Goal: Task Accomplishment & Management: Manage account settings

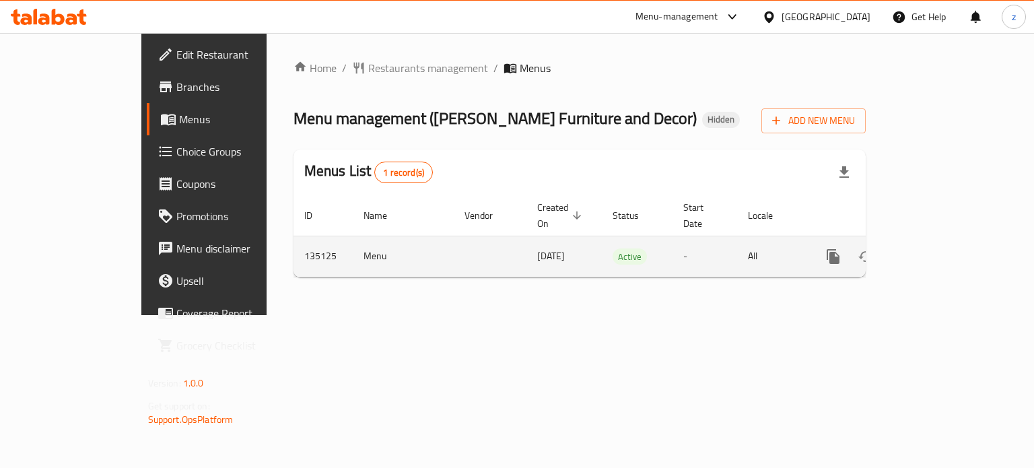
click at [938, 248] on icon "enhanced table" at bounding box center [930, 256] width 16 height 16
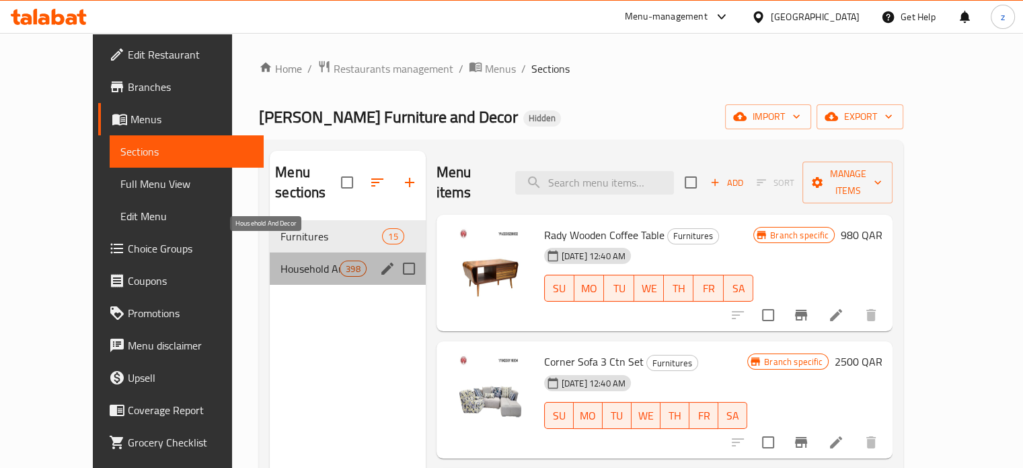
drag, startPoint x: 278, startPoint y: 253, endPoint x: 711, endPoint y: 1, distance: 501.1
click at [281, 260] on span "Household And Decor" at bounding box center [310, 268] width 59 height 16
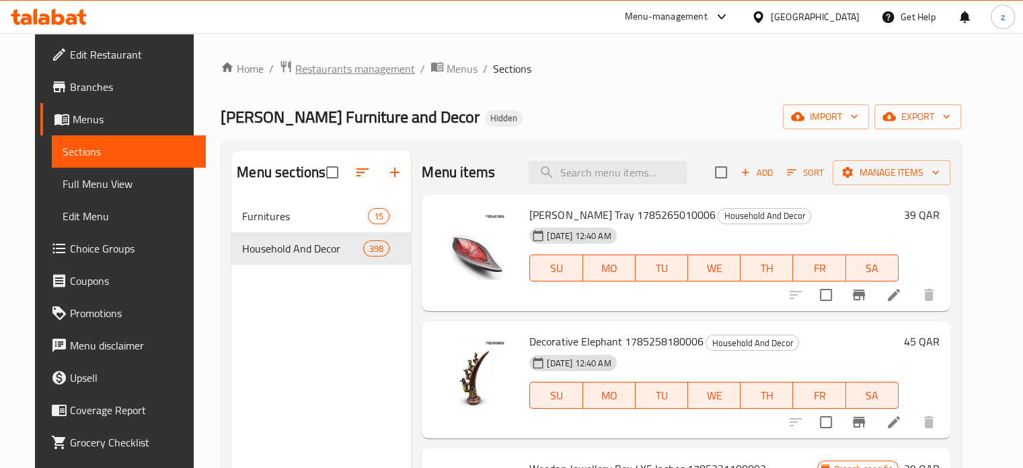
click at [308, 65] on span "Restaurants management" at bounding box center [355, 69] width 120 height 16
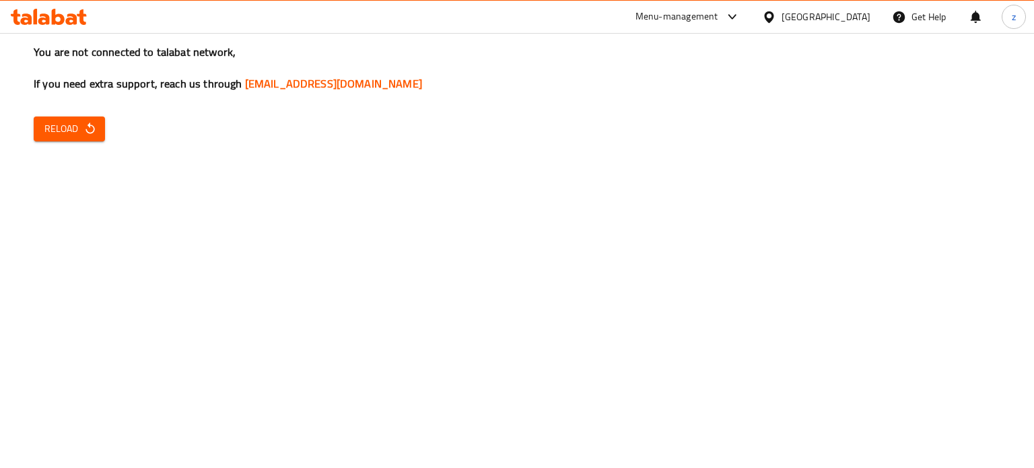
click at [71, 136] on span "Reload" at bounding box center [69, 128] width 50 height 17
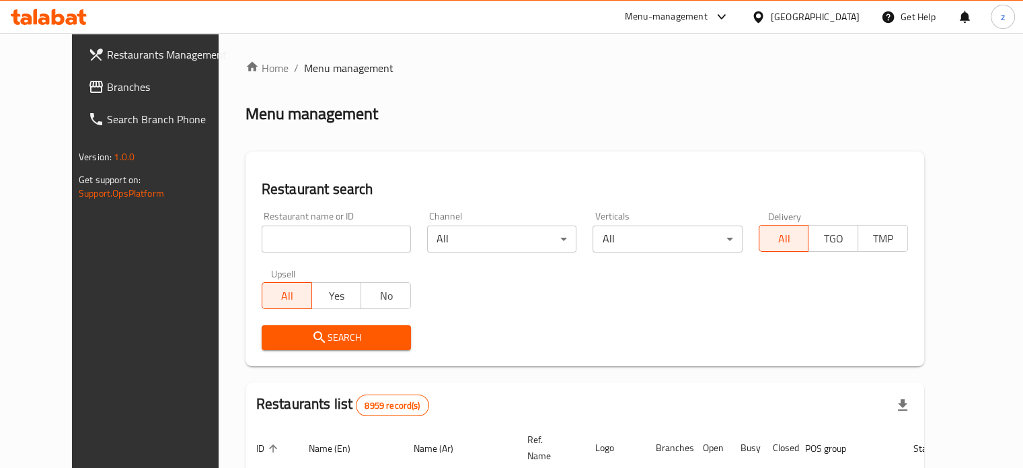
click at [262, 233] on input "search" at bounding box center [336, 238] width 149 height 27
type input "Bake and Take"
click button "Search" at bounding box center [336, 337] width 149 height 25
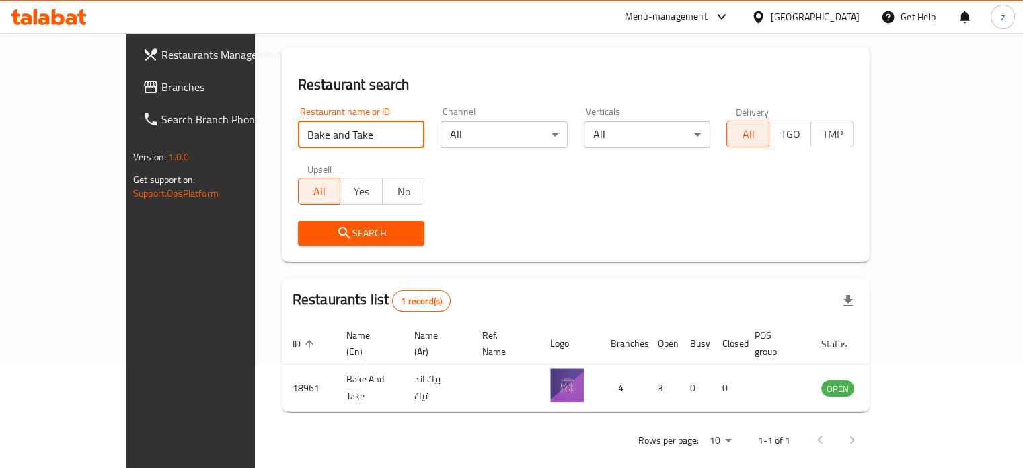
scroll to position [105, 0]
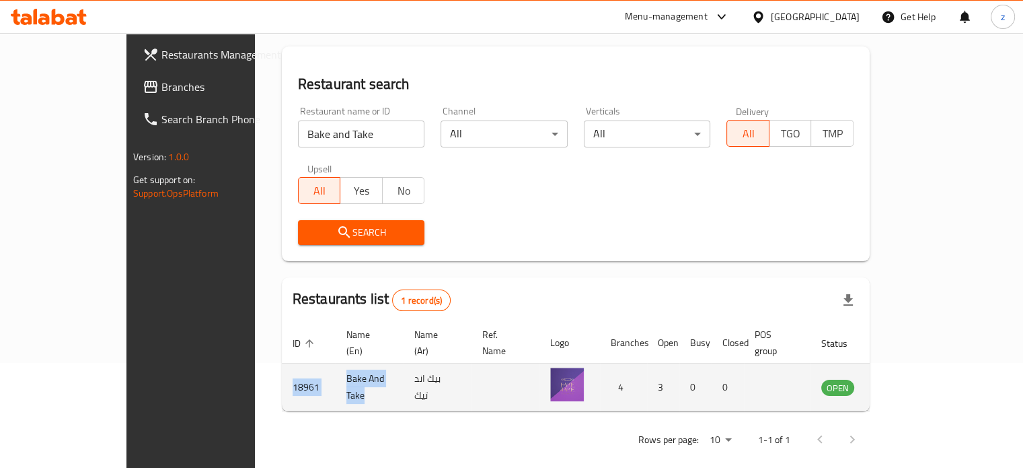
drag, startPoint x: 308, startPoint y: 376, endPoint x: 203, endPoint y: 375, distance: 105.0
click at [282, 375] on tr "18961 Bake And Take بيك اند تيك 4 3 0 0 OPEN" at bounding box center [605, 387] width 646 height 48
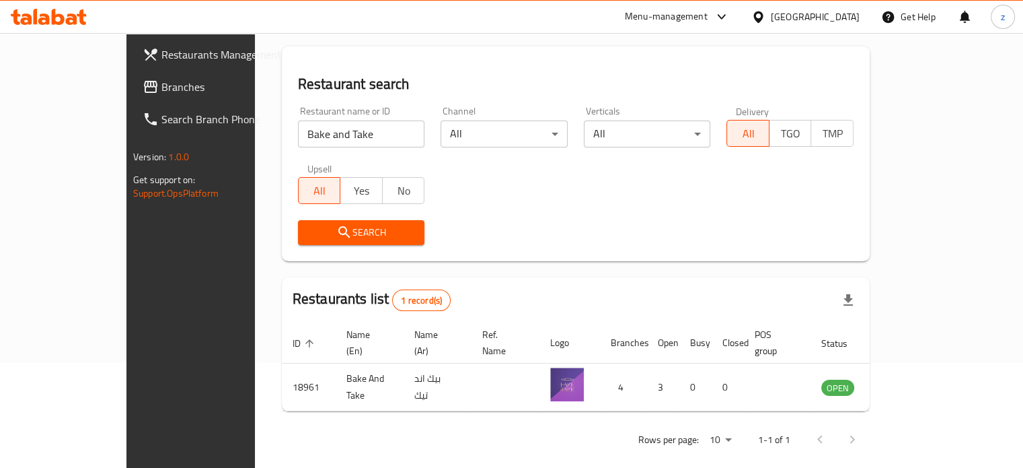
click at [282, 422] on div "Rows per page: 10 1-1 of 1" at bounding box center [576, 439] width 588 height 35
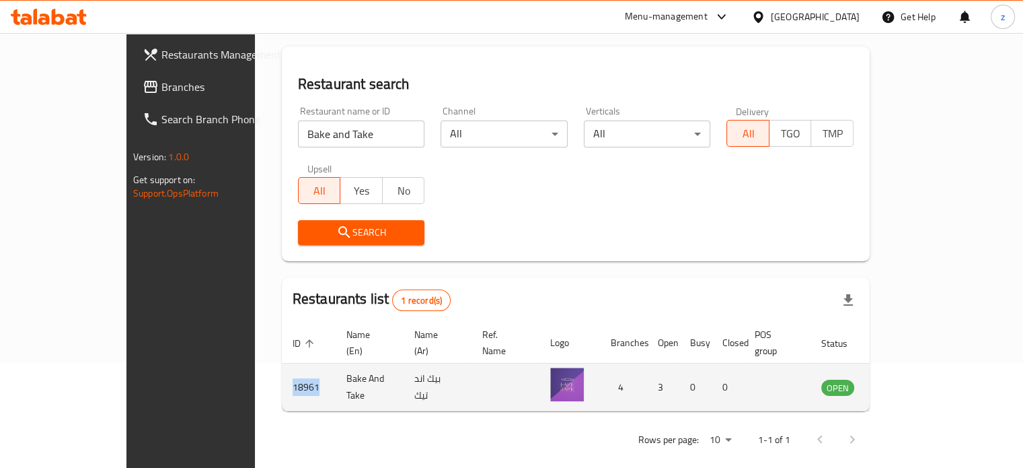
drag, startPoint x: 205, startPoint y: 373, endPoint x: 240, endPoint y: 372, distance: 34.3
click at [282, 372] on td "18961" at bounding box center [309, 387] width 54 height 48
click at [908, 379] on icon "enhanced table" at bounding box center [900, 387] width 16 height 16
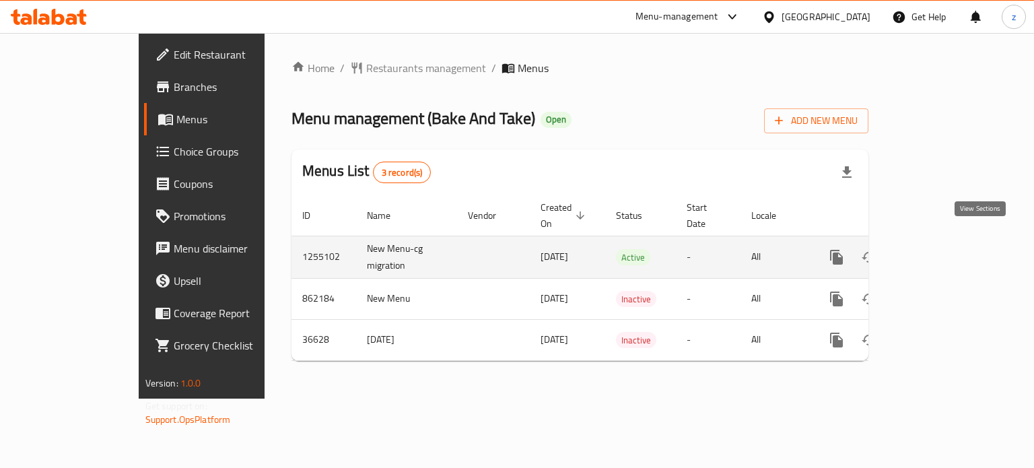
click at [941, 249] on icon "enhanced table" at bounding box center [933, 257] width 16 height 16
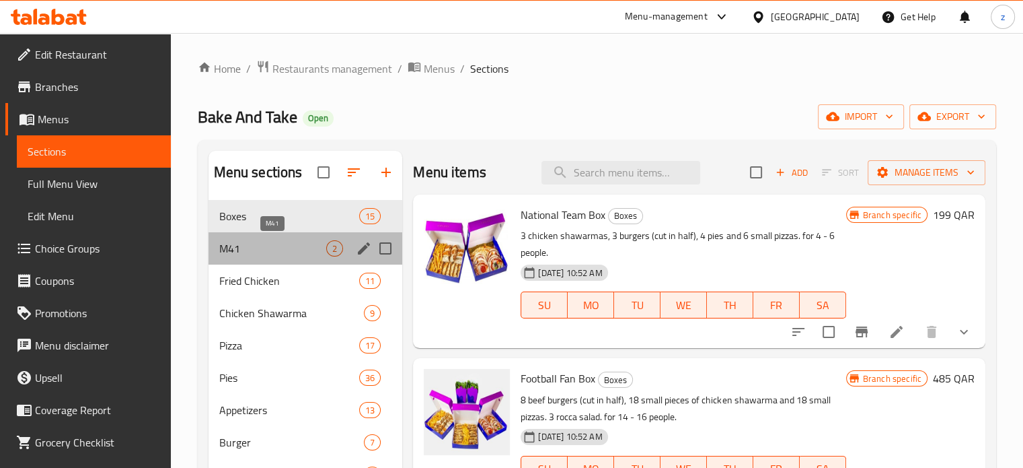
click at [291, 246] on span "M41" at bounding box center [273, 248] width 108 height 16
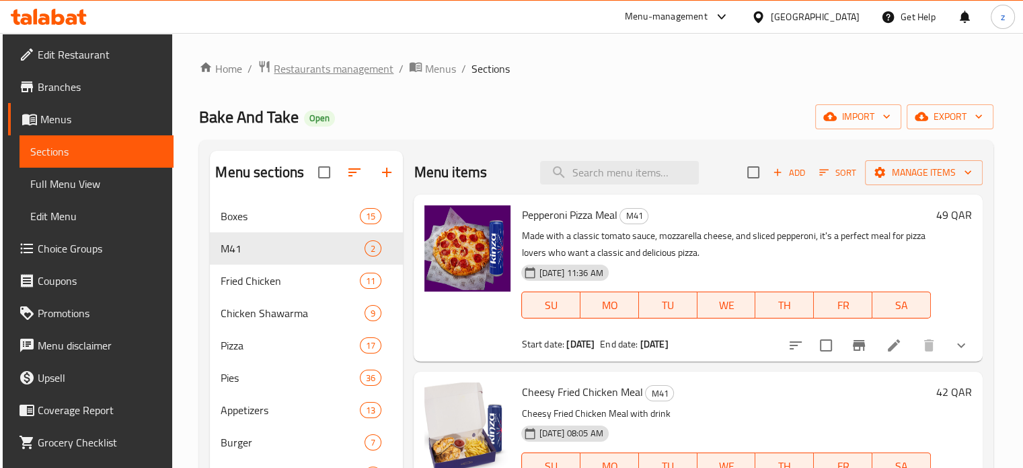
click at [336, 71] on span "Restaurants management" at bounding box center [334, 69] width 120 height 16
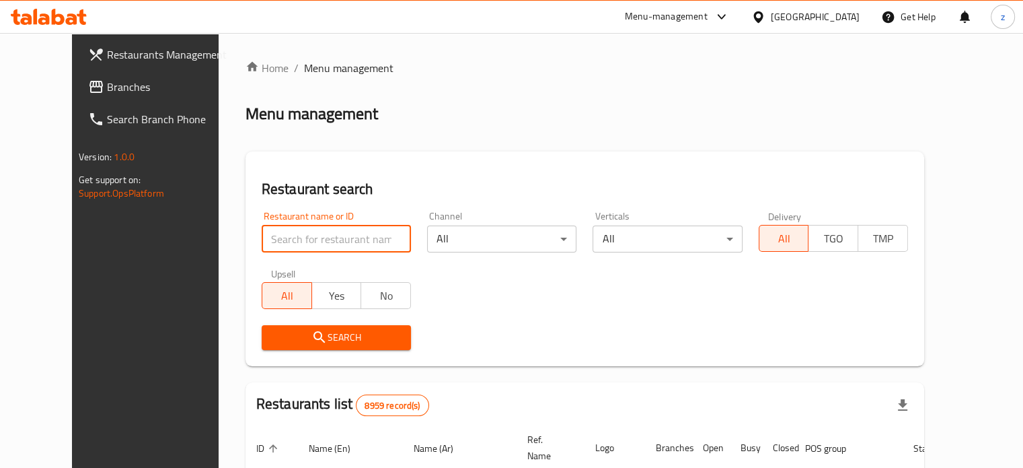
click at [298, 242] on input "search" at bounding box center [336, 238] width 149 height 27
type input "Burger Blast"
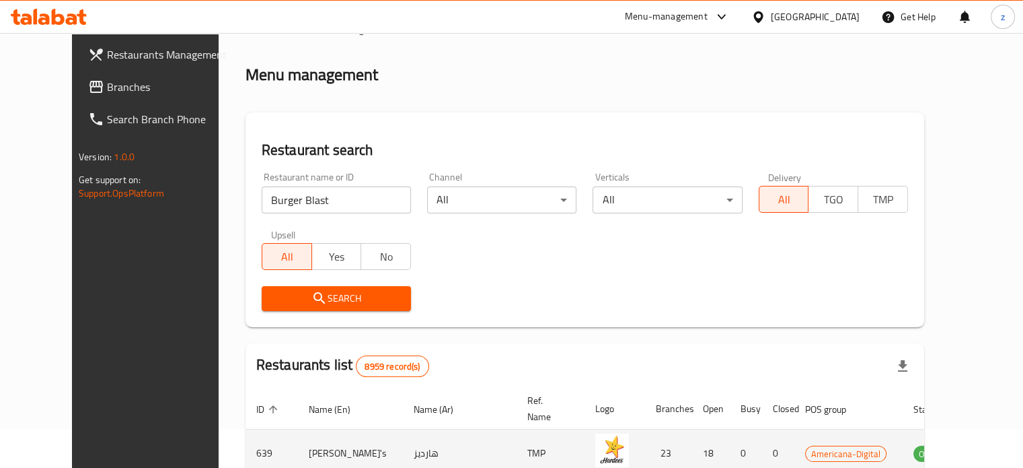
scroll to position [202, 0]
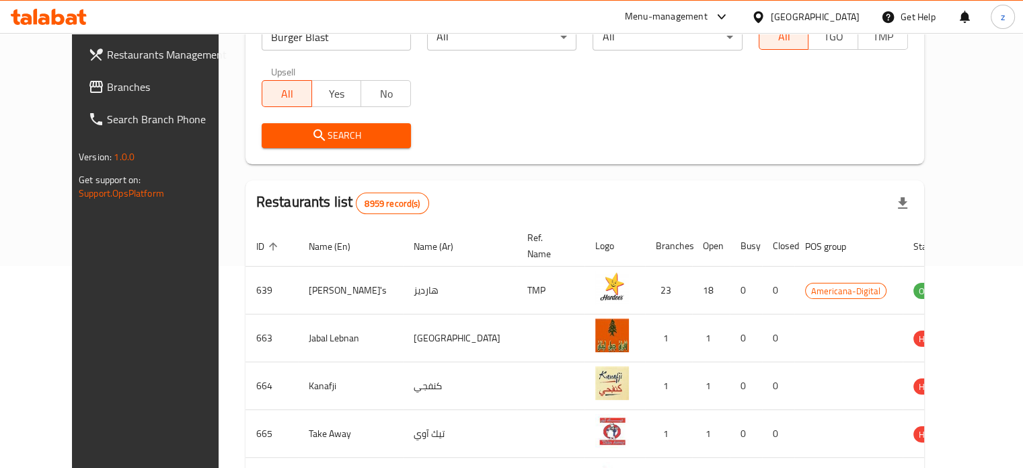
click at [301, 138] on span "Search" at bounding box center [337, 135] width 128 height 17
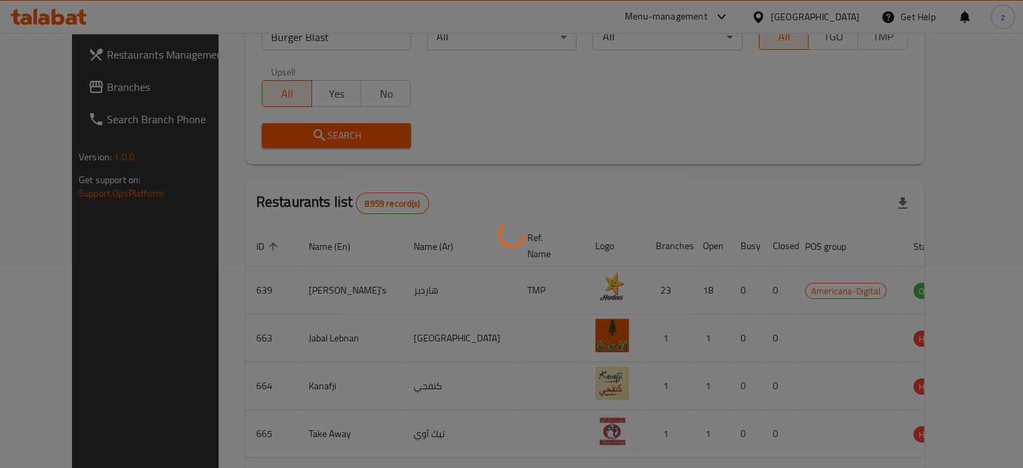
click at [301, 136] on div at bounding box center [511, 234] width 1023 height 468
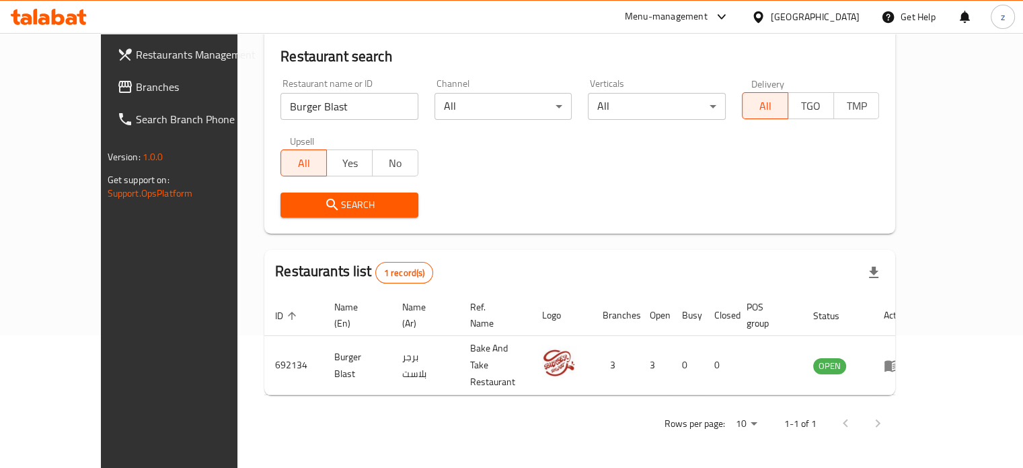
scroll to position [105, 0]
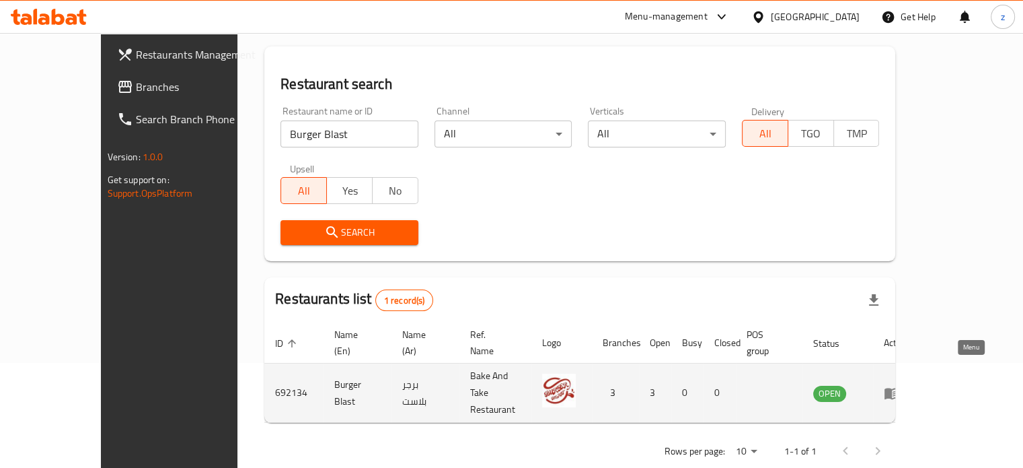
click at [900, 388] on icon "enhanced table" at bounding box center [892, 393] width 15 height 11
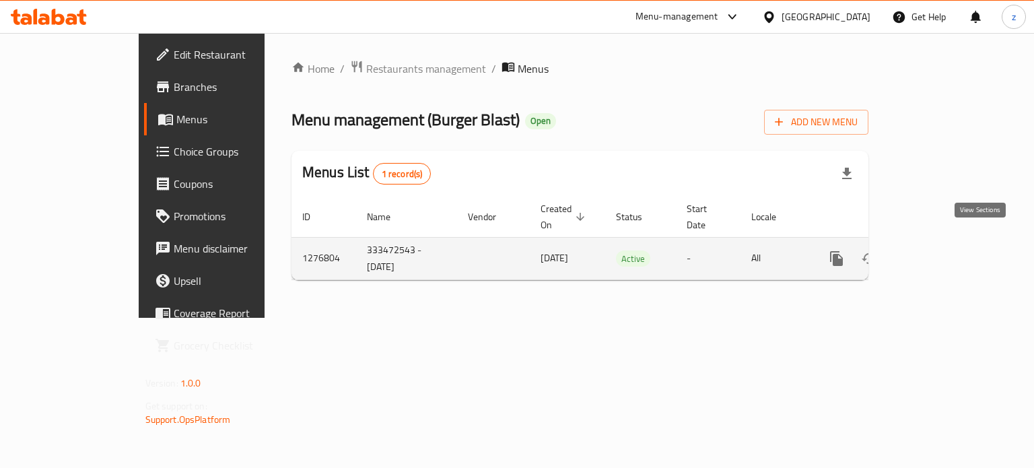
click at [939, 252] on icon "enhanced table" at bounding box center [933, 258] width 12 height 12
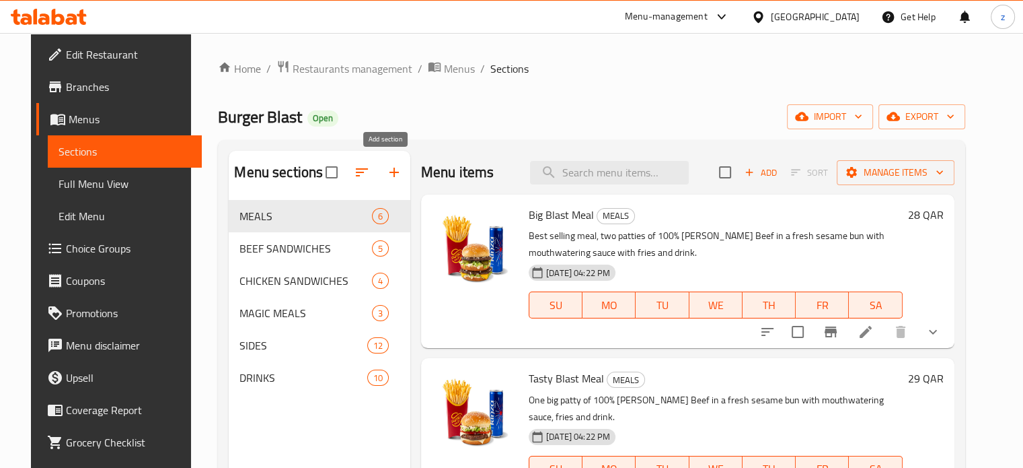
click at [388, 176] on icon "button" at bounding box center [394, 172] width 16 height 16
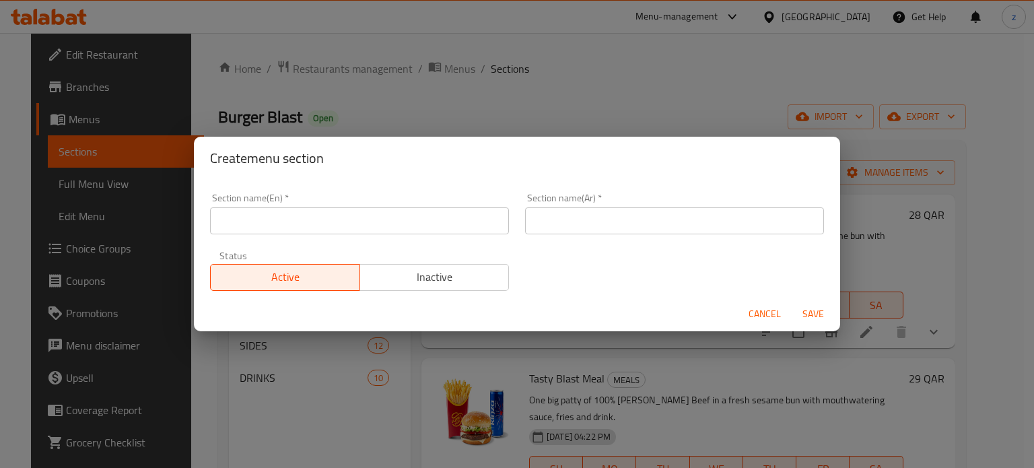
click at [355, 215] on input "text" at bounding box center [359, 220] width 299 height 27
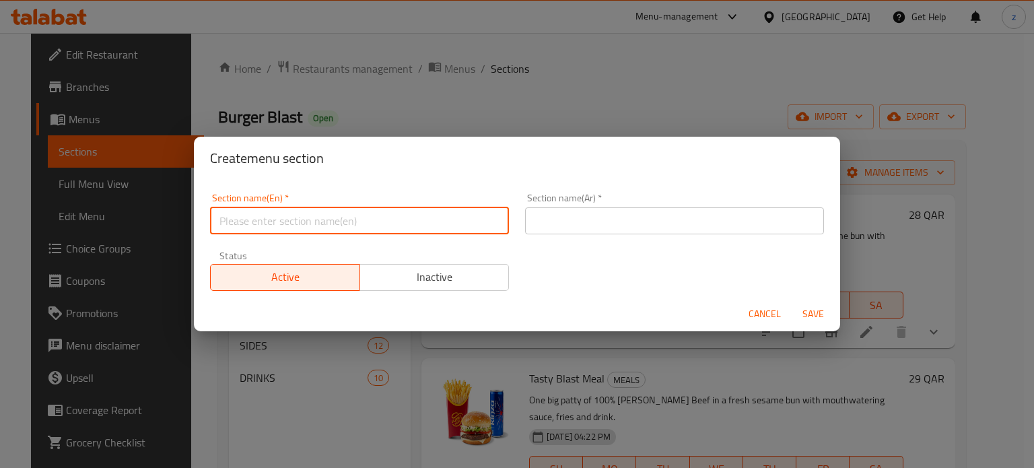
paste input "M41"
type input "M41"
click at [549, 213] on input "text" at bounding box center [674, 220] width 299 height 27
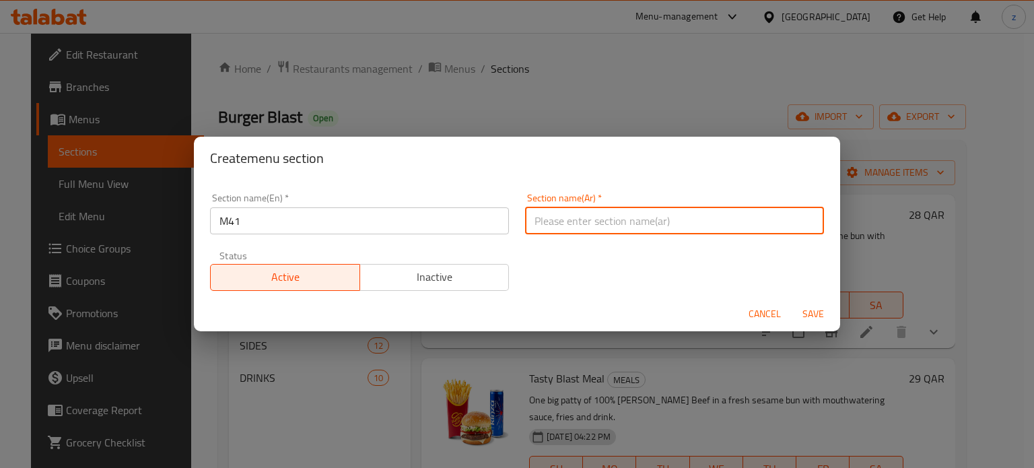
paste input "م٤١"
type input "م٤١"
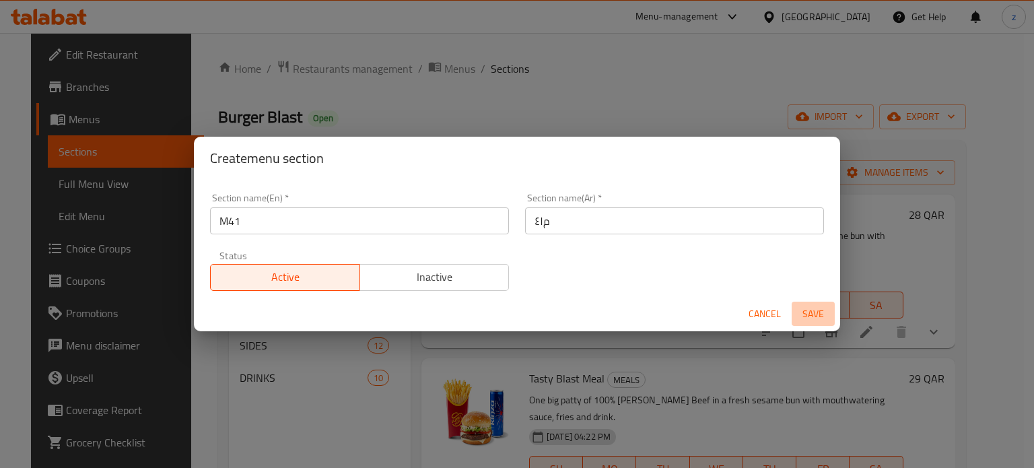
click at [809, 311] on span "Save" at bounding box center [813, 313] width 32 height 17
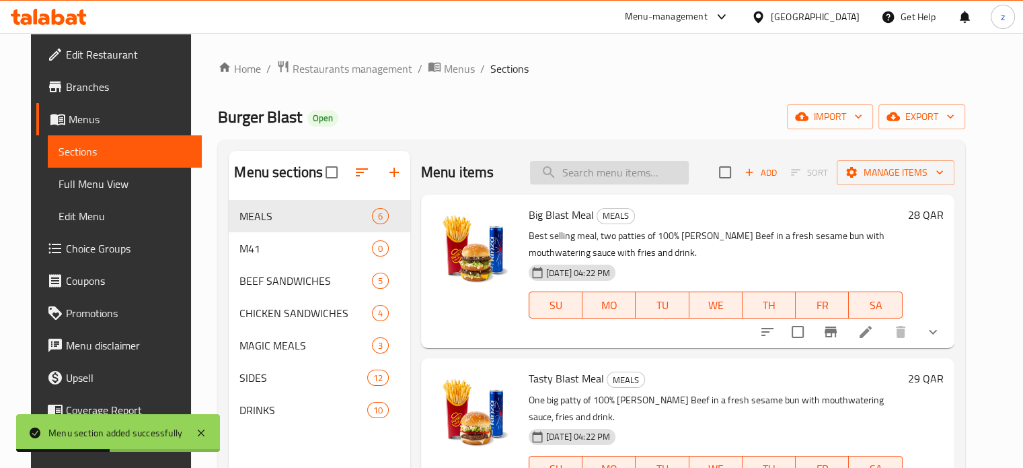
click at [594, 166] on input "search" at bounding box center [609, 173] width 159 height 24
paste input "Delux Chicken Blast Meal"
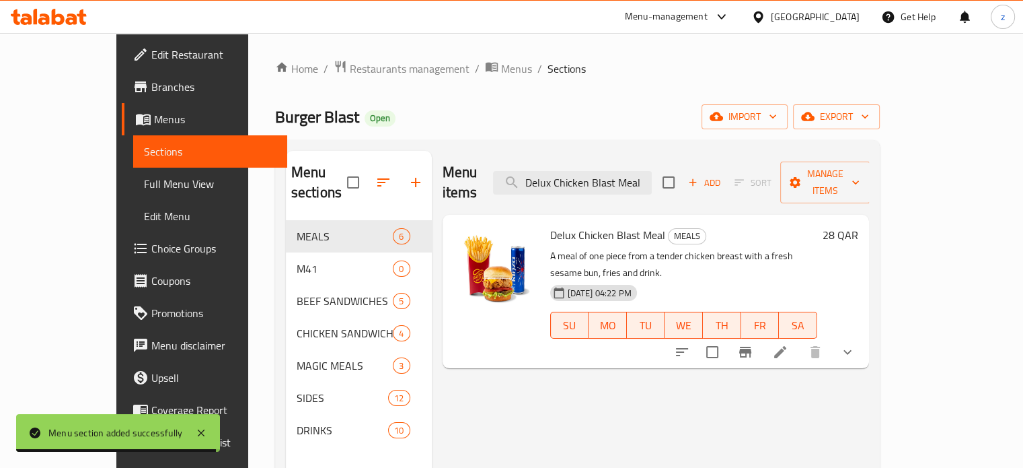
type input "Delux Chicken Blast Meal"
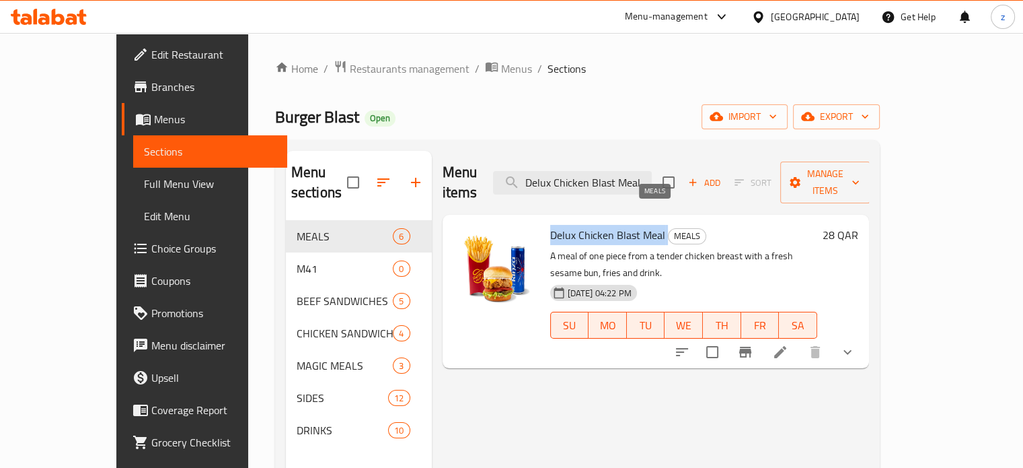
drag, startPoint x: 535, startPoint y: 213, endPoint x: 638, endPoint y: 217, distance: 103.0
click at [638, 220] on div "Delux Chicken Blast Meal MEALS A meal of one piece from a tender chicken breast…" at bounding box center [684, 291] width 279 height 143
click at [787, 346] on icon at bounding box center [780, 352] width 12 height 12
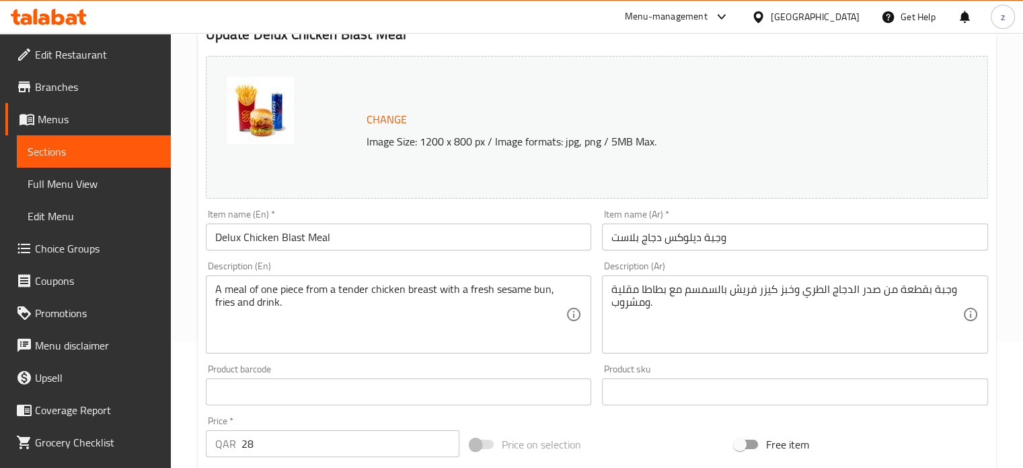
scroll to position [135, 0]
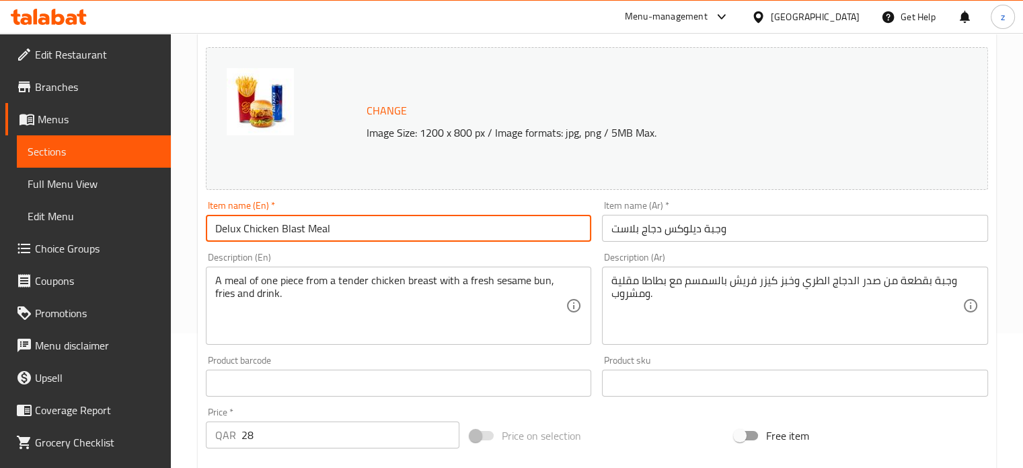
click at [363, 225] on input "Delux Chicken Blast Meal" at bounding box center [399, 228] width 386 height 27
drag, startPoint x: 363, startPoint y: 225, endPoint x: 194, endPoint y: 224, distance: 168.9
click at [194, 224] on div "Home / Restaurants management / Menus / Sections / item / update MEALS section …" at bounding box center [597, 460] width 853 height 1125
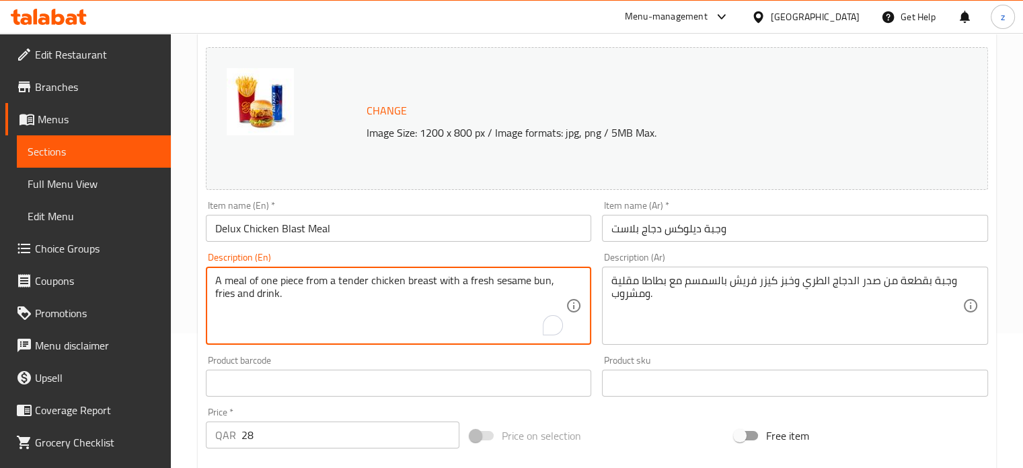
drag, startPoint x: 237, startPoint y: 282, endPoint x: 210, endPoint y: 270, distance: 29.5
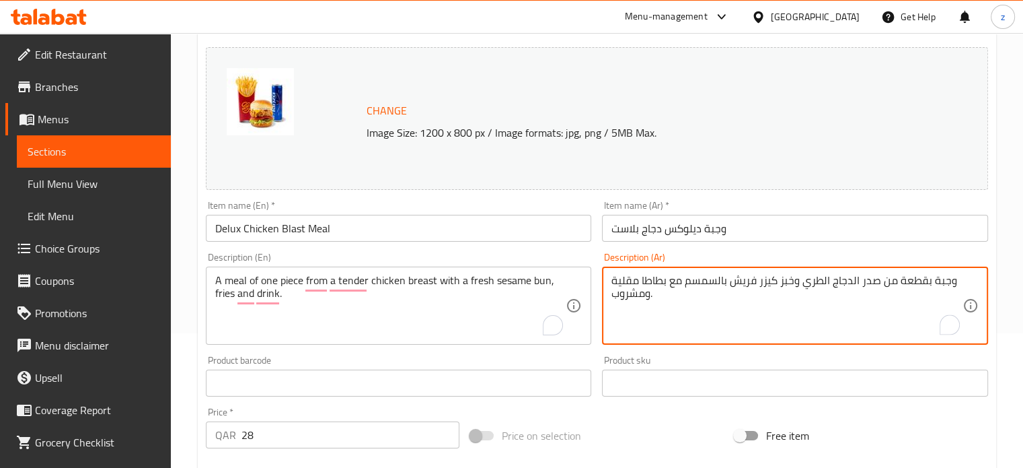
drag, startPoint x: 654, startPoint y: 305, endPoint x: 951, endPoint y: 285, distance: 298.1
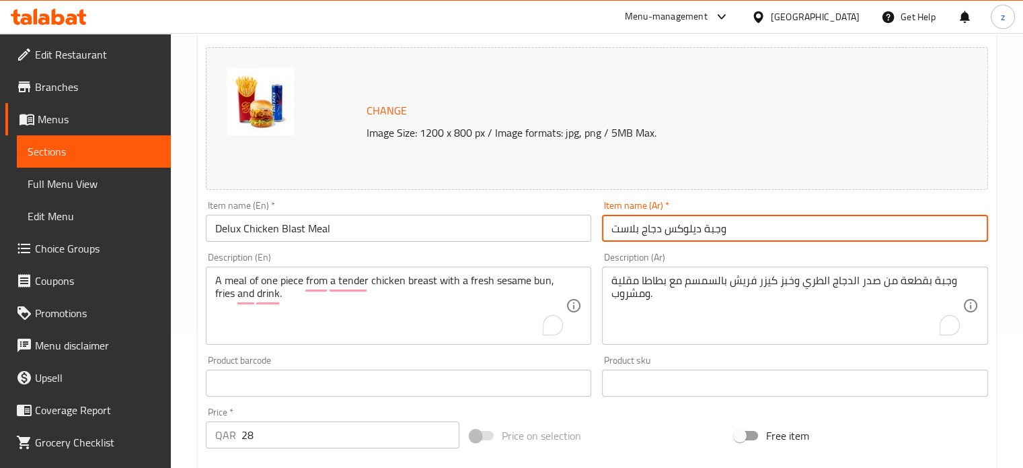
click at [729, 223] on input "وجبة ديلوكس دجاج بلاست" at bounding box center [795, 228] width 386 height 27
click at [345, 234] on input "Delux Chicken Blast Meal" at bounding box center [399, 228] width 386 height 27
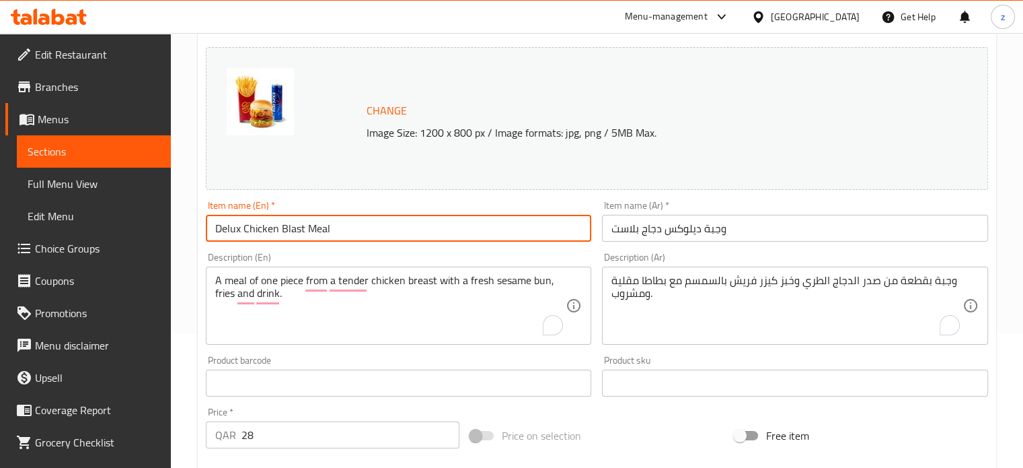
paste input "6 nuggets"
click at [328, 228] on input "Delux Chicken Blast Meal 6 nuggets" at bounding box center [399, 228] width 386 height 27
drag, startPoint x: 391, startPoint y: 230, endPoint x: 350, endPoint y: 228, distance: 41.1
click at [350, 228] on input "Delux Chicken Blast Meal and 6 nuggets" at bounding box center [399, 228] width 386 height 27
type input "Delux Chicken Blast Meal and 6 nuggets"
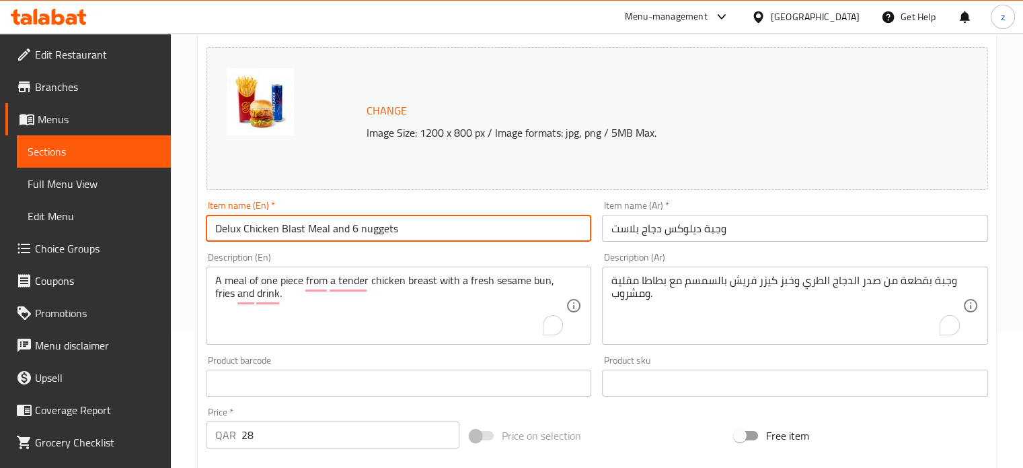
click at [616, 229] on input "وجبة ديلوكس دجاج بلاست" at bounding box center [795, 228] width 386 height 27
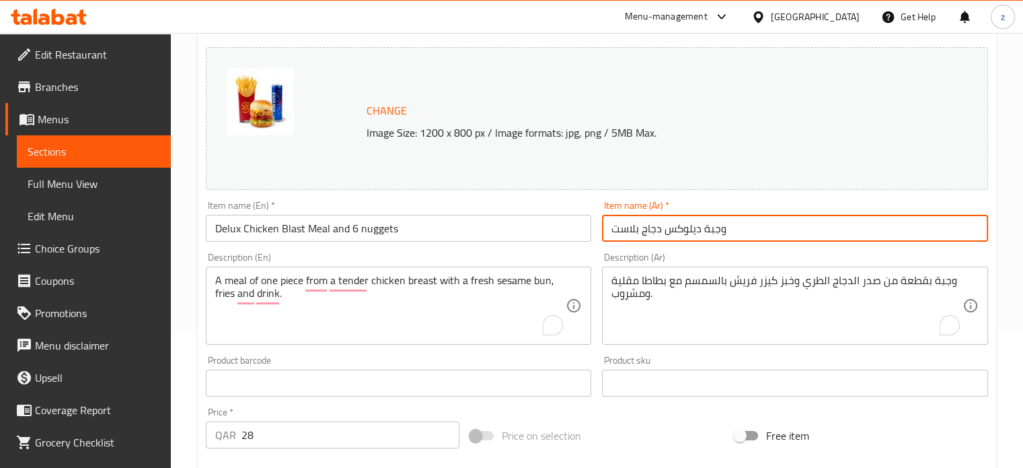
click at [610, 229] on input "وجبة ديلوكس دجاج بلاست" at bounding box center [795, 228] width 386 height 27
paste input "نجتس"
click at [614, 229] on input "6 وجبة ديلوكس دجاج بلاست" at bounding box center [795, 228] width 386 height 27
paste input "نجتس"
drag, startPoint x: 732, startPoint y: 229, endPoint x: 765, endPoint y: 242, distance: 35.4
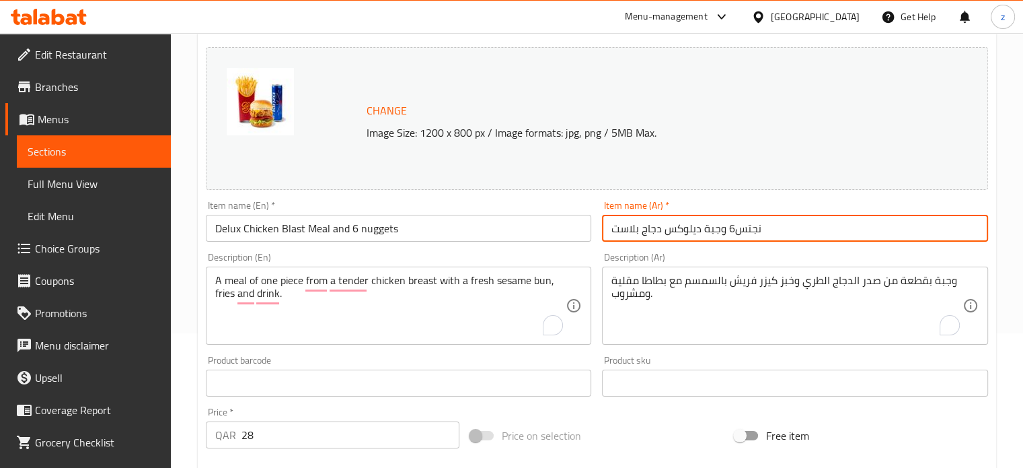
click at [765, 242] on input "نجتس6 وجبة ديلوكس دجاج بلاست" at bounding box center [795, 228] width 386 height 27
click at [725, 231] on input "نجتس6 وجبة ديلوكس دجاج بلاست" at bounding box center [795, 228] width 386 height 27
click at [729, 230] on input "نجتس6 وجبة ديلوكس دجاج بلاست" at bounding box center [795, 228] width 386 height 27
drag, startPoint x: 729, startPoint y: 228, endPoint x: 617, endPoint y: 231, distance: 112.4
click at [617, 231] on input "نجتس6 وجبة ديلوكس دجاج بلاست" at bounding box center [795, 228] width 386 height 27
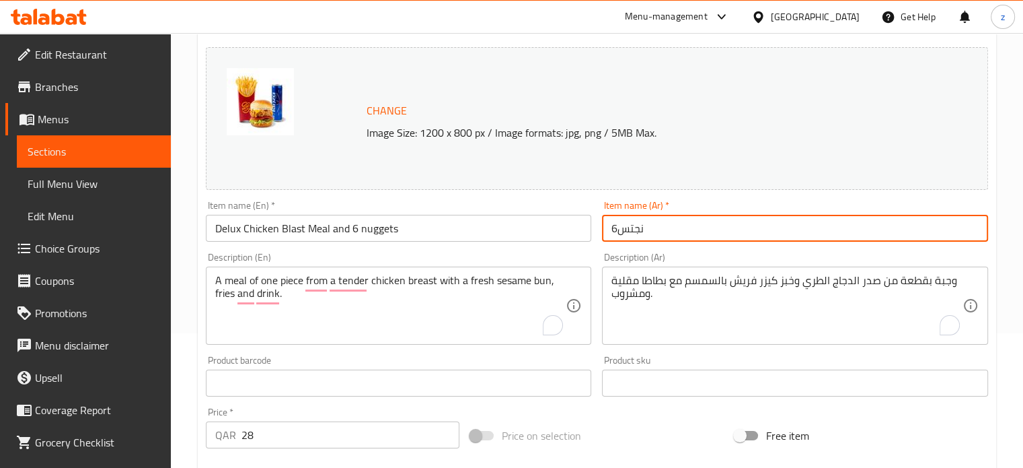
click at [615, 231] on input "نجتس6" at bounding box center [795, 228] width 386 height 27
paste input "وجبة ديلوكس دجاج بلاست"
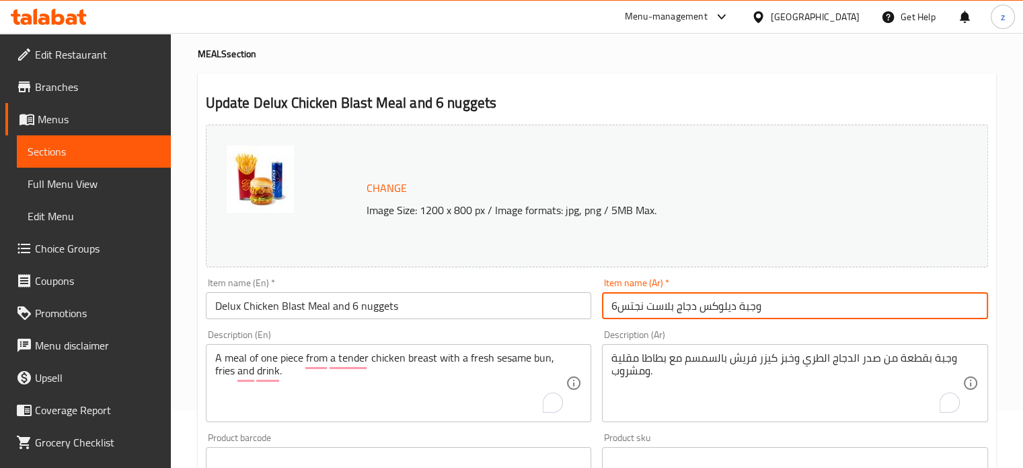
scroll to position [0, 0]
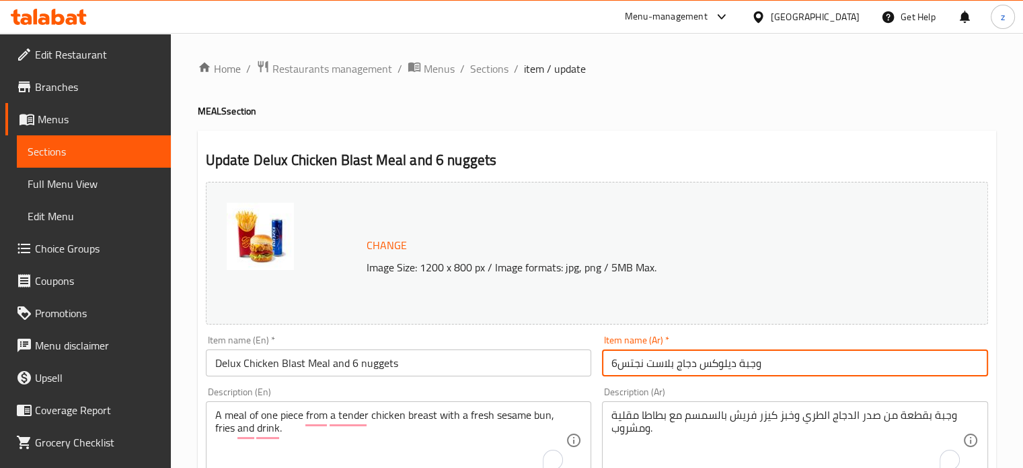
type input "وجبة ديلوكس دجاج بلاست نجتس6"
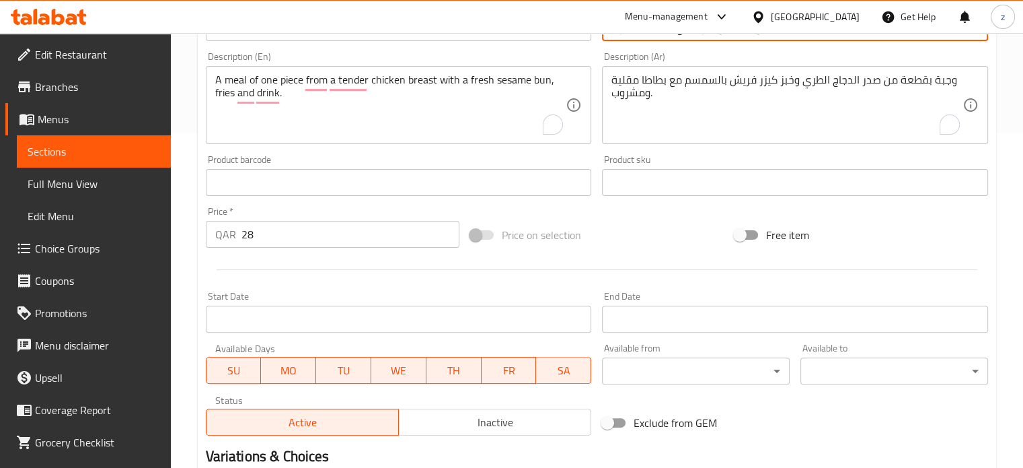
scroll to position [336, 0]
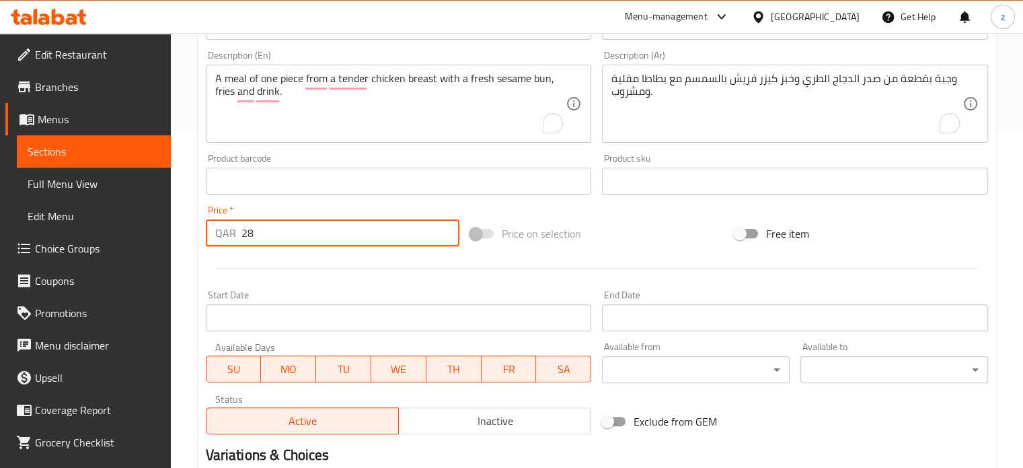
drag, startPoint x: 281, startPoint y: 239, endPoint x: 153, endPoint y: 223, distance: 129.5
click at [151, 228] on div "Edit Restaurant Branches Menus Sections Full Menu View Edit Menu Choice Groups …" at bounding box center [511, 259] width 1023 height 1125
type input "41"
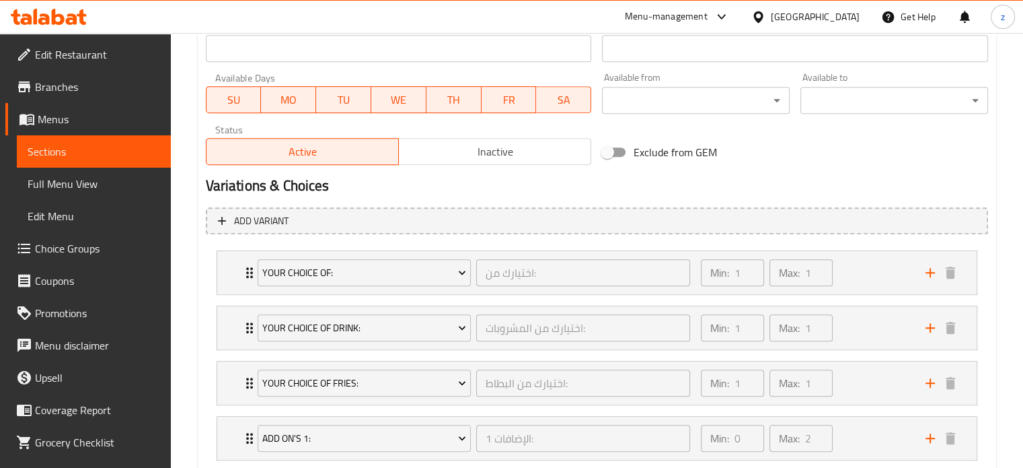
scroll to position [689, 0]
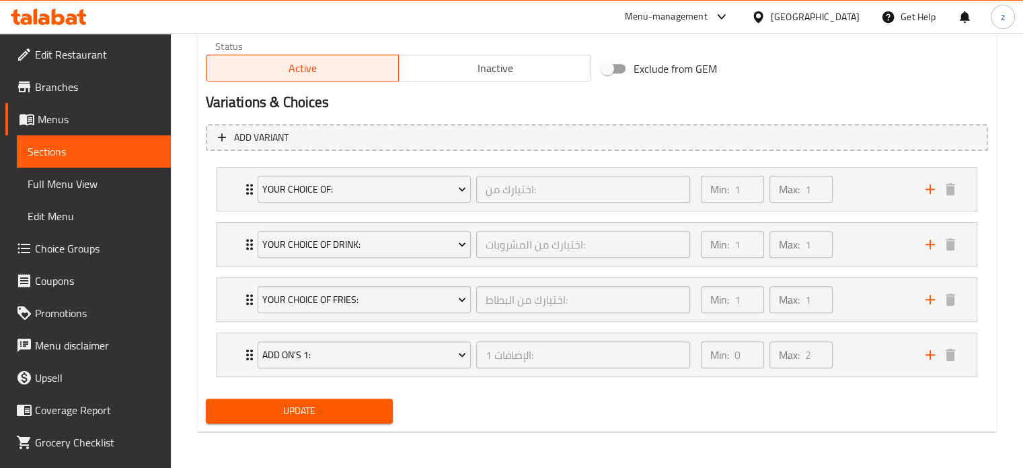
click at [323, 412] on span "Update" at bounding box center [300, 410] width 166 height 17
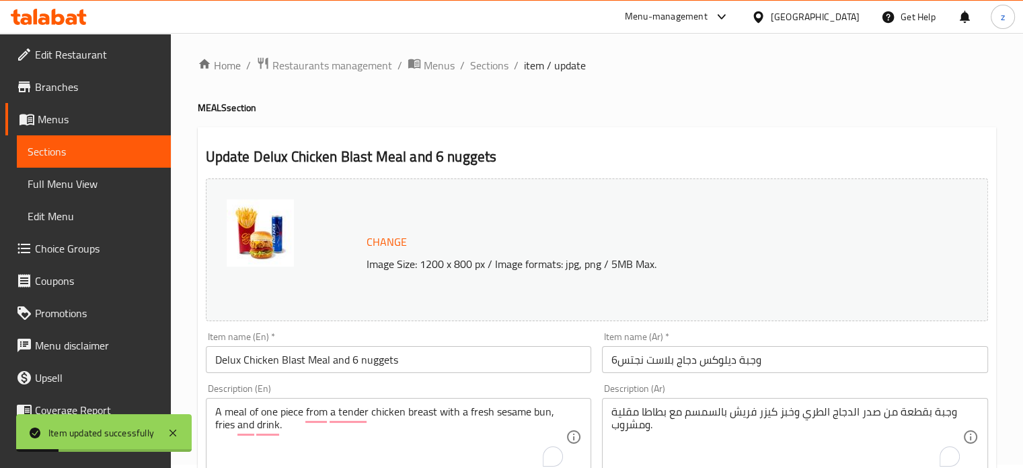
scroll to position [0, 0]
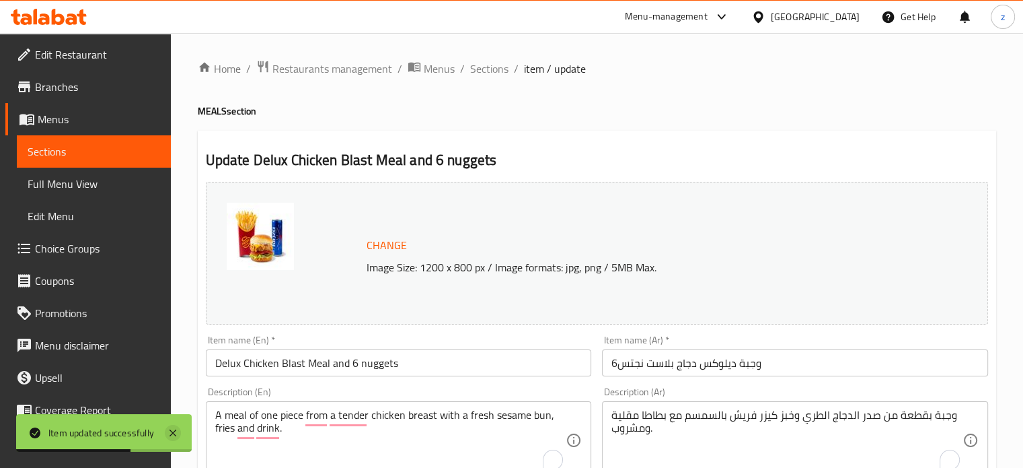
click at [178, 434] on icon at bounding box center [173, 433] width 16 height 16
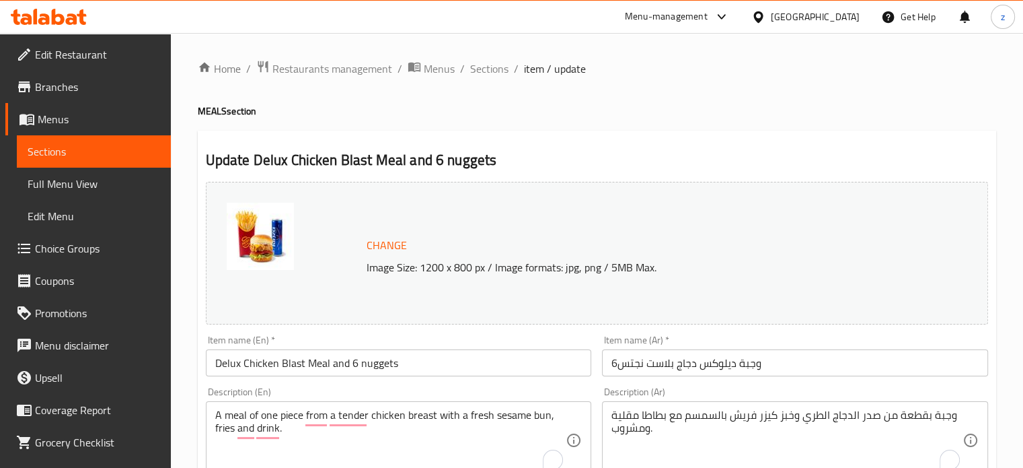
scroll to position [135, 0]
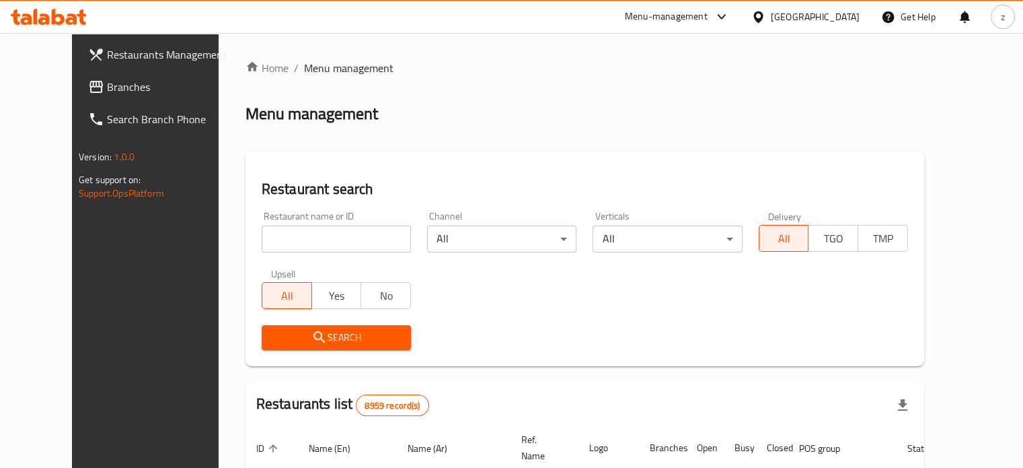
click at [293, 239] on input "search" at bounding box center [336, 238] width 149 height 27
type input "Bake and Take"
click at [312, 336] on icon "submit" at bounding box center [320, 337] width 16 height 16
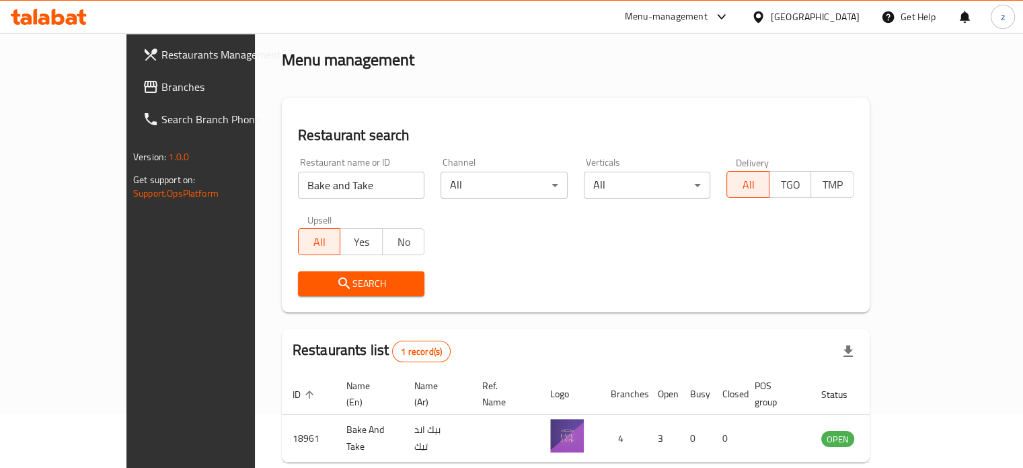
scroll to position [105, 0]
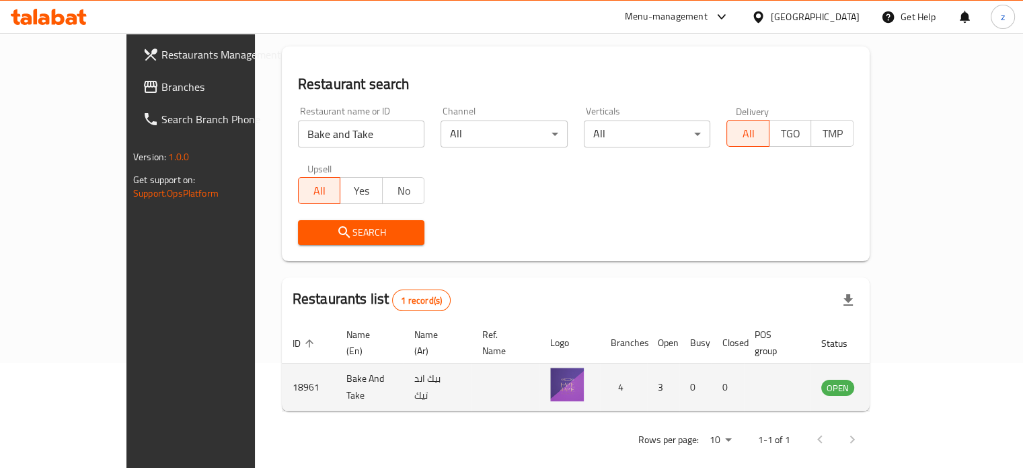
click at [908, 382] on icon "enhanced table" at bounding box center [900, 387] width 15 height 11
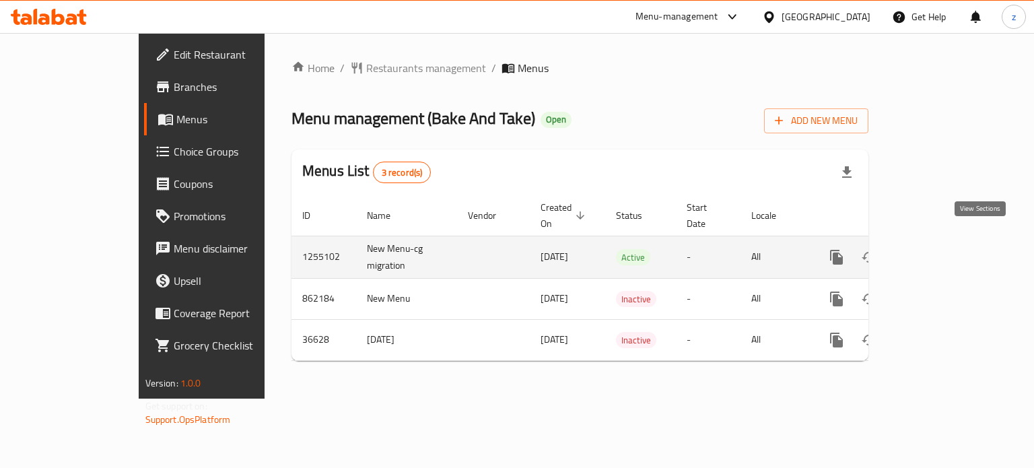
click at [941, 249] on icon "enhanced table" at bounding box center [933, 257] width 16 height 16
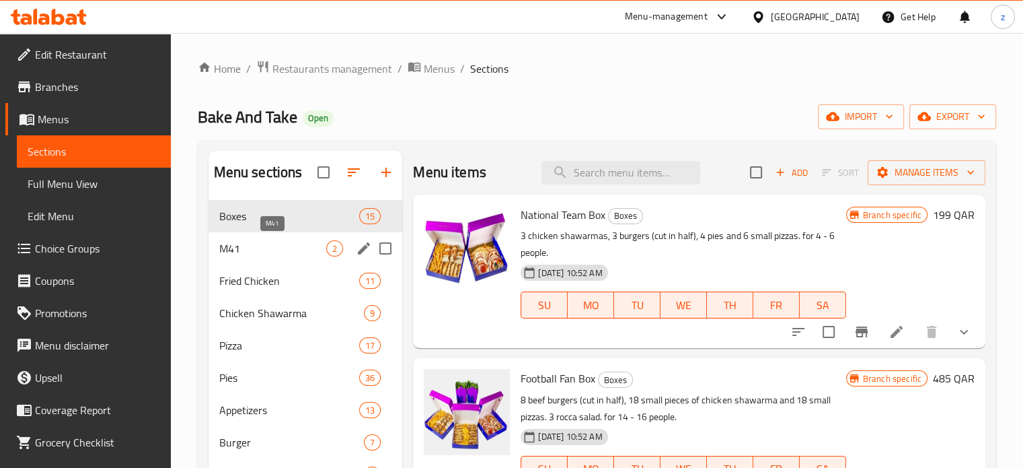
click at [302, 250] on span "M41" at bounding box center [273, 248] width 108 height 16
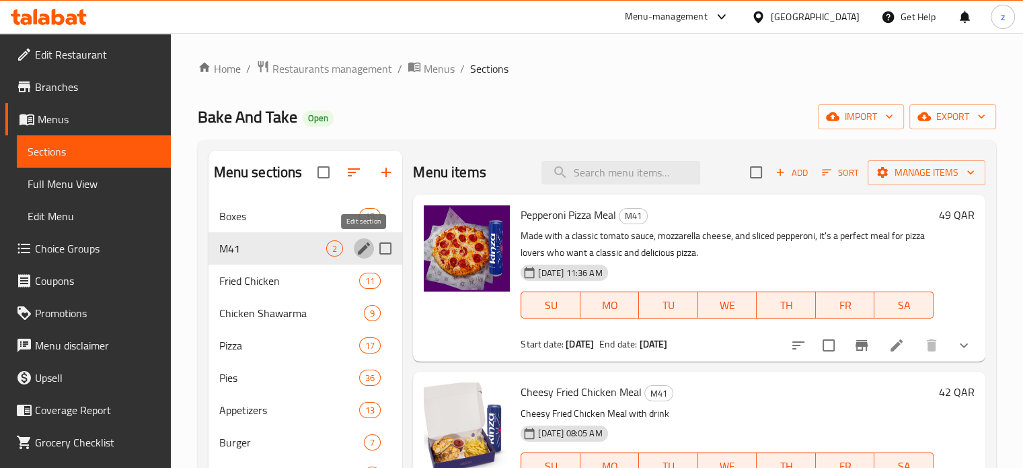
click at [366, 247] on icon "edit" at bounding box center [364, 248] width 12 height 12
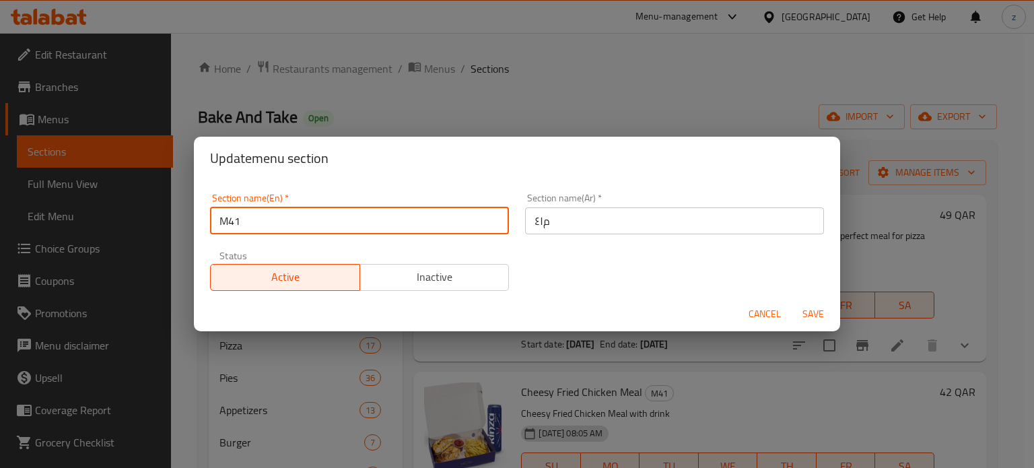
drag, startPoint x: 307, startPoint y: 224, endPoint x: 163, endPoint y: 219, distance: 144.1
click at [163, 219] on div "Update menu section Section name(En)   * M41 Section name(En) * Section name(Ar…" at bounding box center [517, 234] width 1034 height 468
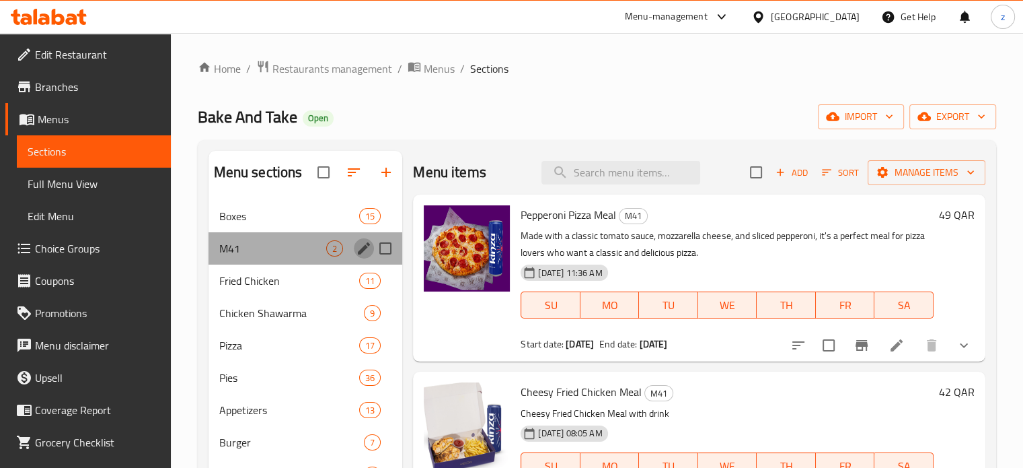
click at [362, 250] on icon "edit" at bounding box center [364, 248] width 12 height 12
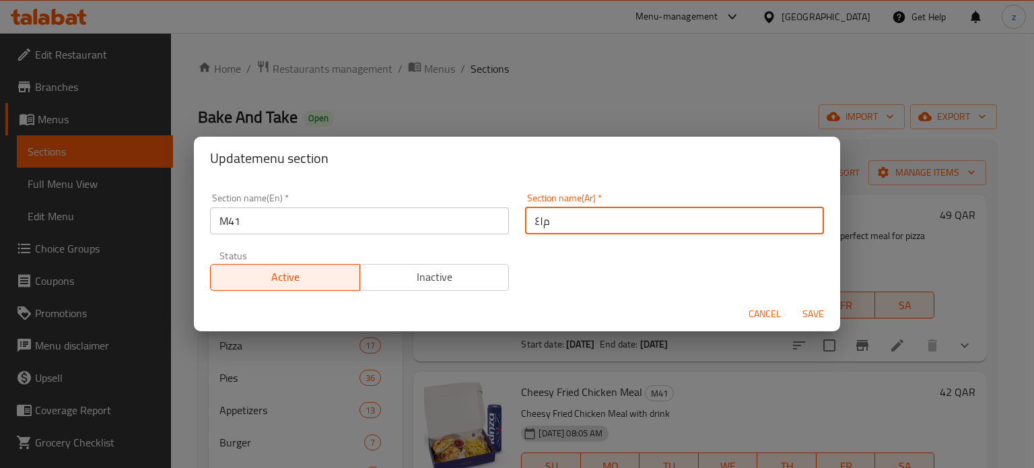
drag, startPoint x: 559, startPoint y: 220, endPoint x: 540, endPoint y: 221, distance: 18.9
click at [540, 221] on input "م٤١" at bounding box center [674, 220] width 299 height 27
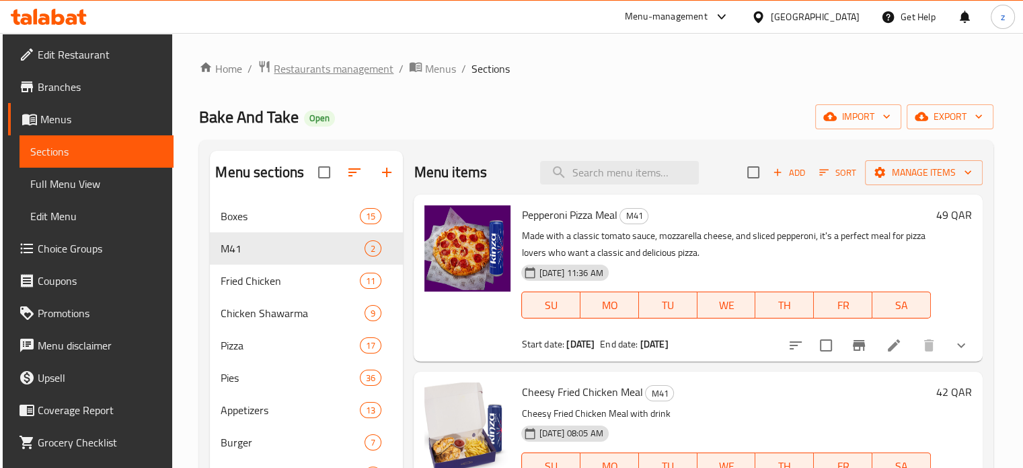
click at [355, 64] on span "Restaurants management" at bounding box center [334, 69] width 120 height 16
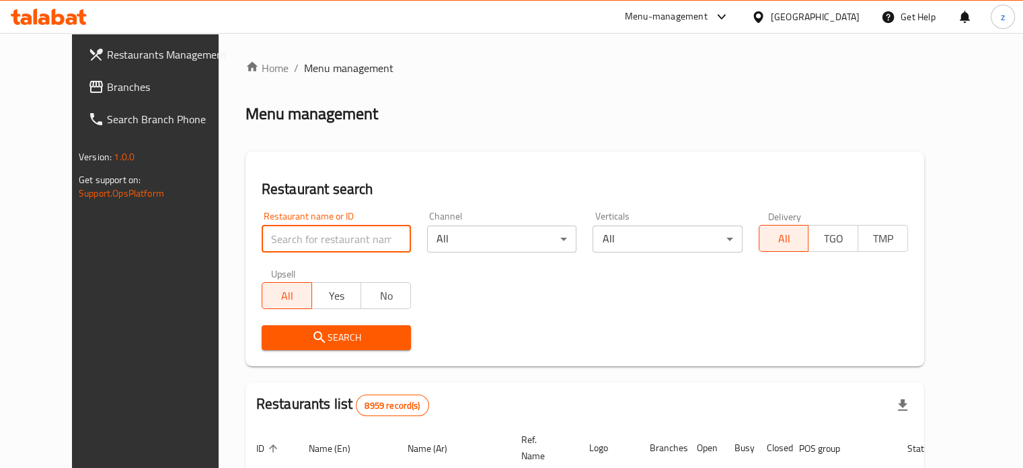
click at [337, 243] on input "search" at bounding box center [336, 238] width 149 height 27
type input "Burger Blast"
click button "Search" at bounding box center [336, 337] width 149 height 25
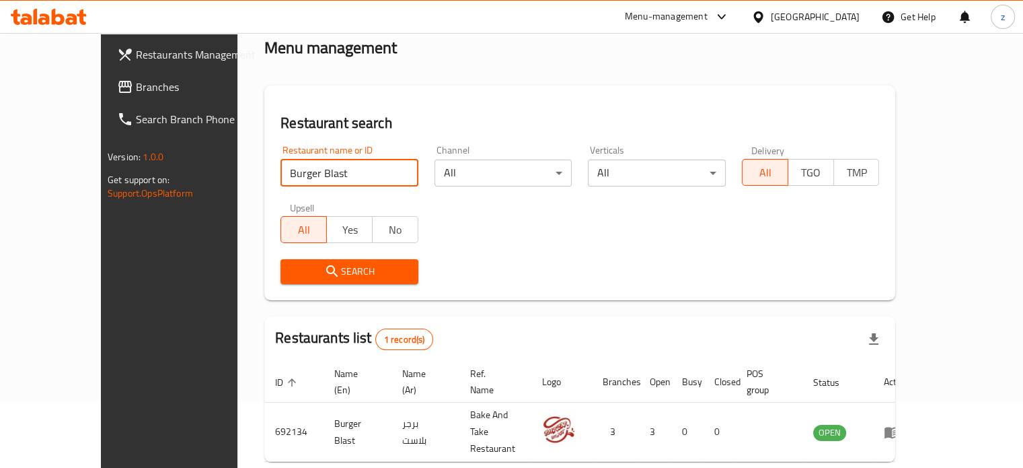
scroll to position [105, 0]
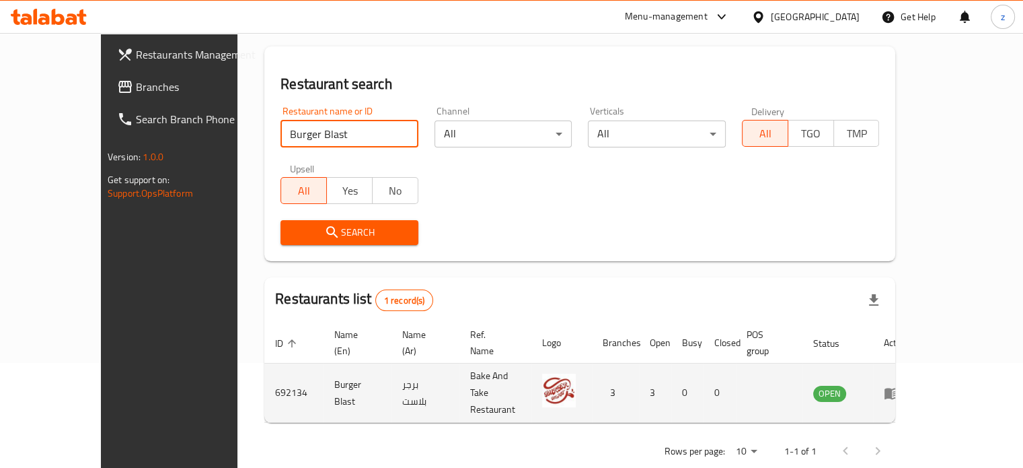
click at [900, 385] on icon "enhanced table" at bounding box center [892, 393] width 16 height 16
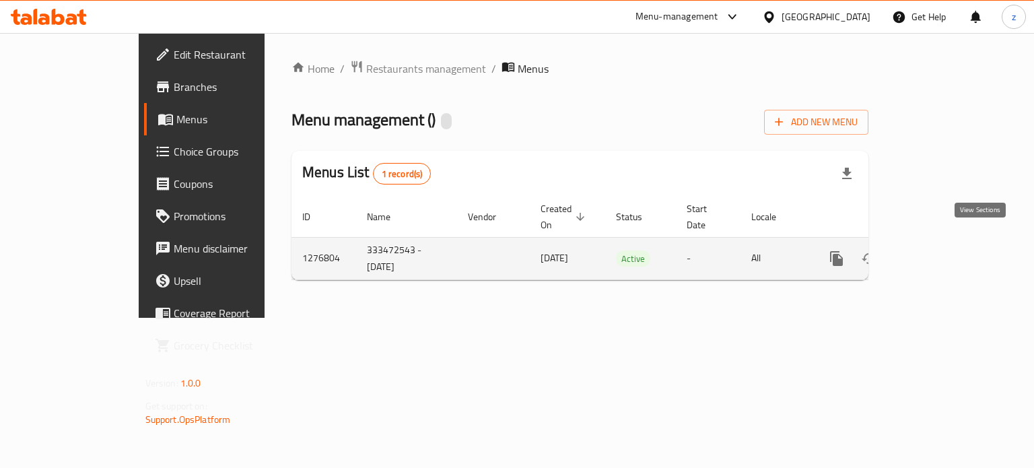
click at [941, 250] on icon "enhanced table" at bounding box center [933, 258] width 16 height 16
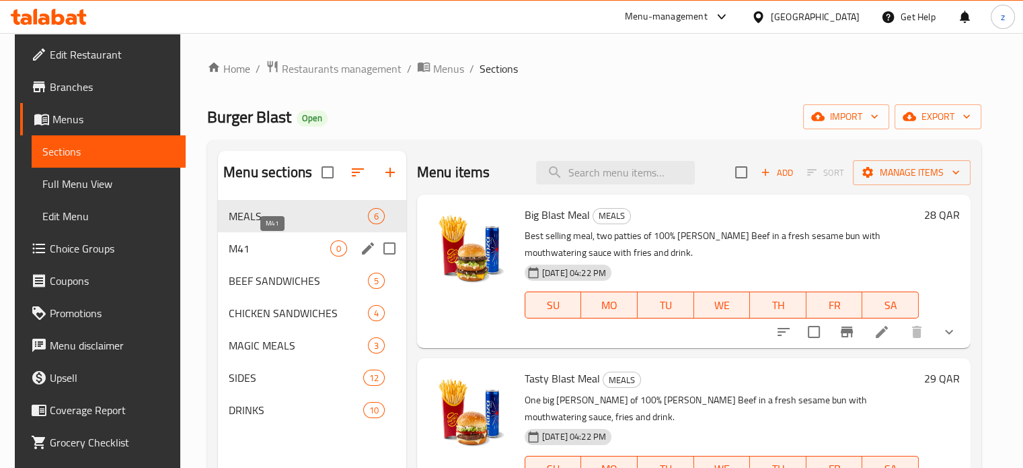
click at [312, 245] on span "M41" at bounding box center [280, 248] width 102 height 16
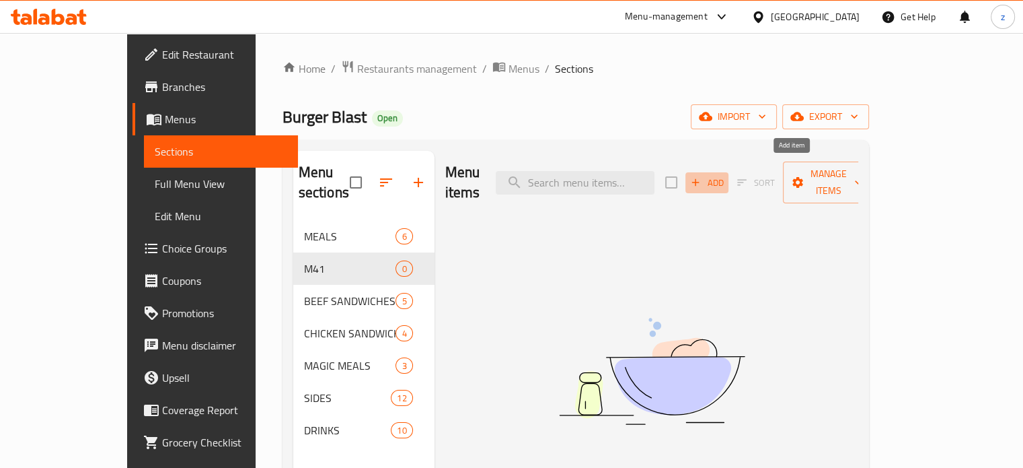
click at [725, 175] on span "Add" at bounding box center [707, 182] width 36 height 15
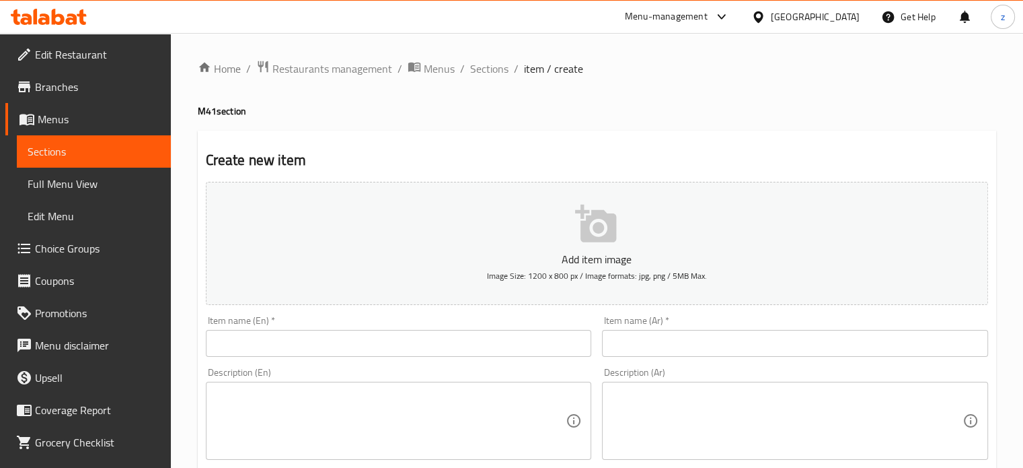
click at [240, 342] on input "text" at bounding box center [399, 343] width 386 height 27
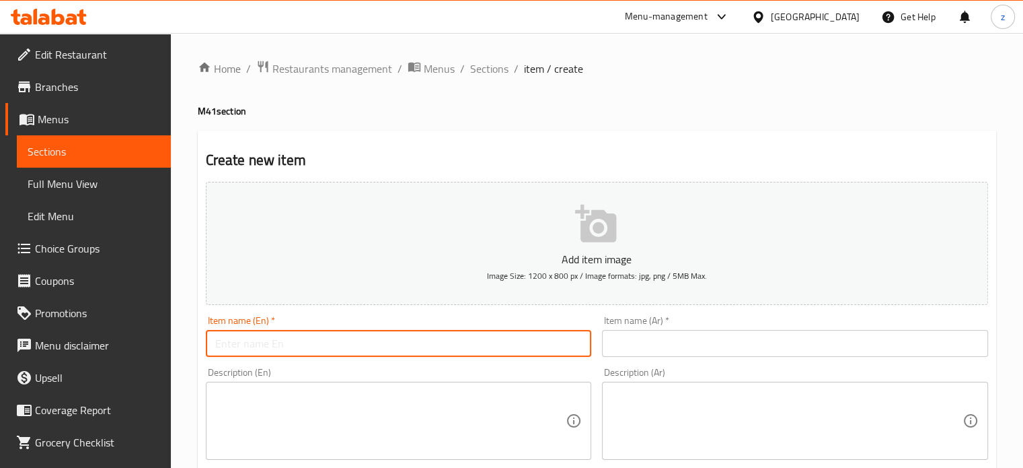
paste input "Delux Chicken Blast Meal"
type input "Delux Chicken Blast Meal"
click at [258, 425] on textarea at bounding box center [390, 421] width 351 height 64
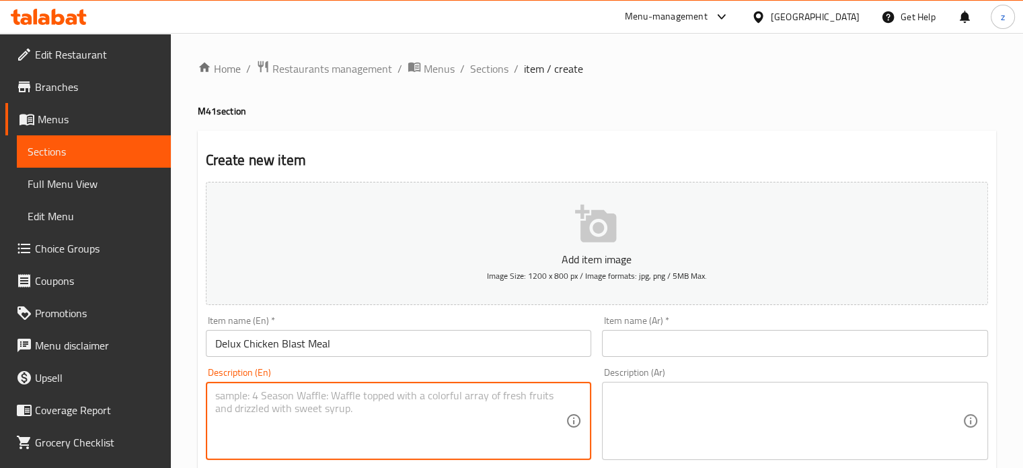
paste textarea "A meal of one piece from a tender chicken breast with a fresh sesame bun, fries…"
type textarea "A meal of one piece from a tender chicken breast with a fresh sesame bun, fries…"
click at [636, 412] on textarea at bounding box center [787, 421] width 351 height 64
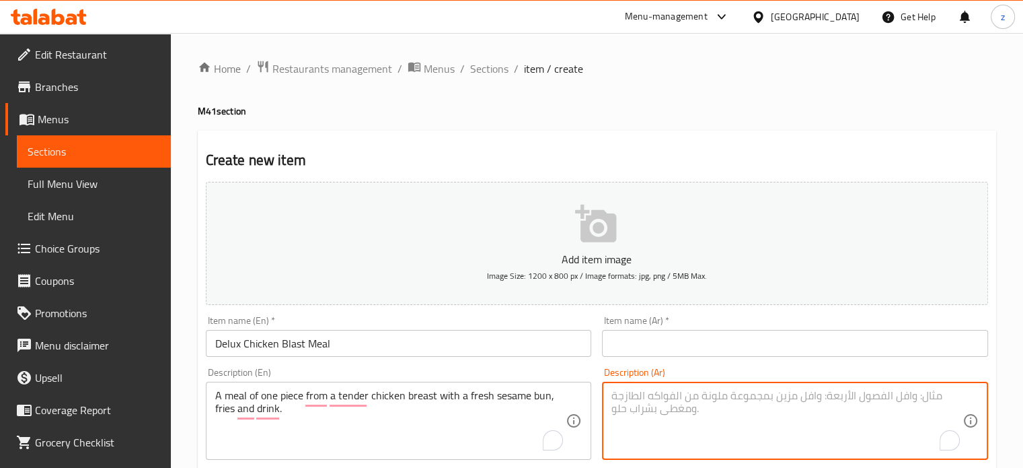
paste textarea "وجبة بقطعة من صدر الدجاج الطري وخبز كيزر فريش بالسمسم مع بطاطا مقلية ومشروب."
type textarea "وجبة بقطعة من صدر الدجاج الطري وخبز كيزر فريش بالسمسم مع بطاطا مقلية ومشروب."
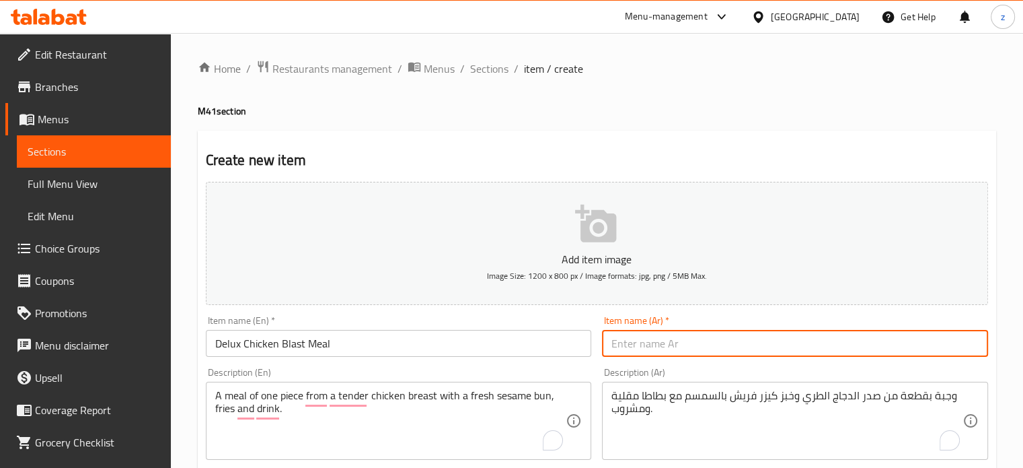
click at [653, 353] on input "text" at bounding box center [795, 343] width 386 height 27
paste input "وجبة ديلوكس دجاج بلاست"
type input "وجبة ديلوكس دجاج بلاست"
click at [488, 70] on span "Sections" at bounding box center [489, 69] width 38 height 16
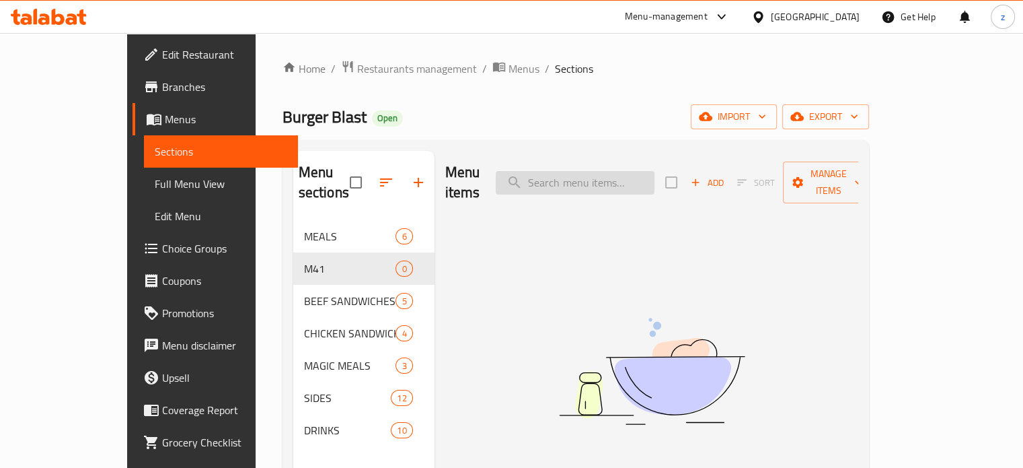
click at [593, 171] on input "search" at bounding box center [575, 183] width 159 height 24
paste input "6 nuggets"
type input "6"
paste input "6 nuggets"
click at [587, 176] on input "6 nuggets" at bounding box center [575, 183] width 159 height 24
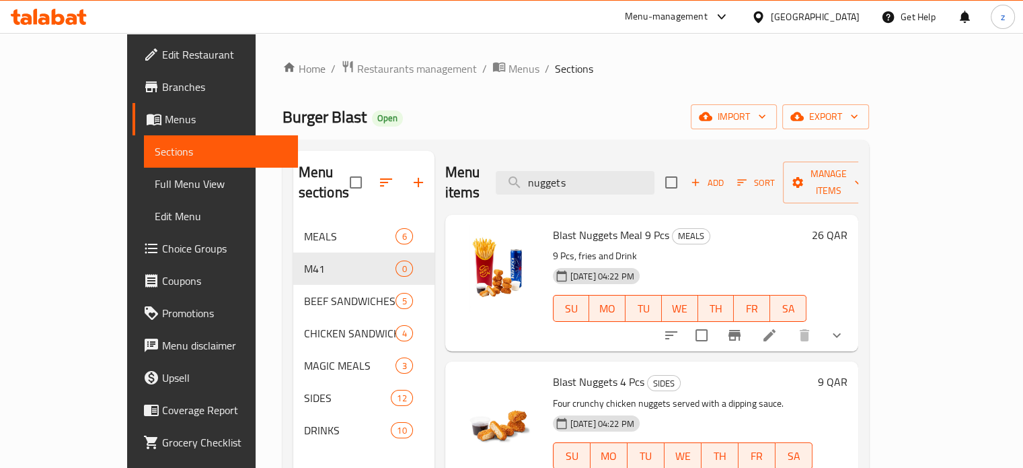
type input "nuggets"
click at [778, 327] on icon at bounding box center [770, 335] width 16 height 16
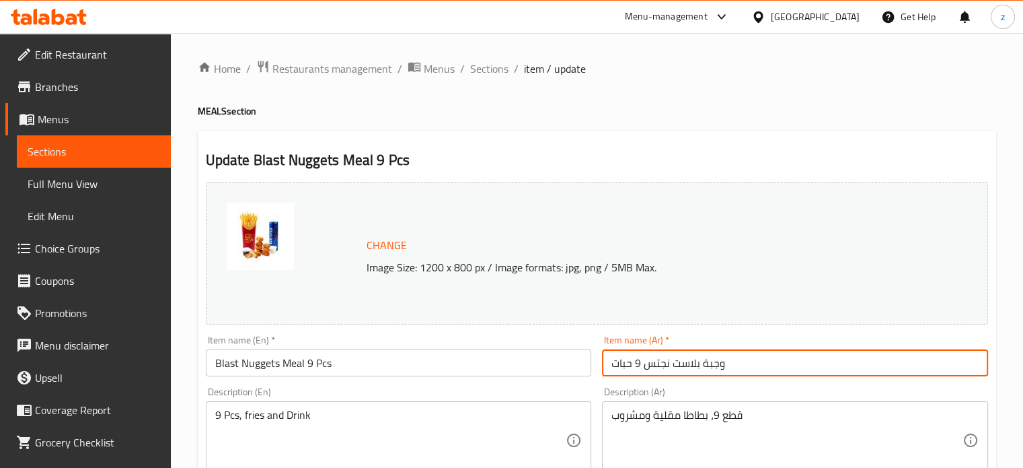
drag, startPoint x: 642, startPoint y: 365, endPoint x: 673, endPoint y: 364, distance: 31.0
click at [673, 364] on input "وجبة بلاست نجتس 9 حبات" at bounding box center [795, 362] width 386 height 27
click at [486, 66] on span "Sections" at bounding box center [489, 69] width 38 height 16
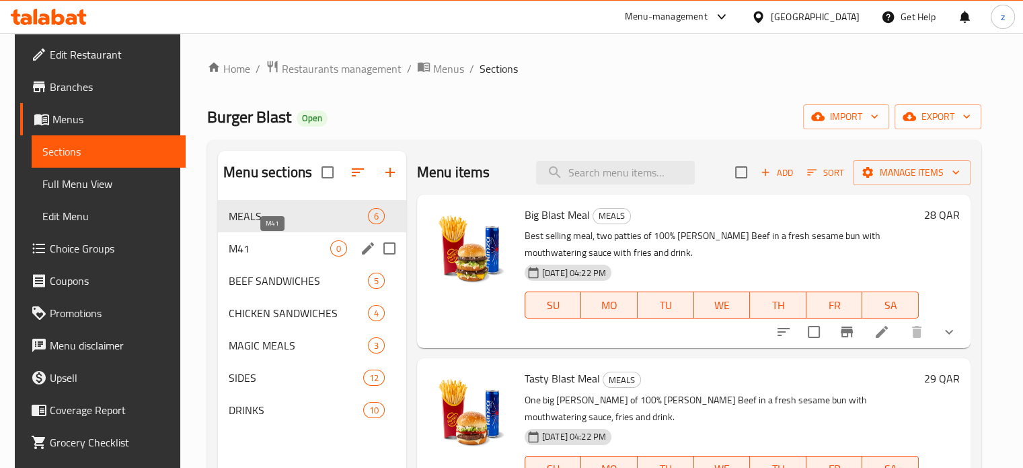
click at [244, 242] on span "M41" at bounding box center [280, 248] width 102 height 16
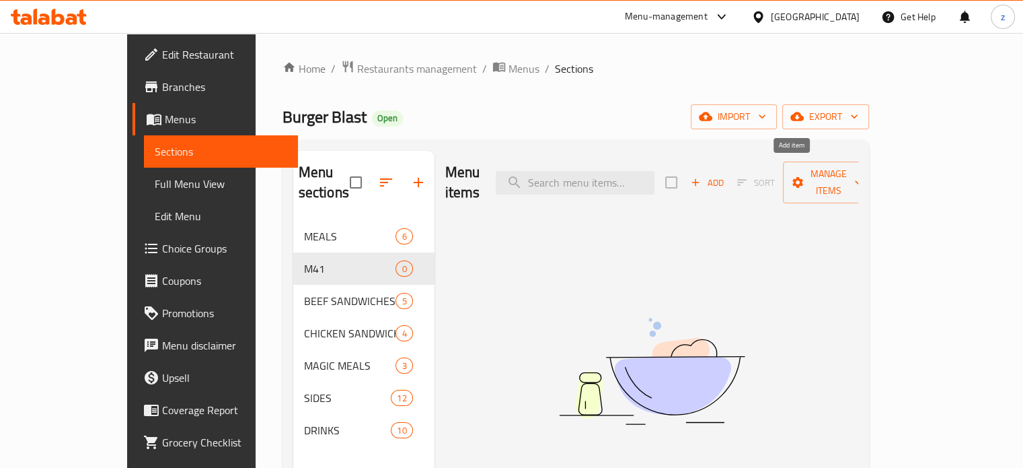
click at [729, 172] on button "Add" at bounding box center [707, 182] width 43 height 21
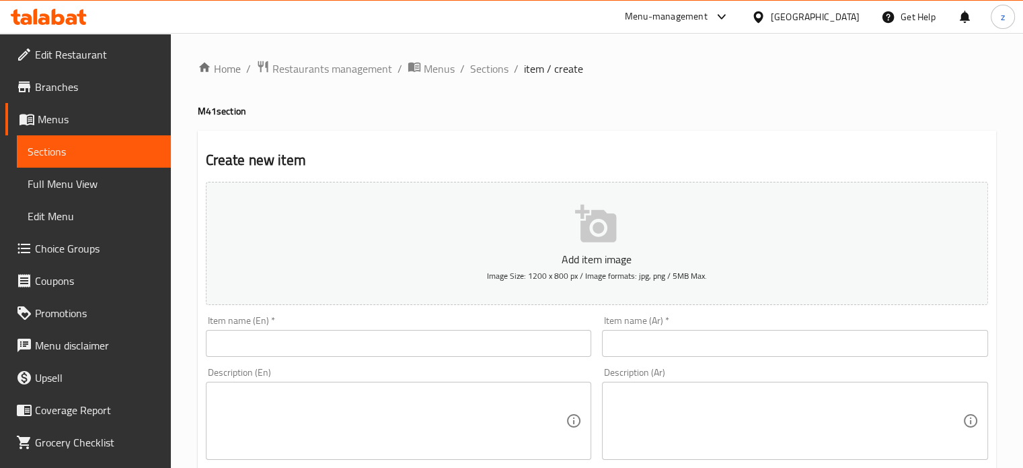
click at [323, 410] on textarea at bounding box center [390, 421] width 351 height 64
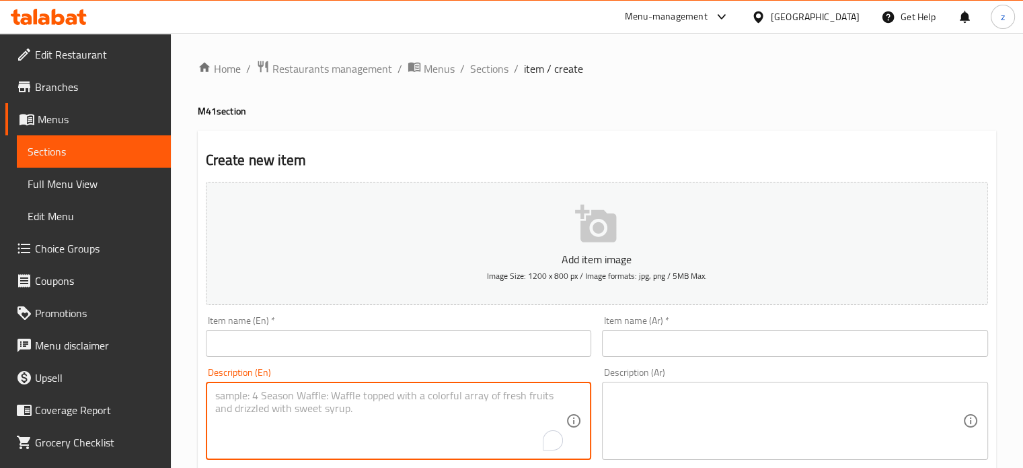
click at [315, 344] on input "text" at bounding box center [399, 343] width 386 height 27
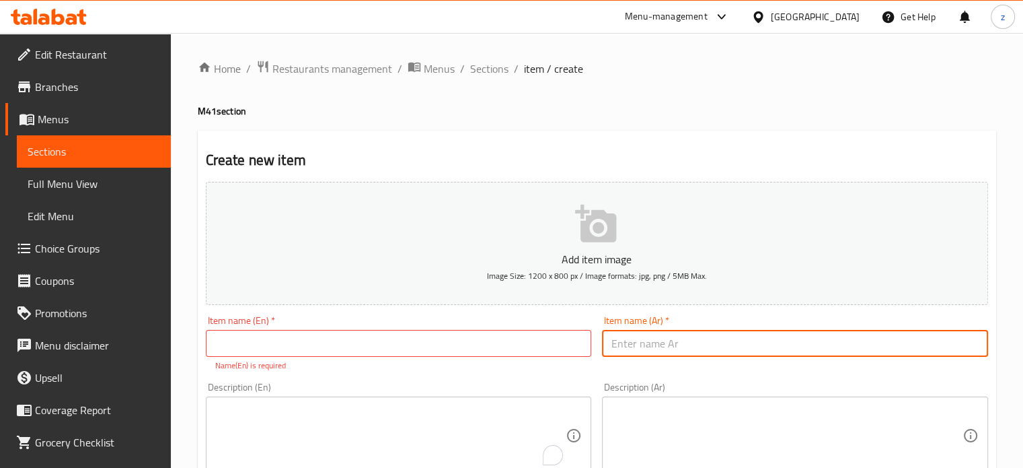
click at [667, 348] on input "text" at bounding box center [795, 343] width 386 height 27
paste input "وجبة ديلوكس دجاج بلاست"
type input "وجبة ديلوكس دجاج بلاست"
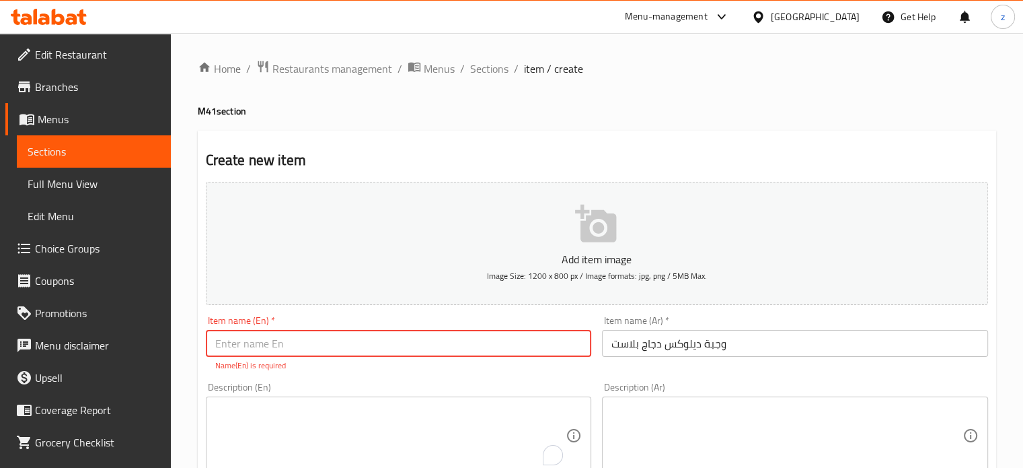
click at [250, 338] on input "text" at bounding box center [399, 343] width 386 height 27
paste input "Delux Chicken Blast Meal"
type input "Delux Chicken Blast Meal"
click at [240, 407] on textarea "To enrich screen reader interactions, please activate Accessibility in Grammarl…" at bounding box center [390, 421] width 351 height 64
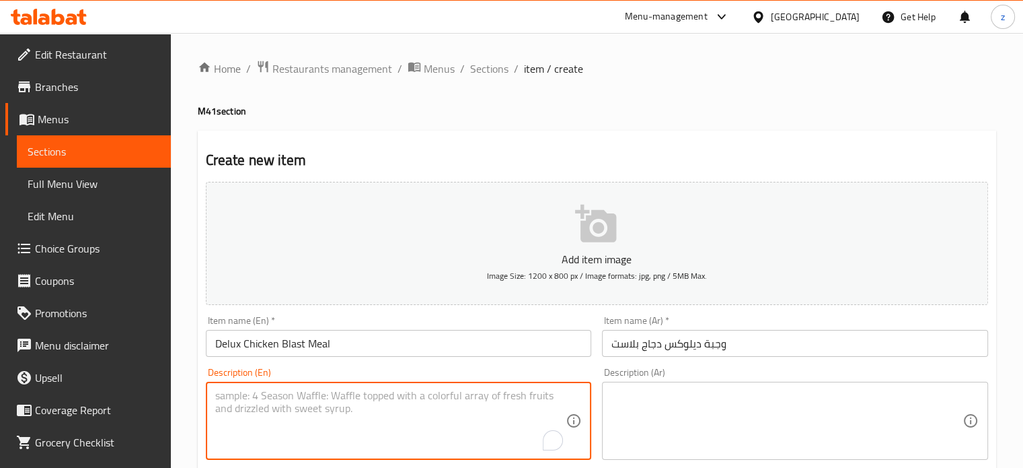
paste textarea "A meal of one piece from a tender chicken breast with a fresh sesame bun, fries…"
type textarea "A meal of one piece from a tender chicken breast with a fresh sesame bun, fries…"
click at [334, 340] on input "Delux Chicken Blast Meal" at bounding box center [399, 343] width 386 height 27
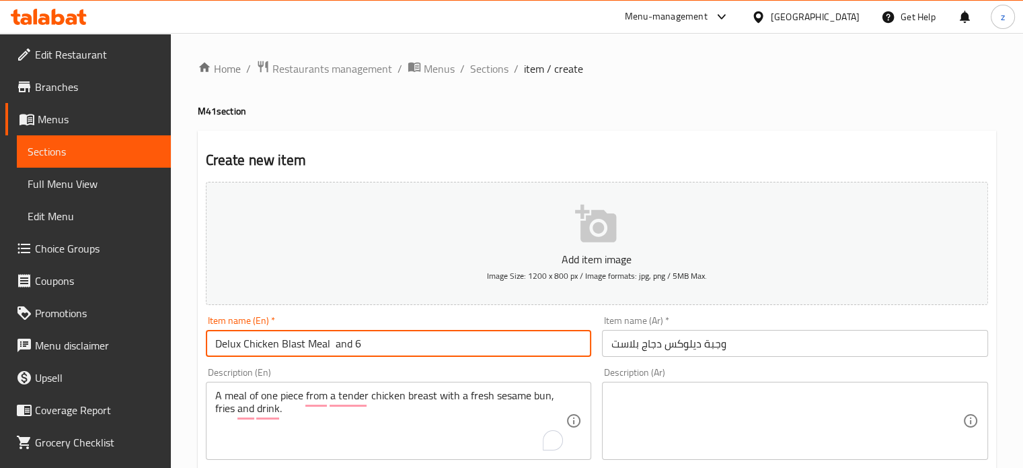
paste input "Nuggets"
type input "Delux Chicken Blast Meal and 6 Nuggets"
click at [744, 340] on input "وجبة ديلوكس دجاج بلاست" at bounding box center [795, 343] width 386 height 27
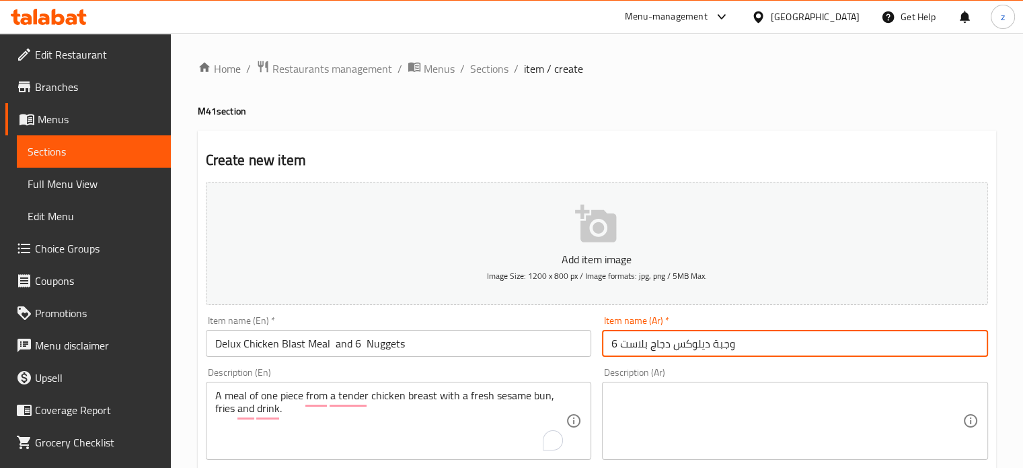
paste input "نجتس"
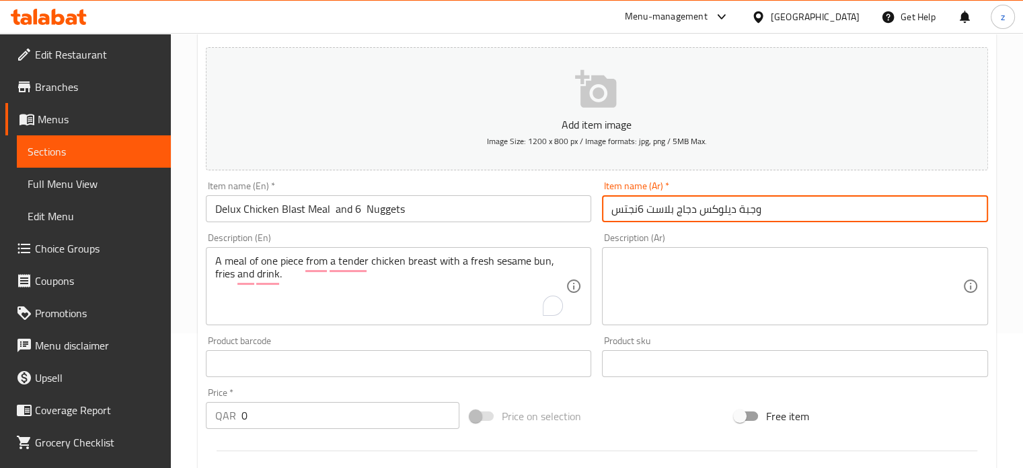
scroll to position [202, 0]
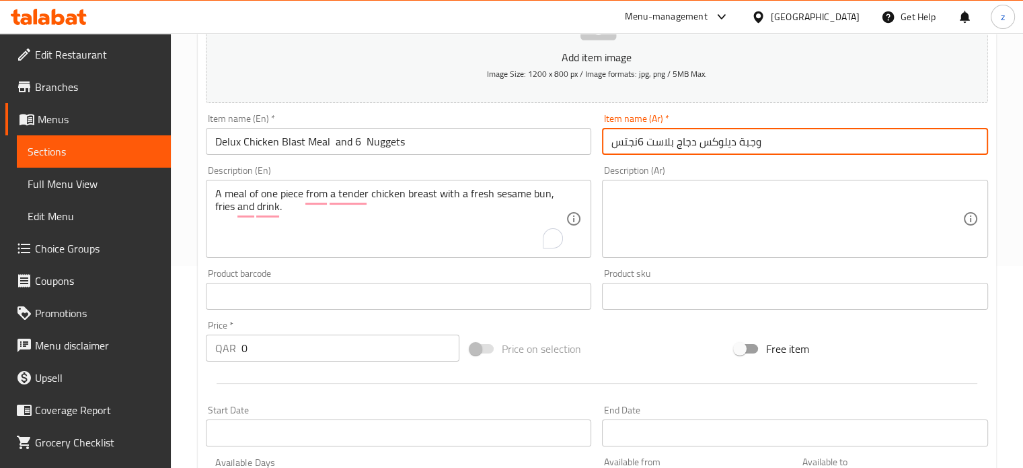
type input "وجبة ديلوكس دجاج بلاست 6نجتس"
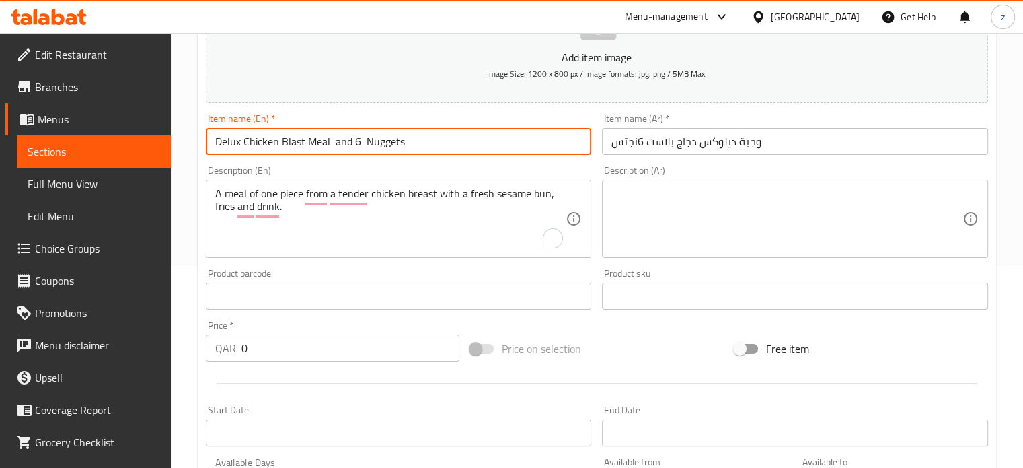
drag, startPoint x: 329, startPoint y: 140, endPoint x: 212, endPoint y: 134, distance: 117.2
click at [212, 136] on input "Delux Chicken Blast Meal and 6 Nuggets" at bounding box center [399, 141] width 386 height 27
click at [686, 209] on textarea at bounding box center [787, 219] width 351 height 64
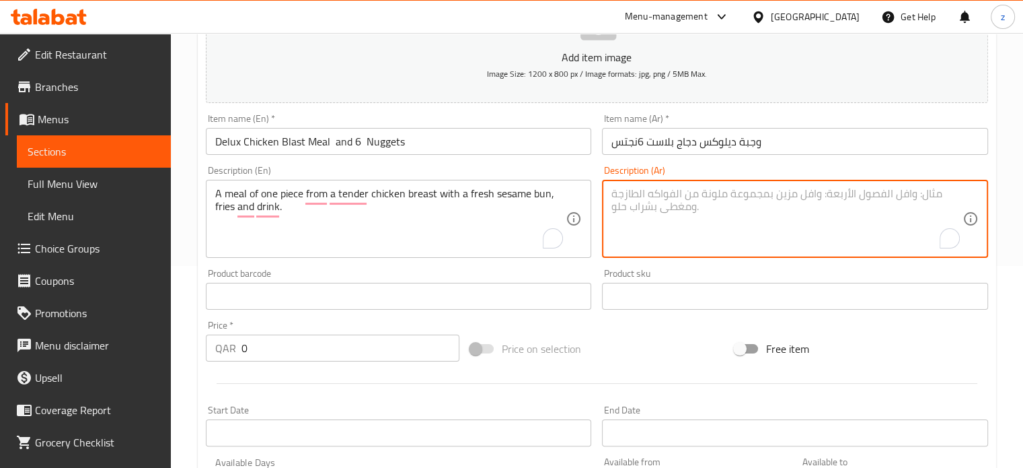
paste textarea "وجبة بقطعة من صدر الدجاج الطري وخبز كيزر فريش بالسمسم مع بطاطا مقلية ومشروب."
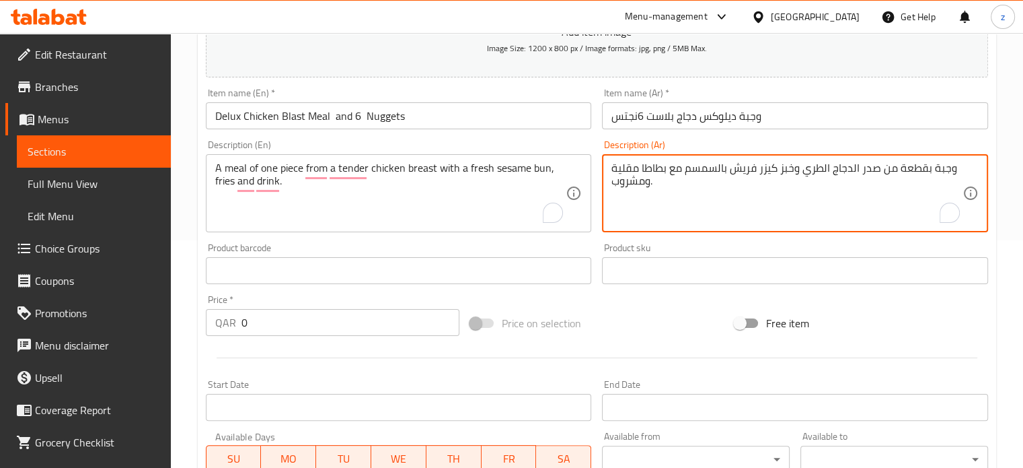
scroll to position [269, 0]
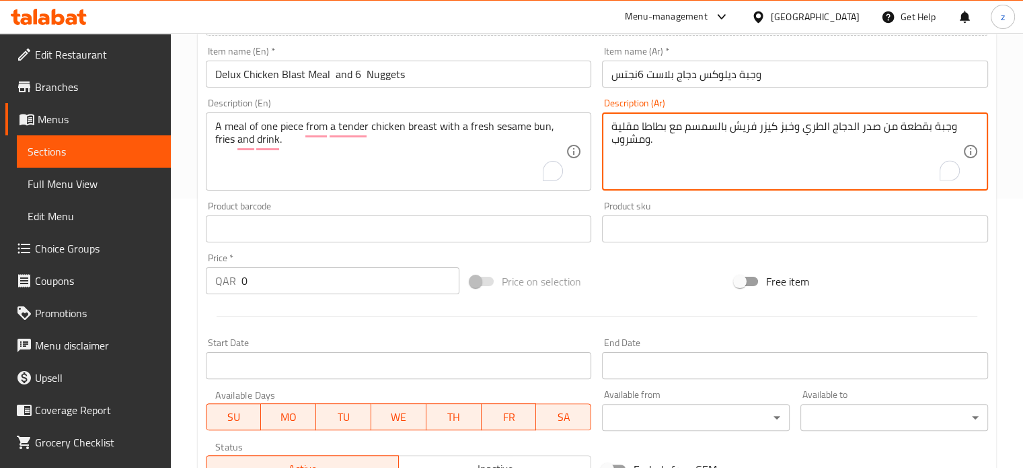
type textarea "وجبة بقطعة من صدر الدجاج الطري وخبز كيزر فريش بالسمسم مع بطاطا مقلية ومشروب."
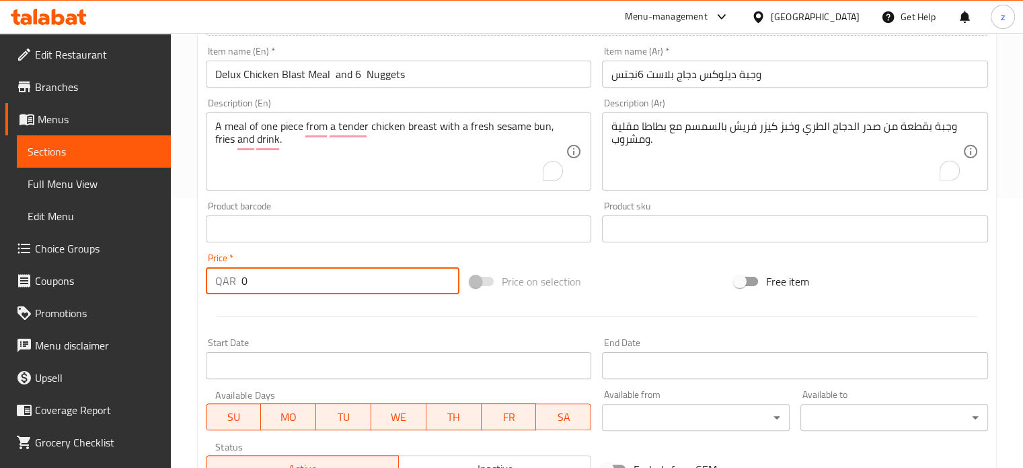
drag, startPoint x: 269, startPoint y: 278, endPoint x: 240, endPoint y: 279, distance: 29.6
click at [242, 279] on input "0" at bounding box center [351, 280] width 218 height 27
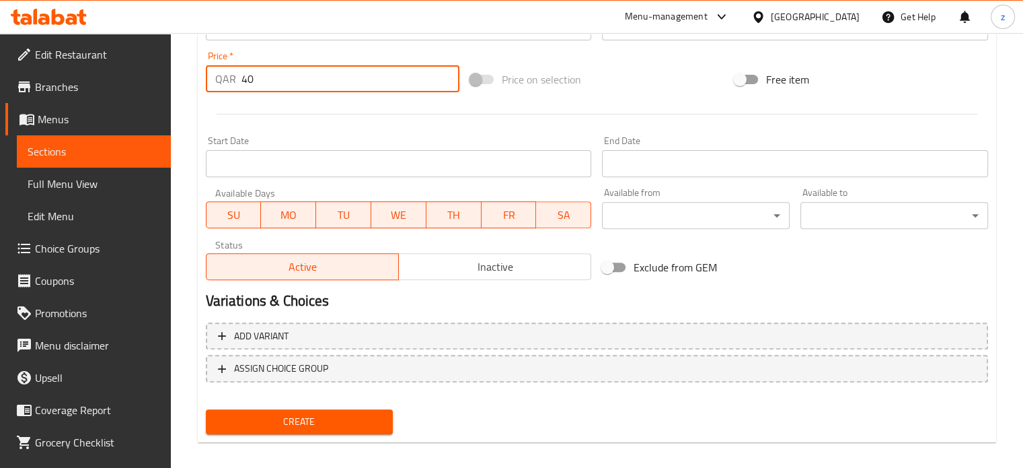
scroll to position [482, 0]
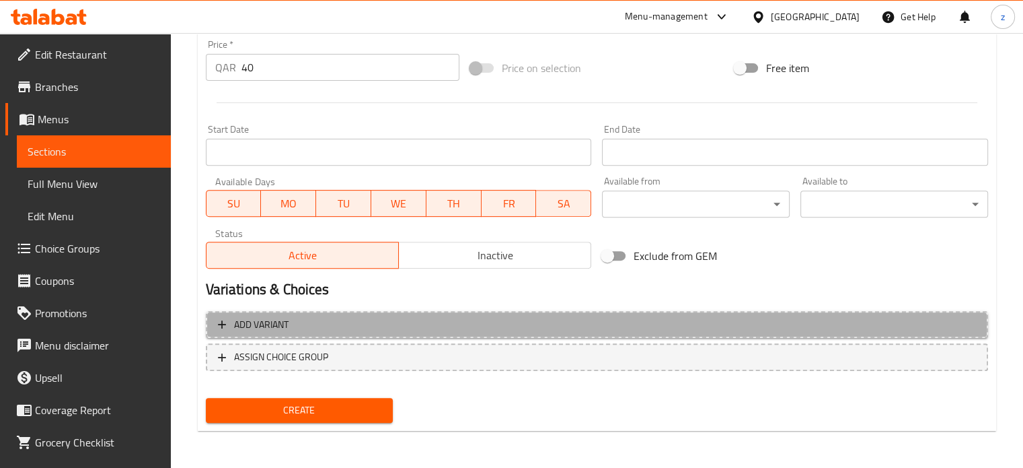
click at [323, 320] on span "Add variant" at bounding box center [597, 324] width 758 height 17
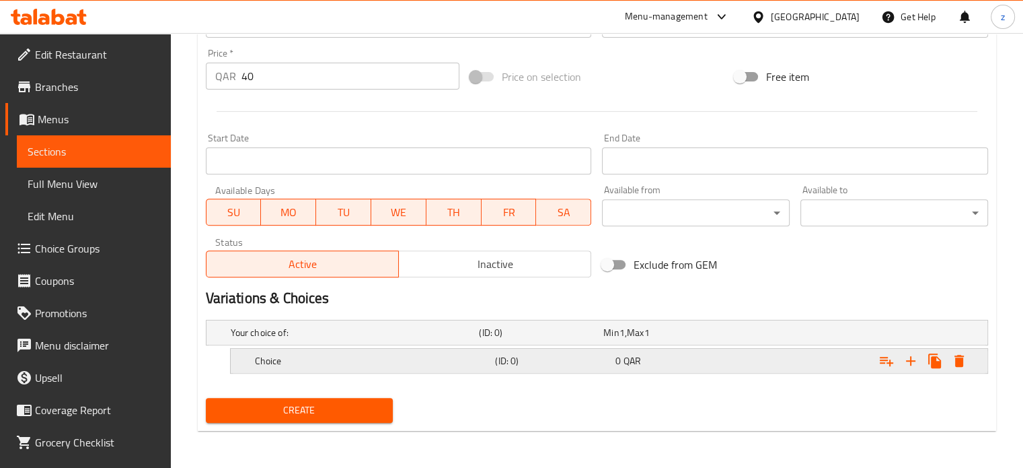
click at [417, 339] on h5 "Choice" at bounding box center [353, 332] width 244 height 13
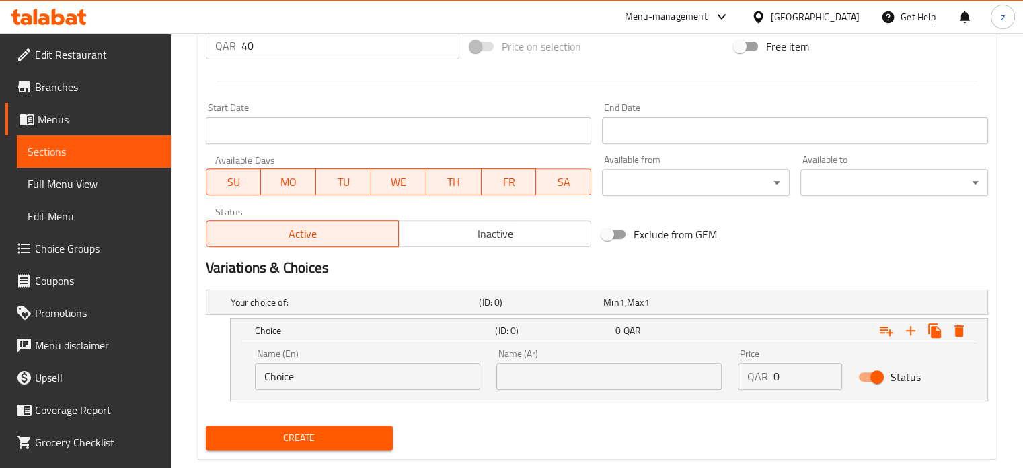
scroll to position [532, 0]
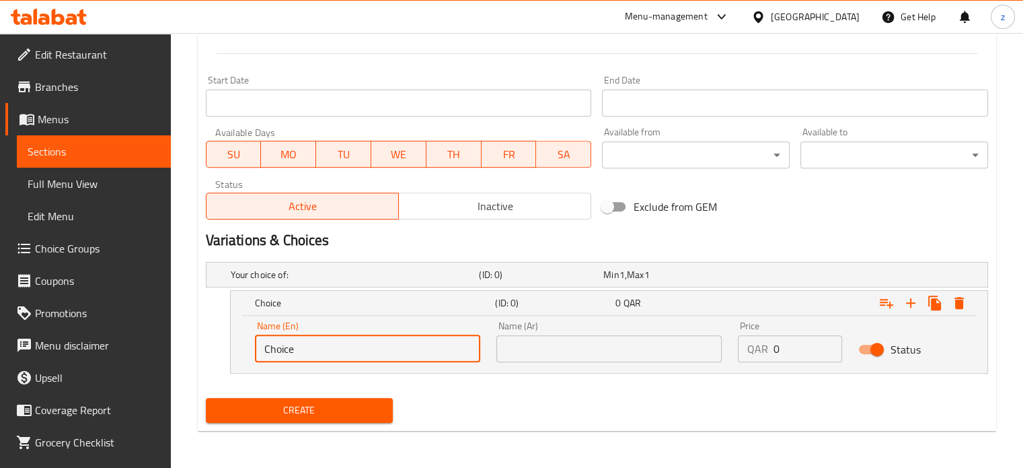
click at [439, 347] on input "Choice" at bounding box center [367, 348] width 225 height 27
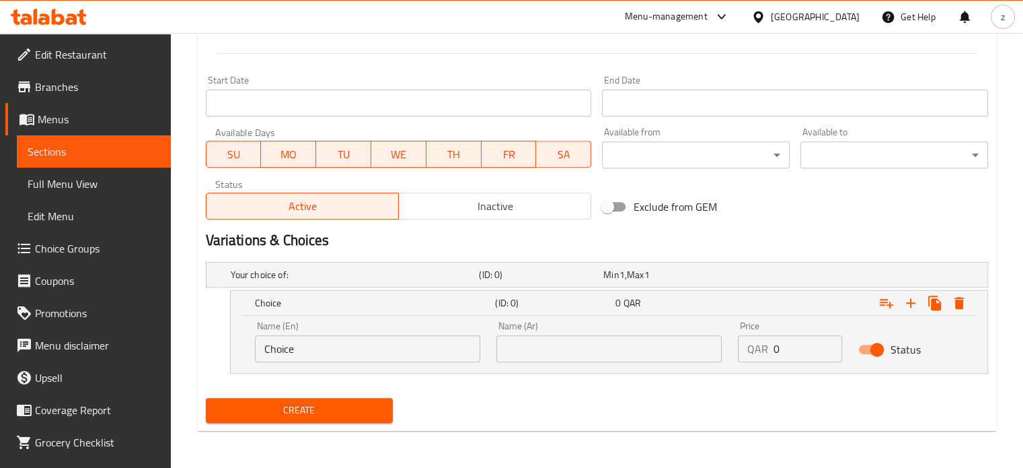
click at [739, 412] on div "Create" at bounding box center [597, 410] width 793 height 36
click at [301, 303] on h5 "Choice" at bounding box center [373, 302] width 236 height 13
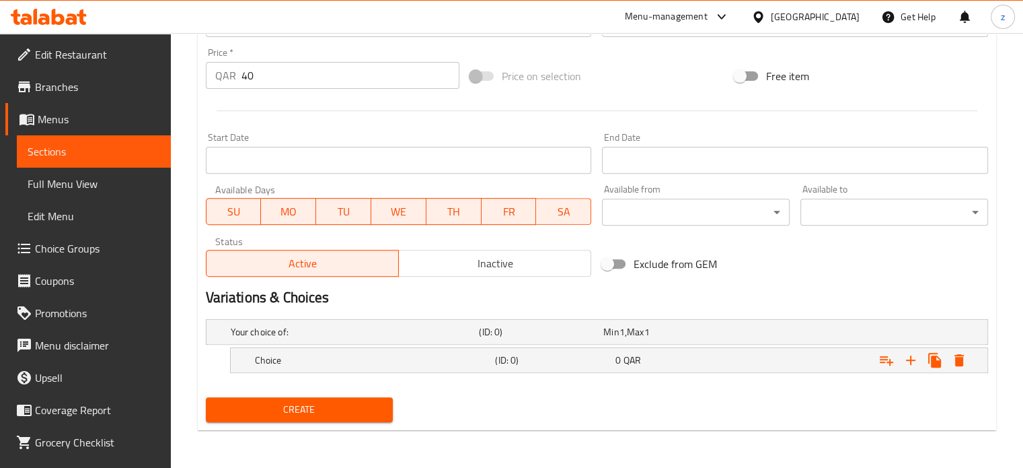
scroll to position [474, 0]
click at [394, 339] on h5 "Choice" at bounding box center [353, 332] width 244 height 13
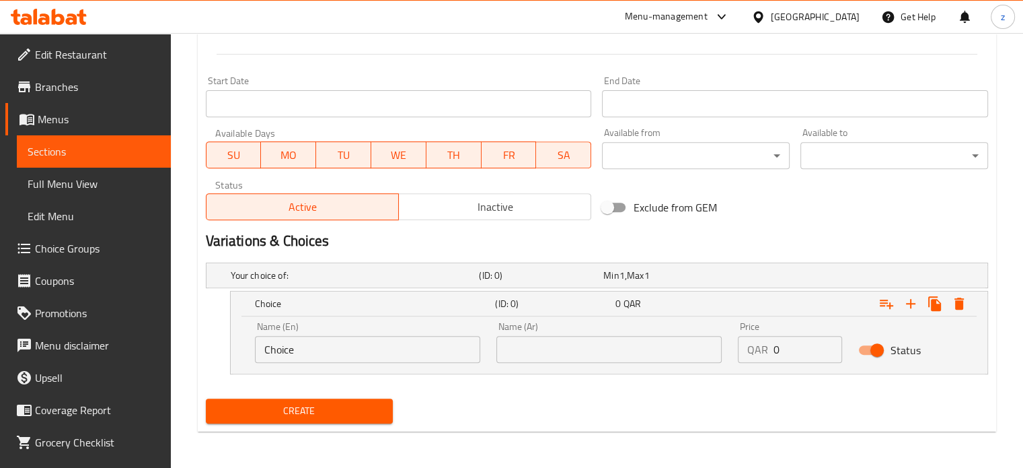
scroll to position [532, 0]
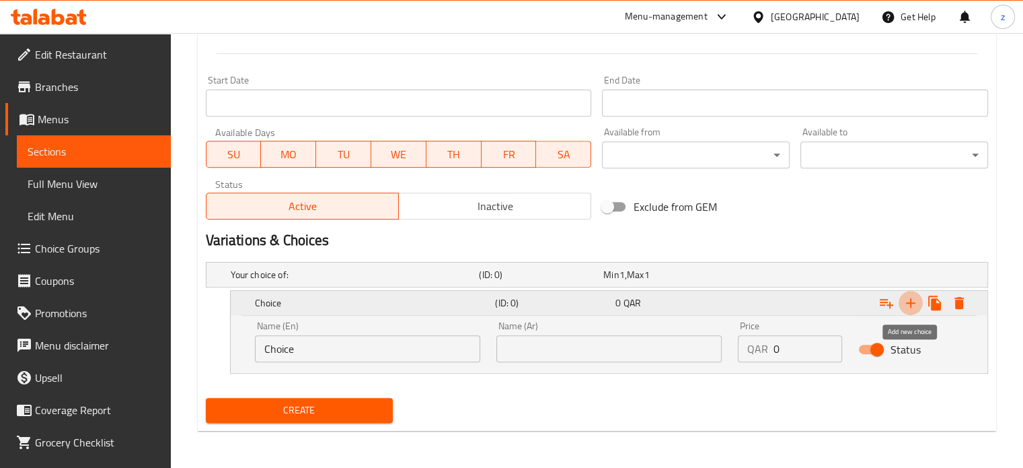
click at [911, 305] on icon "Expand" at bounding box center [911, 303] width 16 height 16
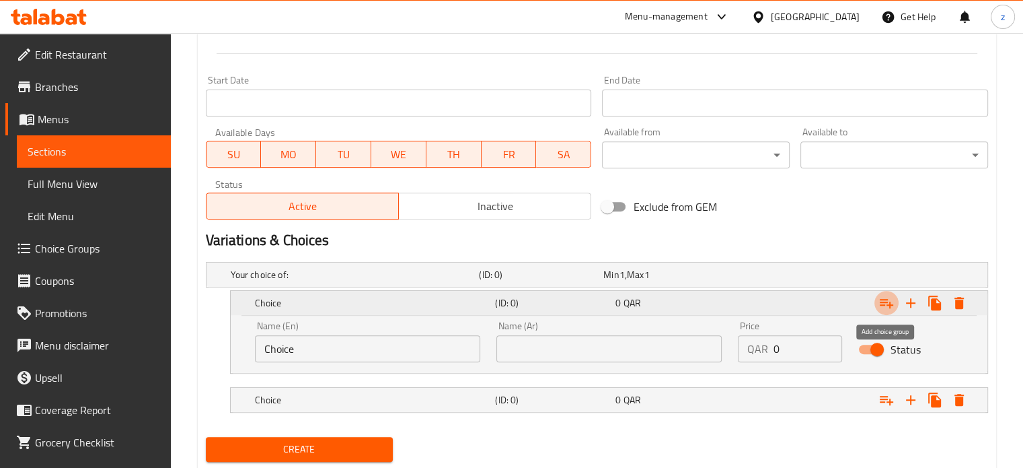
click at [888, 303] on icon "Expand" at bounding box center [887, 303] width 16 height 16
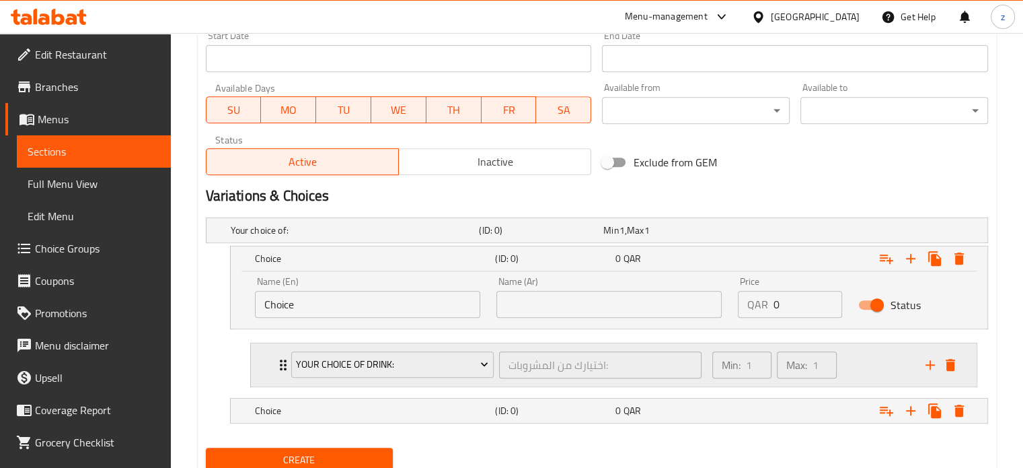
scroll to position [599, 0]
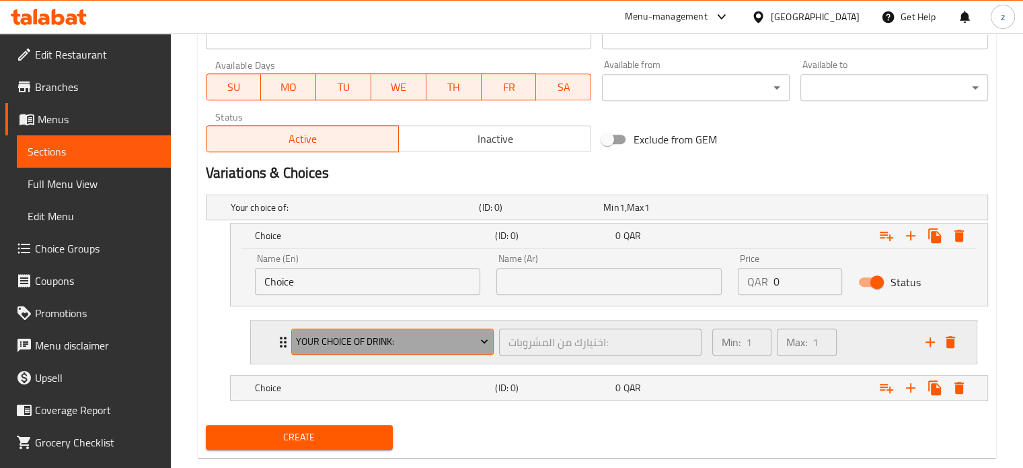
click at [470, 340] on span "Your Choice Of Drink:" at bounding box center [392, 341] width 192 height 17
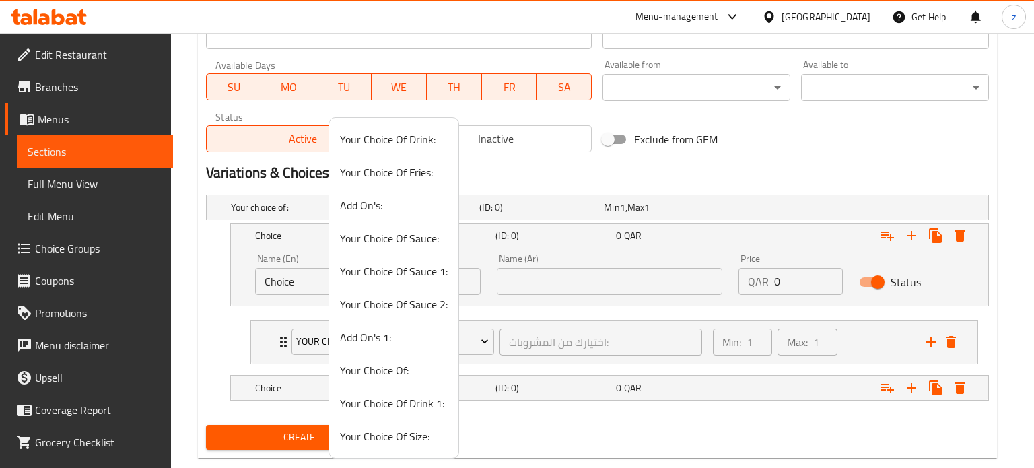
click at [396, 404] on span "Your Choice Of Drink 1:" at bounding box center [394, 403] width 108 height 16
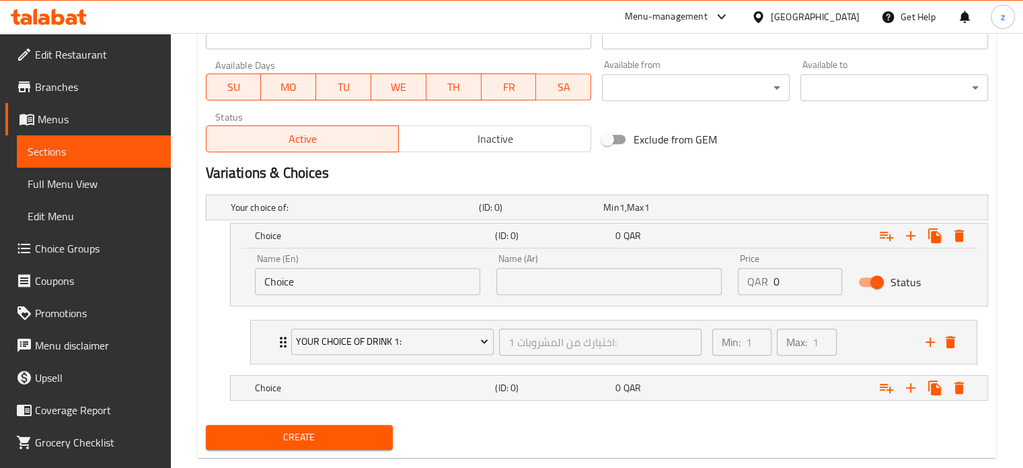
click at [611, 409] on nav at bounding box center [597, 408] width 783 height 11
click at [879, 348] on div "Min: 1 ​ Max: 1 ​" at bounding box center [811, 341] width 213 height 43
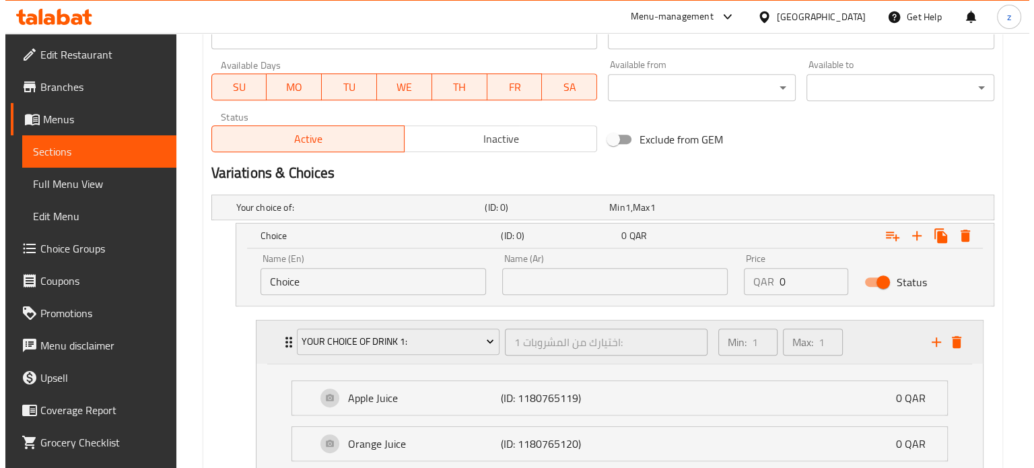
scroll to position [733, 0]
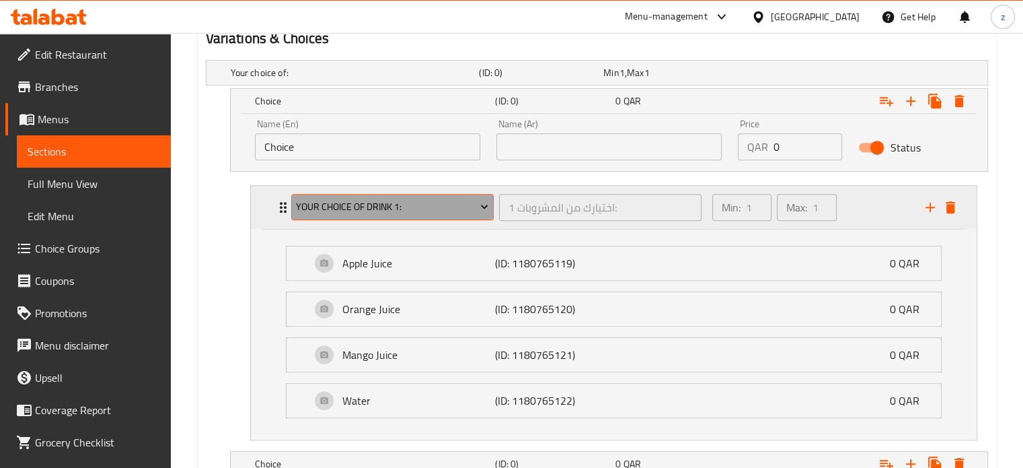
click at [468, 207] on span "Your Choice Of Drink 1:" at bounding box center [392, 207] width 192 height 17
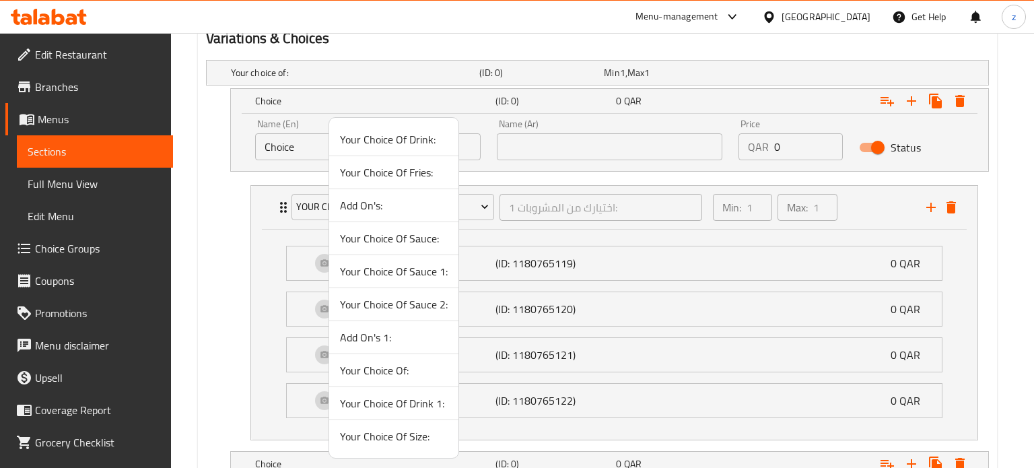
click at [388, 176] on span "Your Choice Of Fries:" at bounding box center [394, 172] width 108 height 16
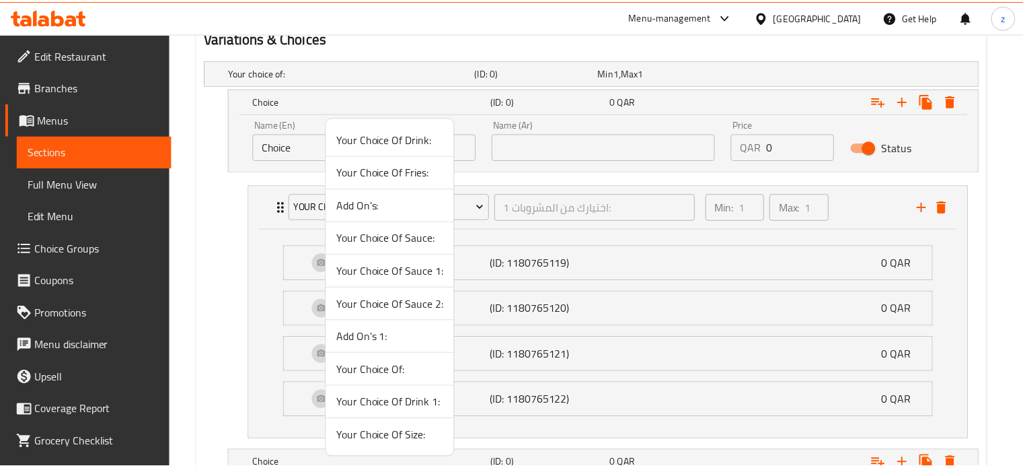
scroll to position [625, 0]
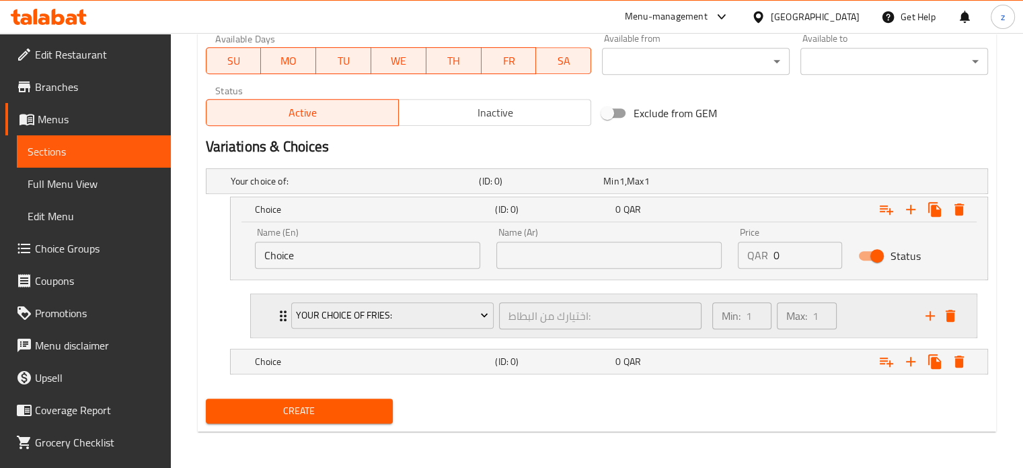
click at [864, 321] on div "Min: 1 ​ Max: 1 ​" at bounding box center [811, 315] width 213 height 43
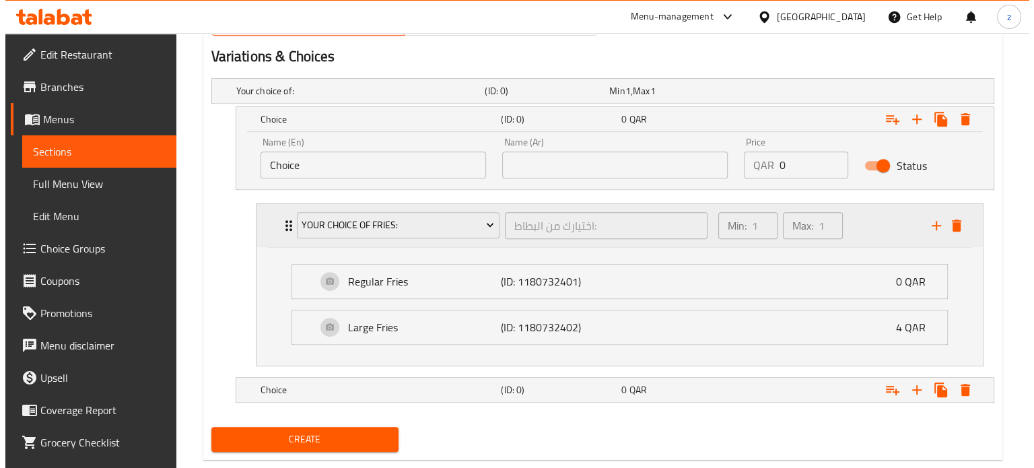
scroll to position [733, 0]
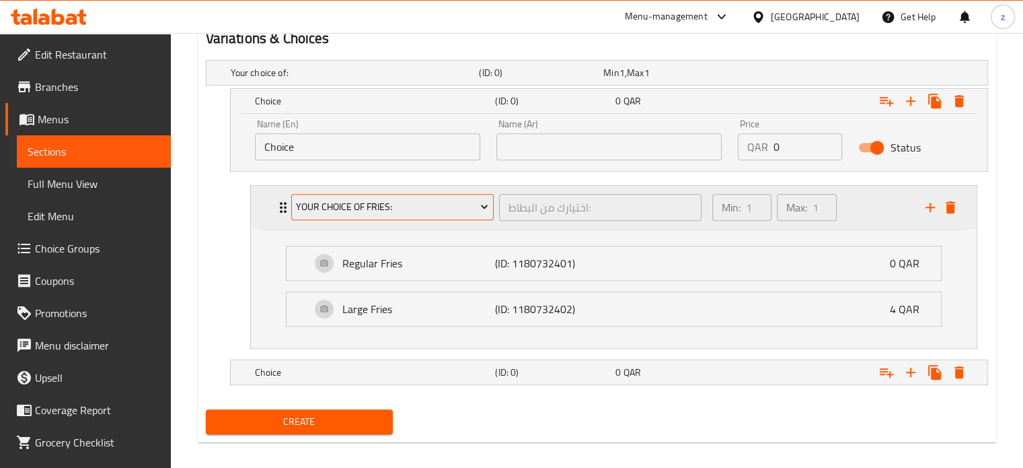
click at [478, 209] on icon "Expand" at bounding box center [484, 206] width 13 height 13
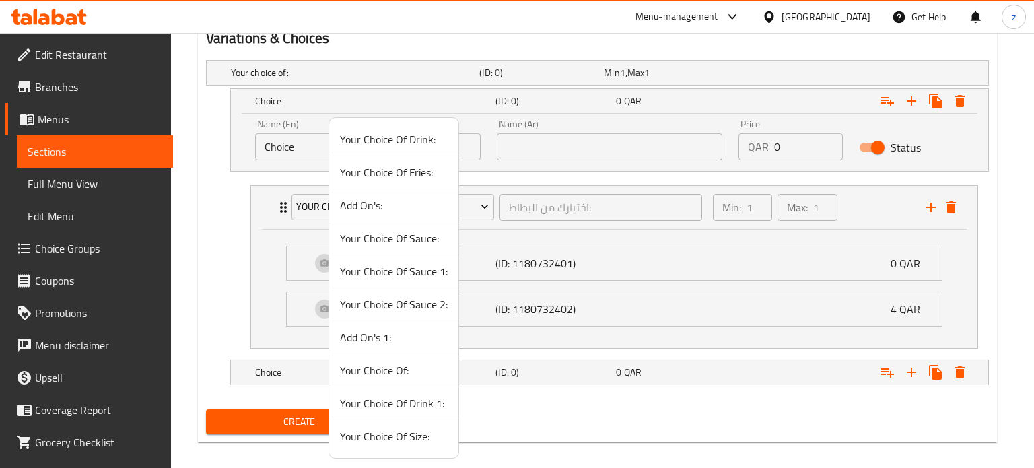
click at [379, 138] on span "Your Choice Of Drink:" at bounding box center [394, 139] width 108 height 16
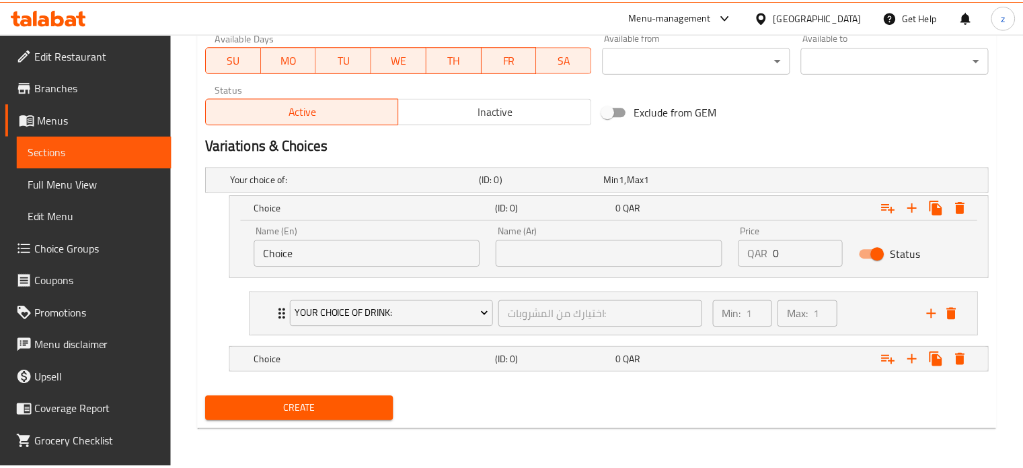
scroll to position [625, 0]
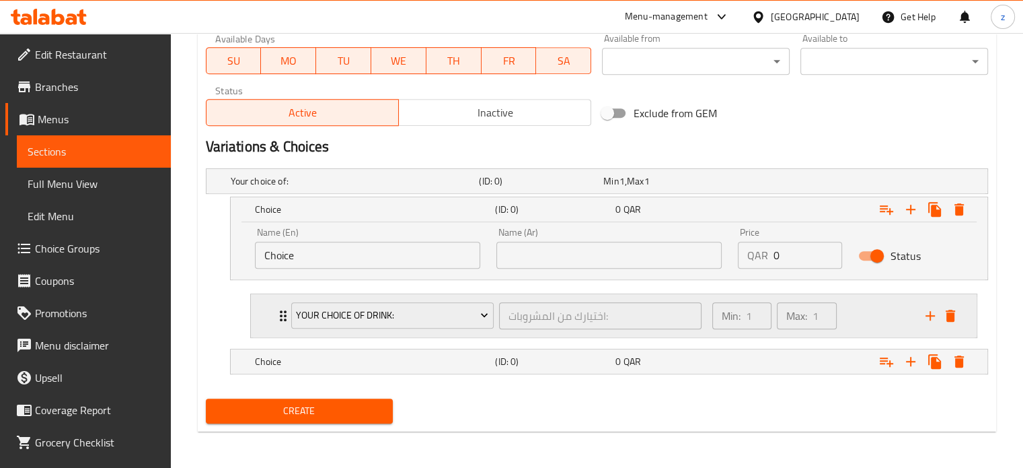
click at [869, 314] on div "Min: 1 ​ Max: 1 ​" at bounding box center [811, 315] width 213 height 43
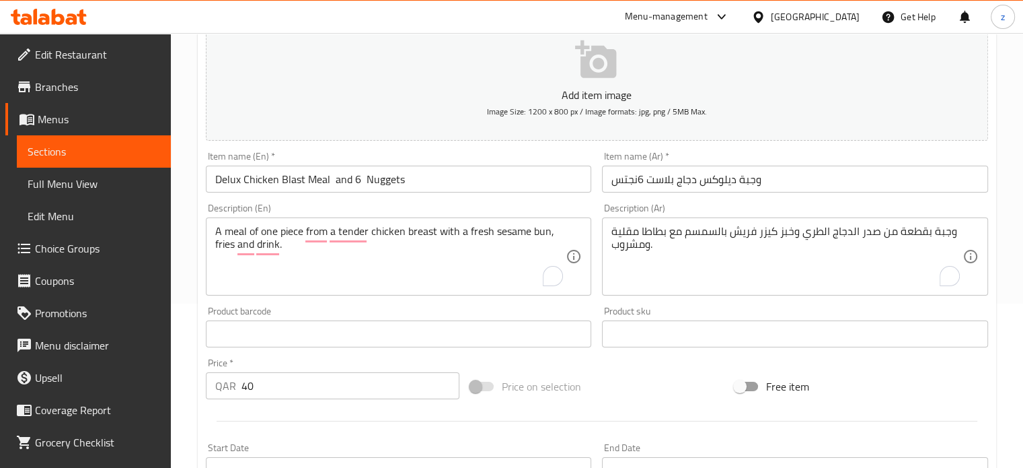
scroll to position [164, 0]
drag, startPoint x: 257, startPoint y: 385, endPoint x: 246, endPoint y: 384, distance: 11.5
click at [246, 384] on input "40" at bounding box center [351, 386] width 218 height 27
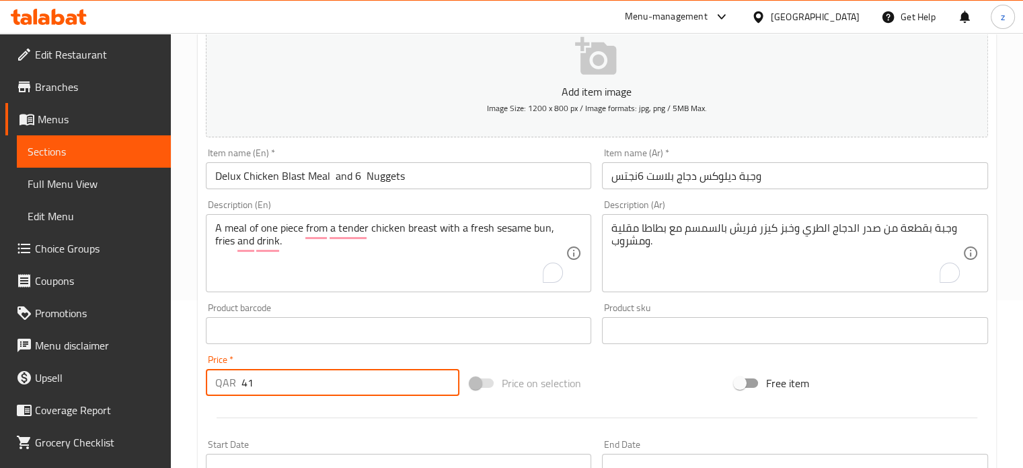
scroll to position [29, 0]
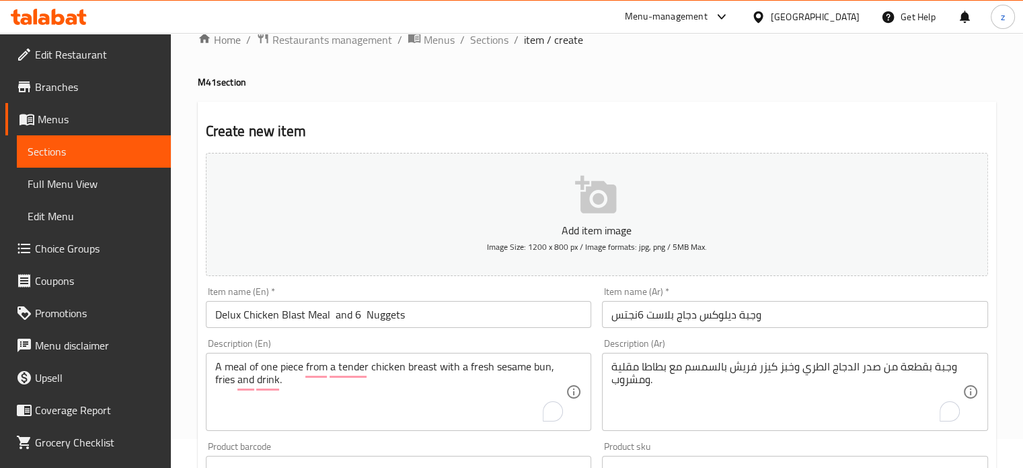
type input "41"
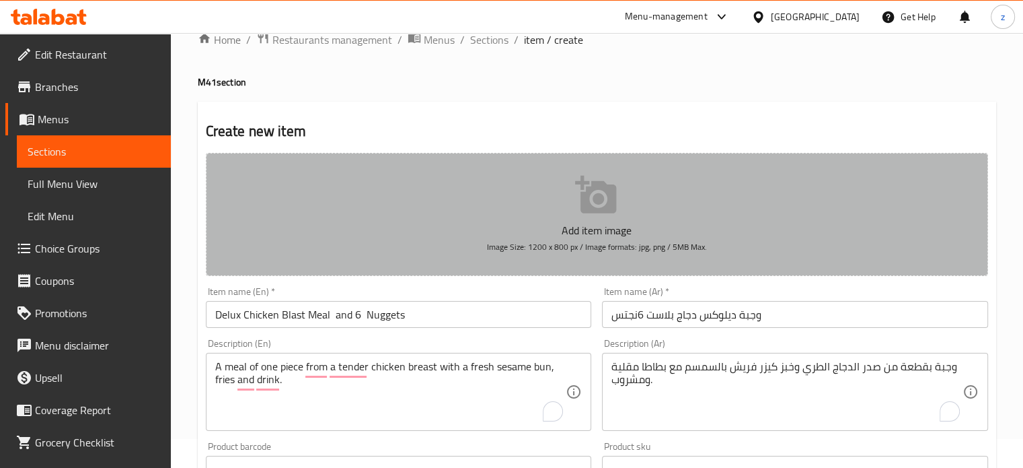
click at [591, 203] on icon "button" at bounding box center [596, 195] width 43 height 43
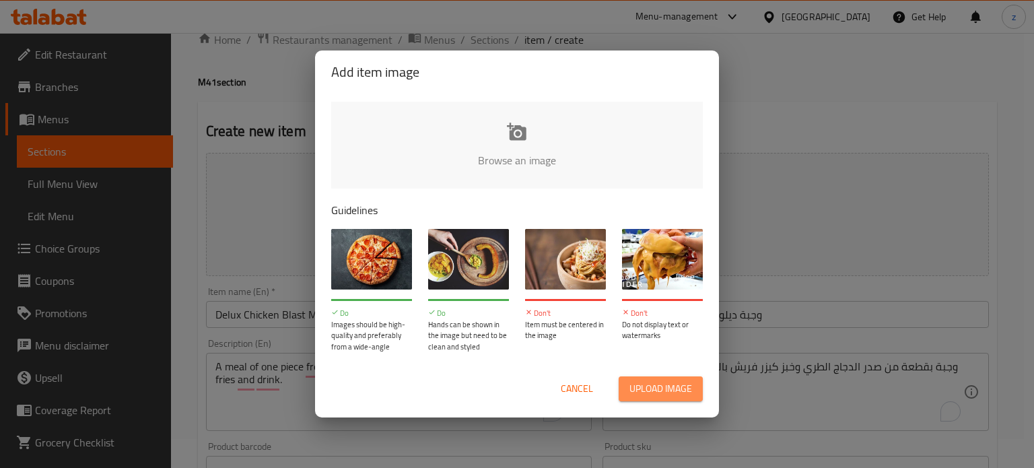
click at [678, 396] on span "Upload image" at bounding box center [660, 388] width 63 height 17
type input "C:\fakepath\DULEX X NUGGETS-6pc.jpg"
click at [674, 396] on span "Upload image" at bounding box center [660, 388] width 63 height 17
click at [643, 382] on span "Upload image" at bounding box center [660, 388] width 63 height 17
click at [511, 142] on input "file" at bounding box center [971, 165] width 1281 height 126
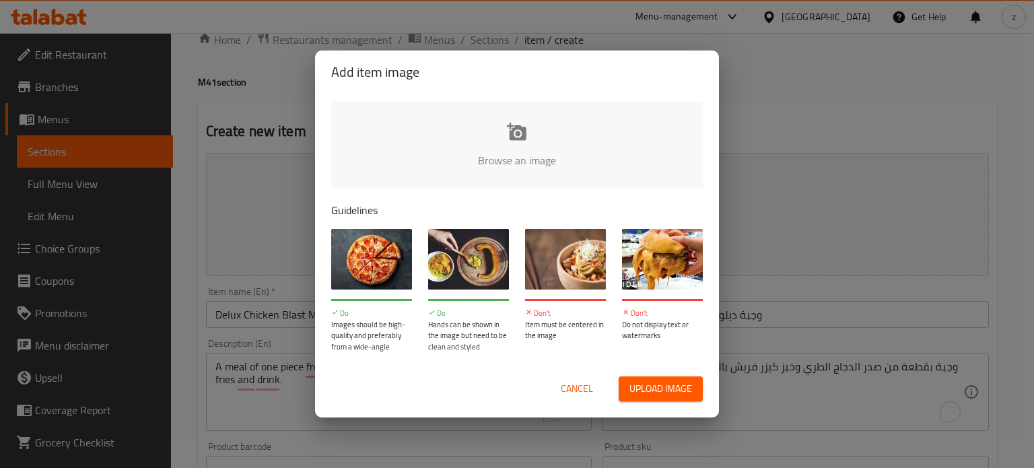
click at [645, 393] on span "Upload image" at bounding box center [660, 388] width 63 height 17
click at [655, 373] on div "Cancel Upload image" at bounding box center [516, 388] width 393 height 46
click at [665, 380] on span "Upload image" at bounding box center [660, 388] width 63 height 17
click at [662, 384] on span "Upload image" at bounding box center [660, 388] width 63 height 17
click at [660, 392] on span "Upload image" at bounding box center [660, 388] width 63 height 17
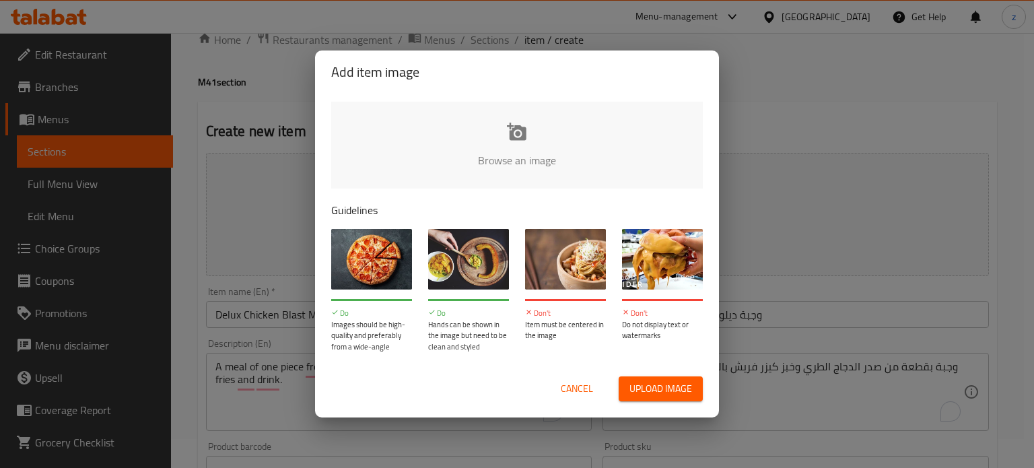
click at [662, 396] on button "Upload image" at bounding box center [660, 388] width 84 height 25
click at [588, 384] on span "Cancel" at bounding box center [577, 388] width 32 height 17
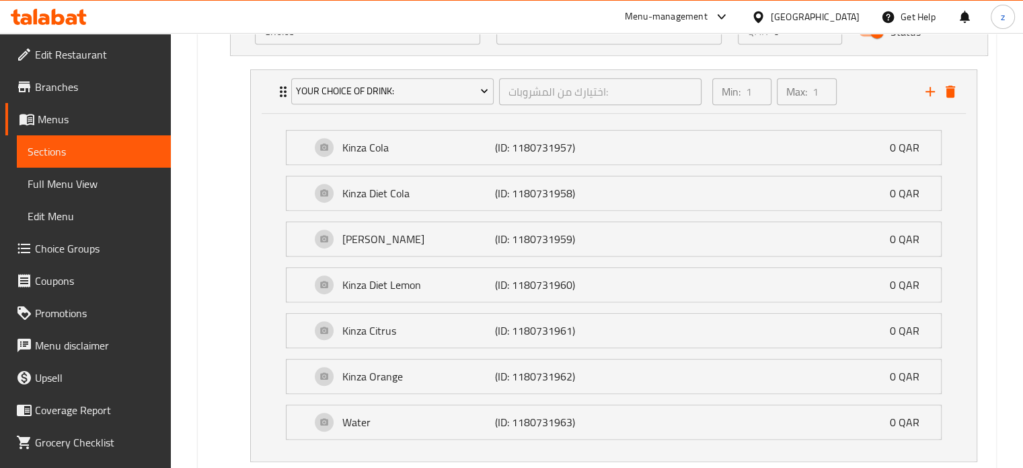
scroll to position [971, 0]
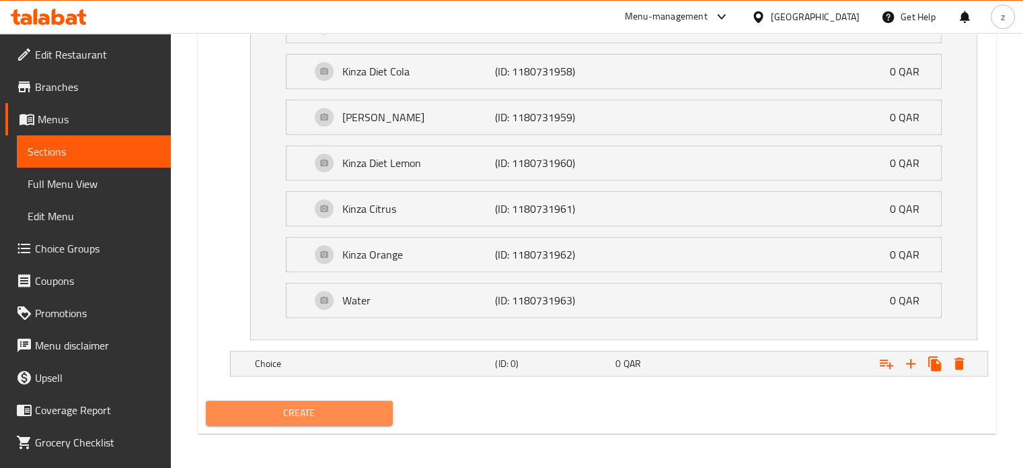
click at [346, 404] on span "Create" at bounding box center [300, 412] width 166 height 17
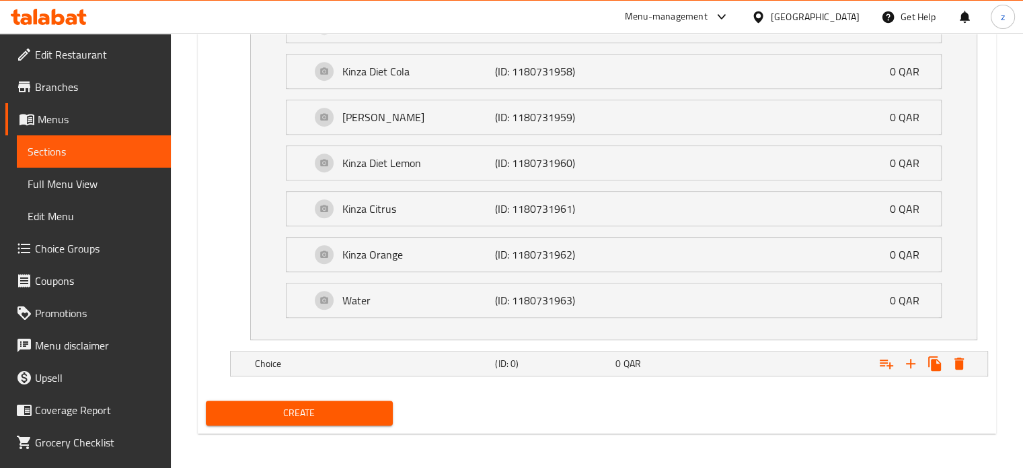
drag, startPoint x: 441, startPoint y: 398, endPoint x: 415, endPoint y: 408, distance: 28.1
click at [441, 398] on div "Create" at bounding box center [597, 413] width 793 height 36
click at [312, 408] on span "Create" at bounding box center [300, 412] width 166 height 17
click at [324, 410] on span "Create" at bounding box center [300, 412] width 166 height 17
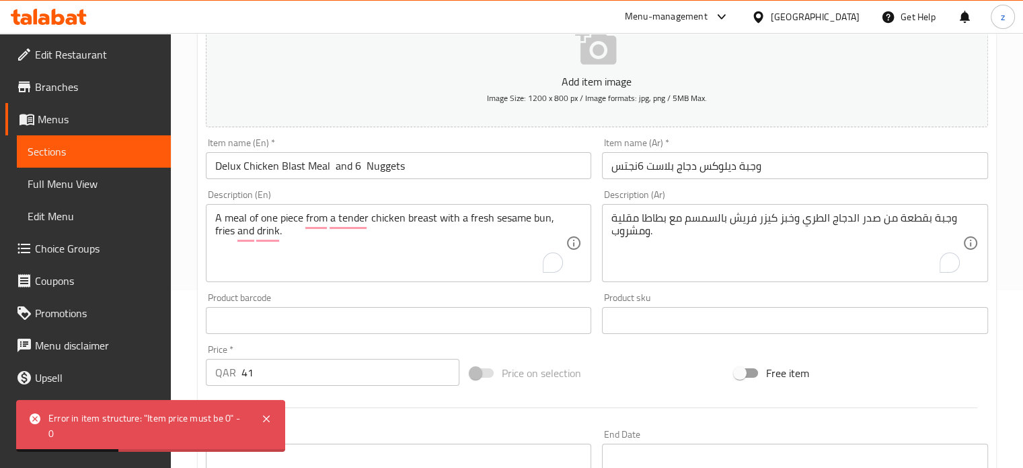
scroll to position [164, 0]
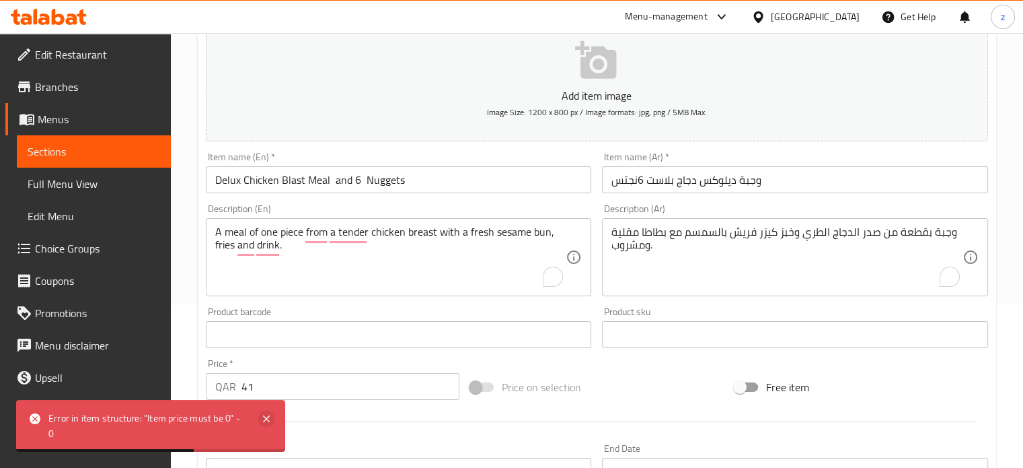
click at [270, 421] on icon at bounding box center [266, 418] width 16 height 16
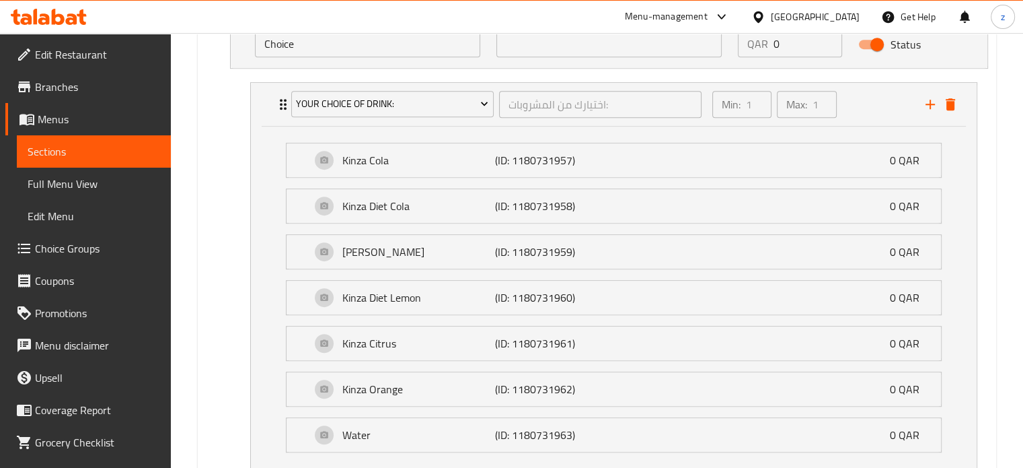
scroll to position [971, 0]
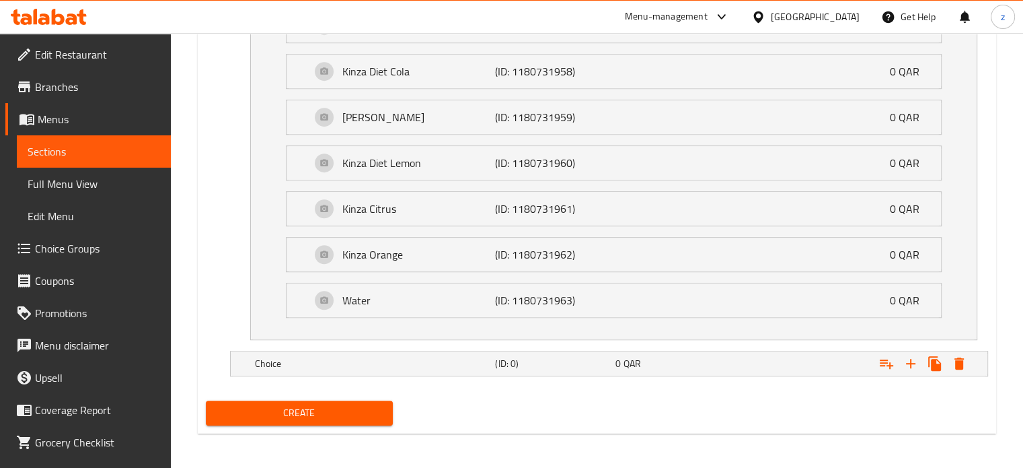
click at [299, 412] on span "Create" at bounding box center [300, 412] width 166 height 17
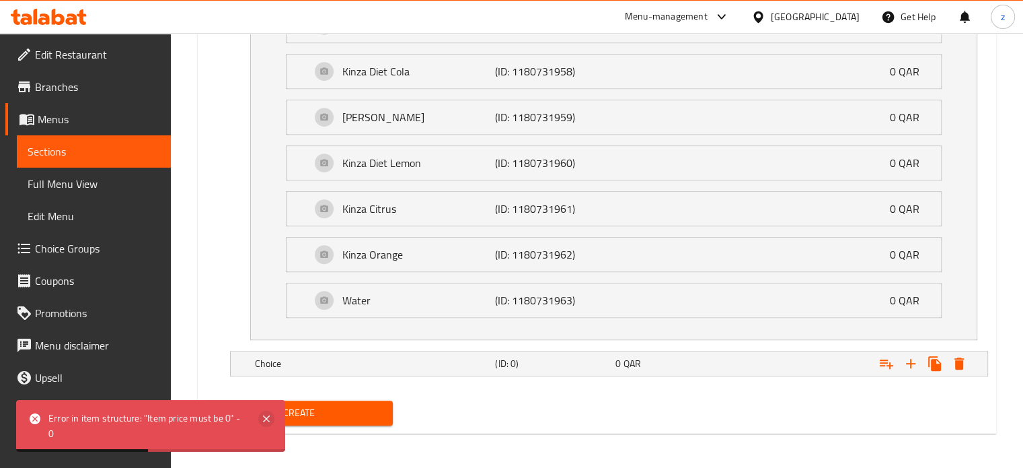
click at [264, 414] on icon at bounding box center [266, 418] width 16 height 16
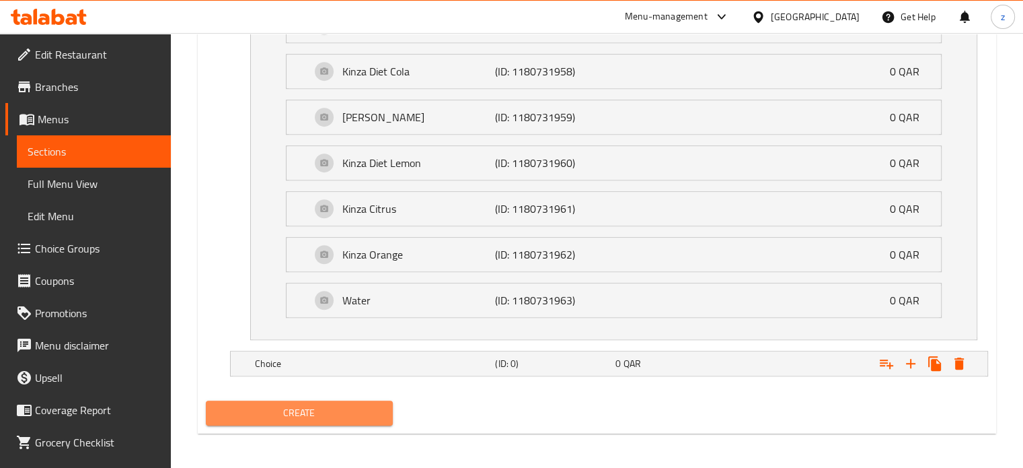
click at [279, 406] on span "Create" at bounding box center [300, 412] width 166 height 17
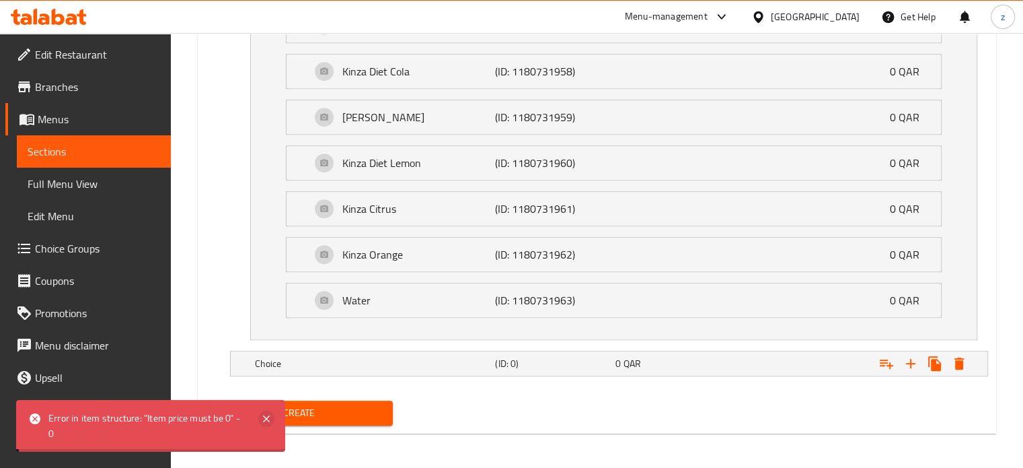
click at [264, 414] on icon at bounding box center [266, 418] width 16 height 16
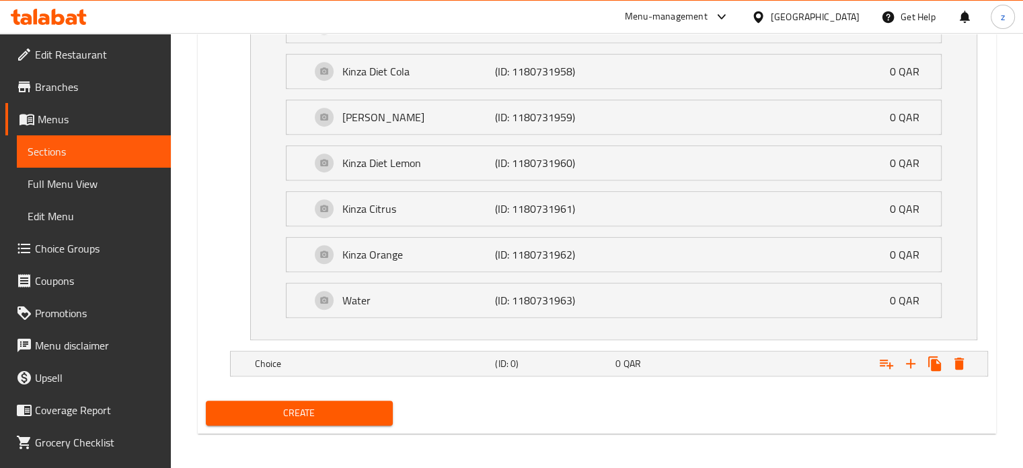
click at [328, 404] on span "Create" at bounding box center [300, 412] width 166 height 17
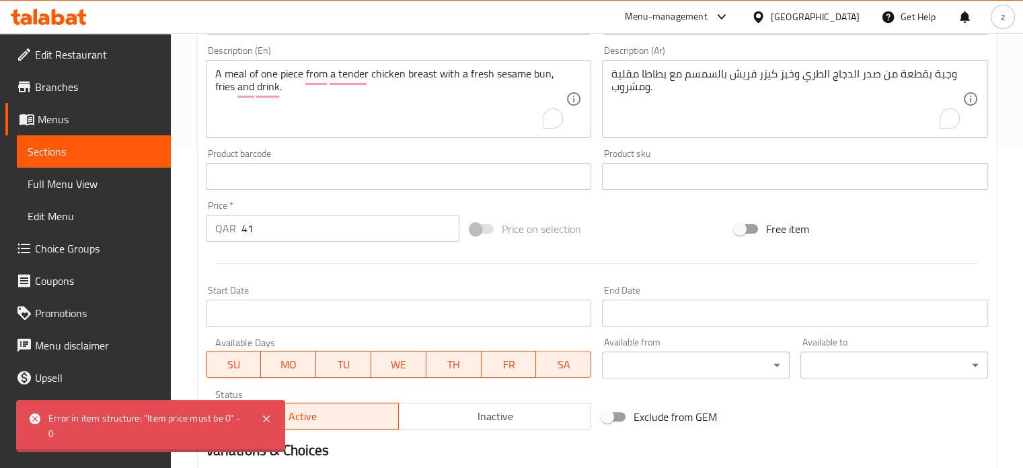
scroll to position [298, 0]
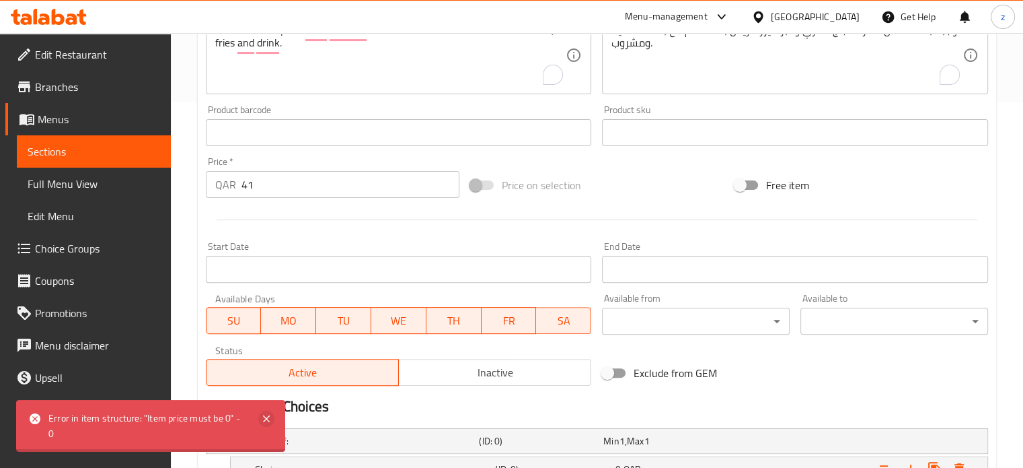
click at [264, 422] on icon at bounding box center [266, 418] width 16 height 16
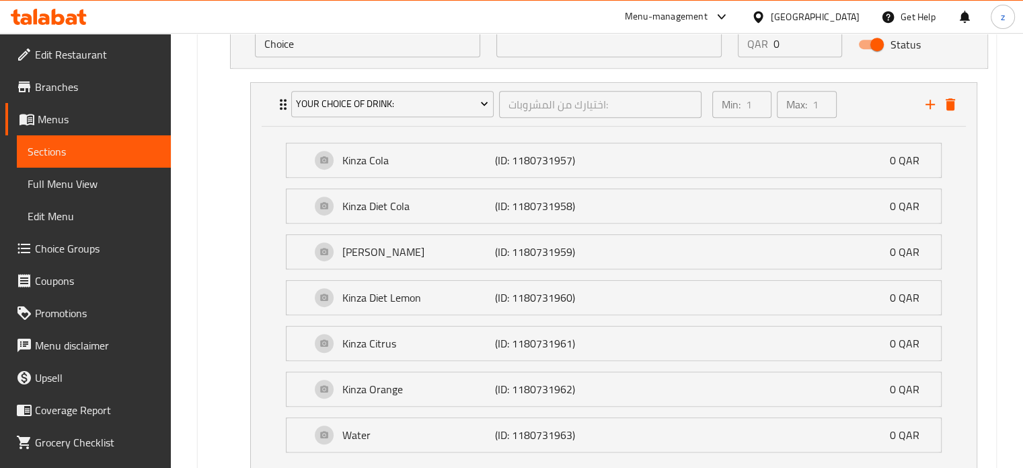
scroll to position [971, 0]
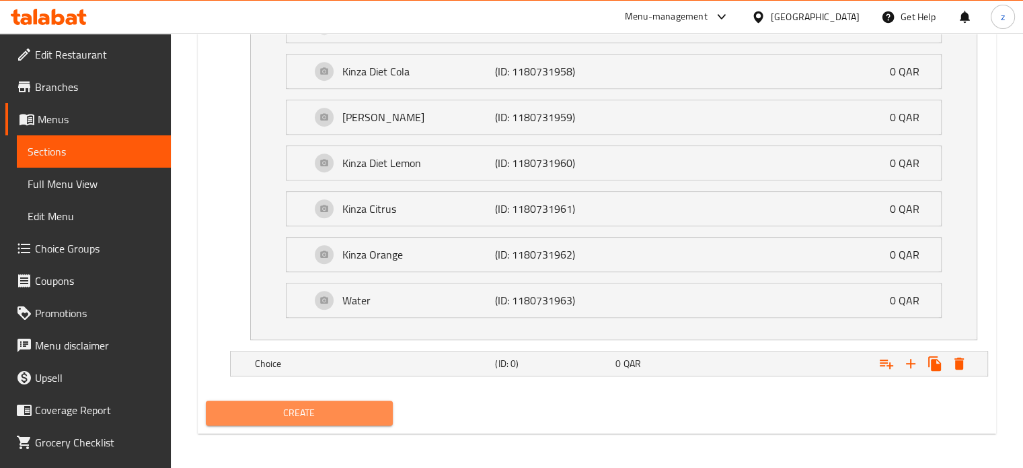
click at [282, 408] on span "Create" at bounding box center [300, 412] width 166 height 17
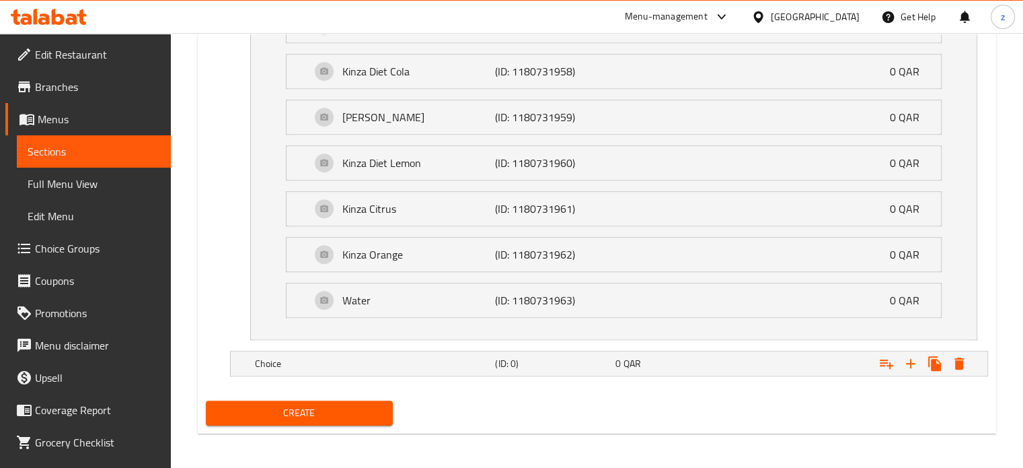
click at [267, 415] on span "Create" at bounding box center [300, 412] width 166 height 17
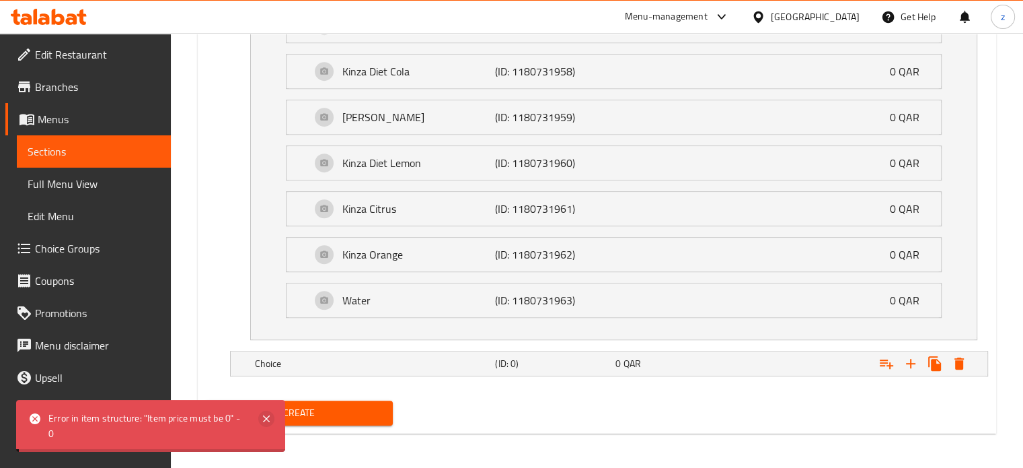
click at [268, 425] on icon at bounding box center [266, 418] width 16 height 16
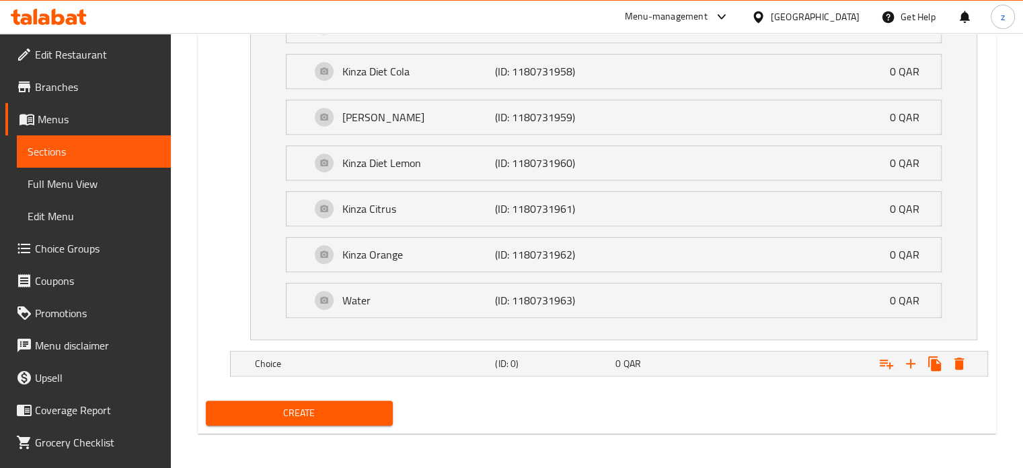
click at [314, 406] on span "Create" at bounding box center [300, 412] width 166 height 17
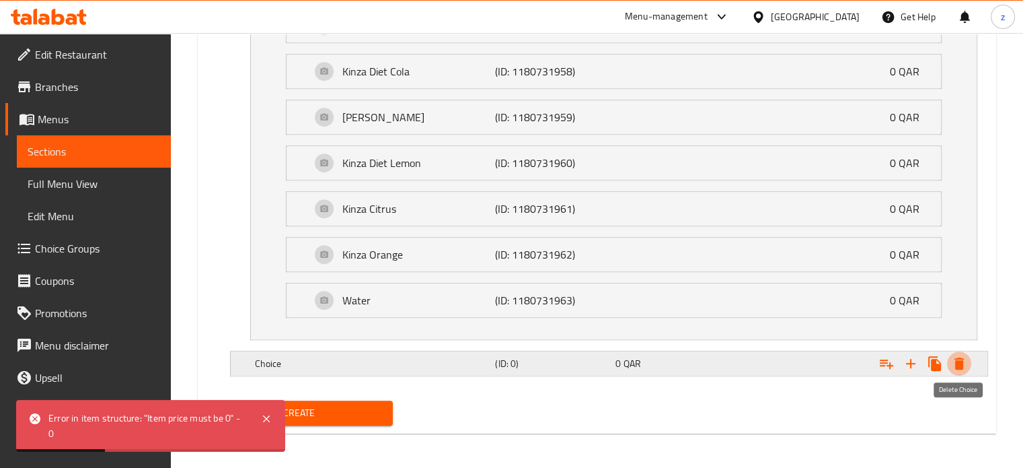
click at [961, 361] on icon "Expand" at bounding box center [959, 363] width 9 height 12
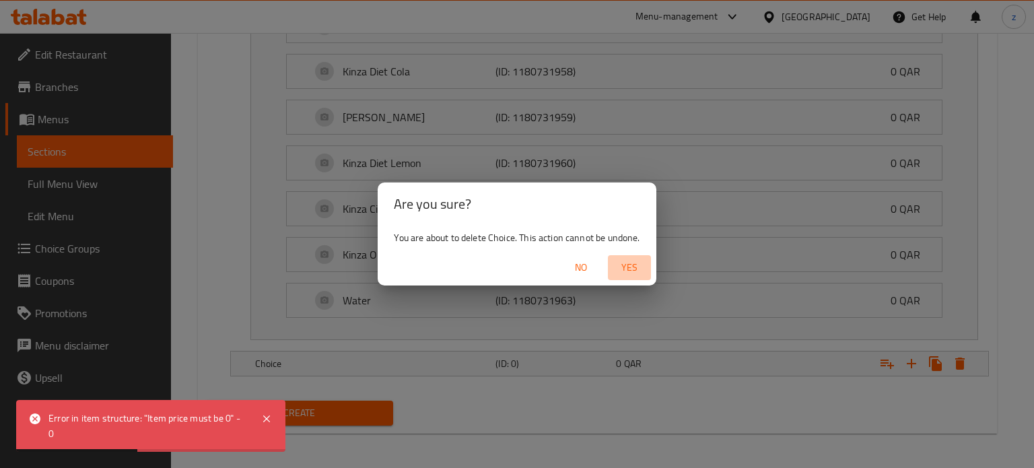
click at [630, 265] on span "Yes" at bounding box center [629, 267] width 32 height 17
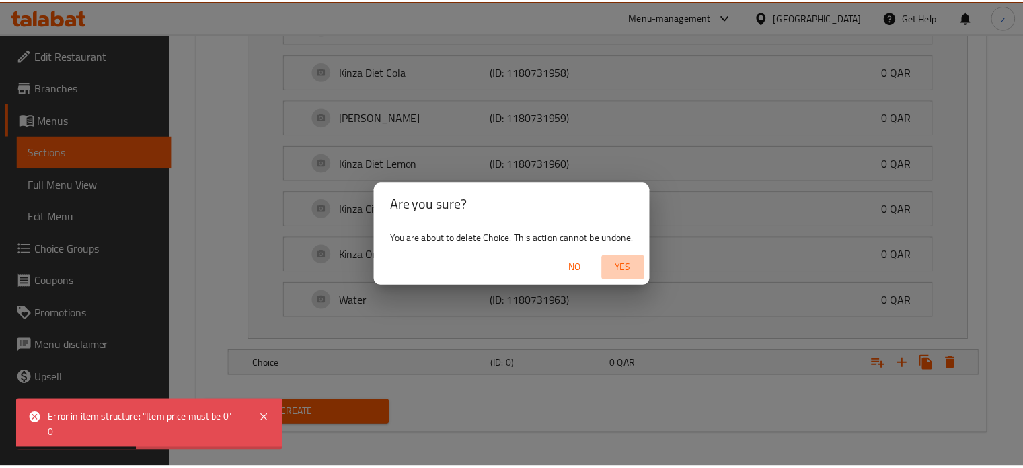
scroll to position [932, 0]
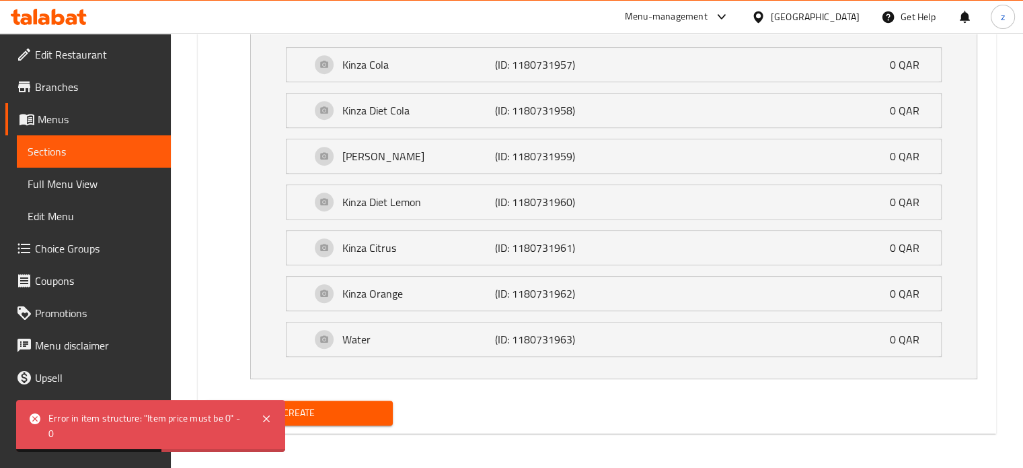
click at [350, 408] on span "Create" at bounding box center [300, 412] width 166 height 17
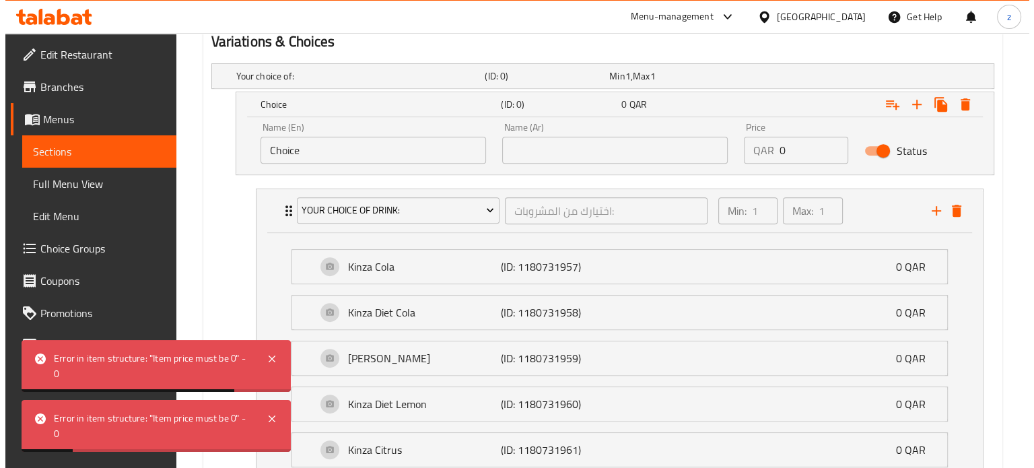
scroll to position [663, 0]
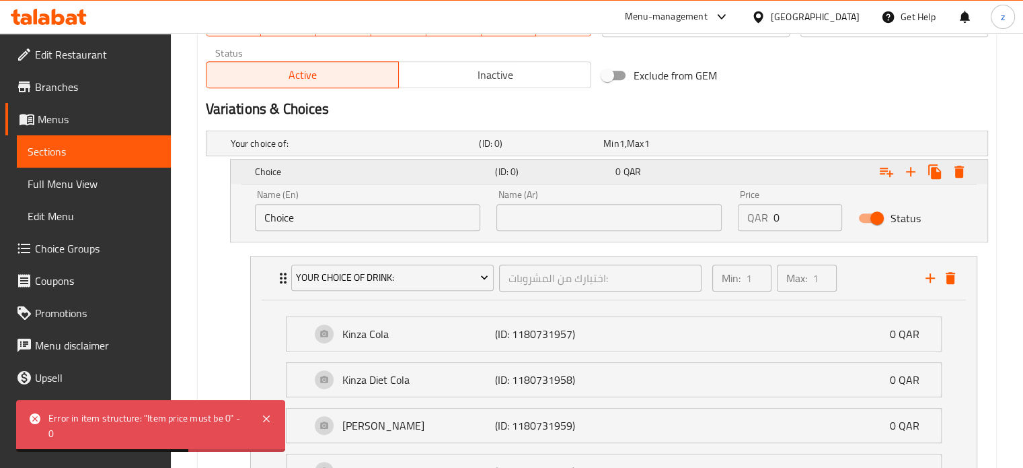
click at [964, 167] on icon "Expand" at bounding box center [959, 172] width 16 height 16
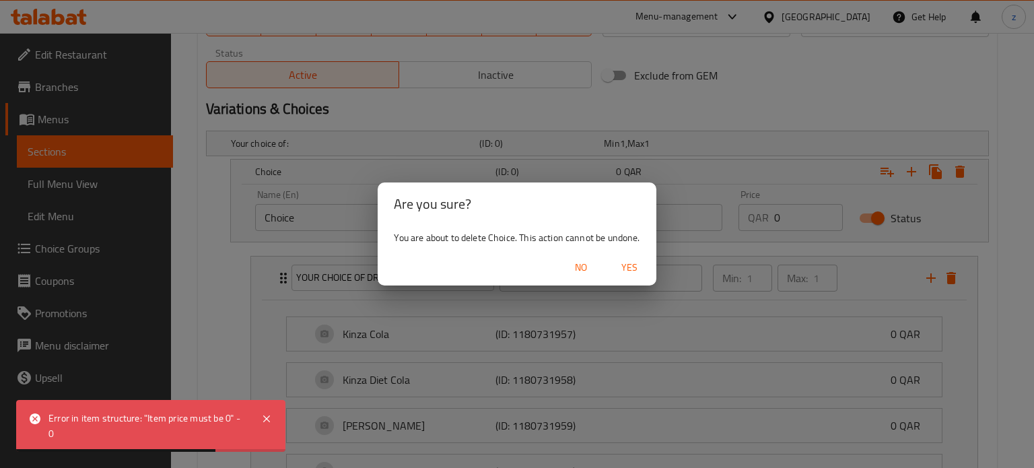
click at [635, 259] on span "Yes" at bounding box center [629, 267] width 32 height 17
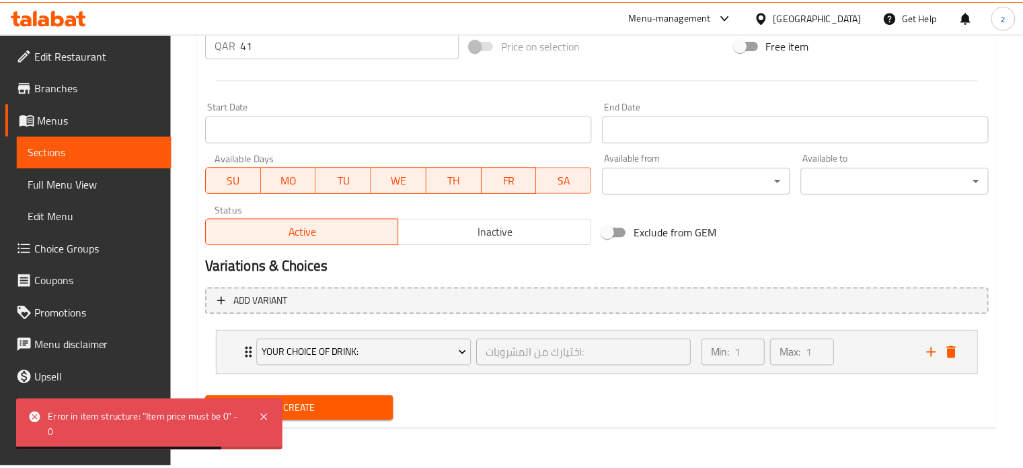
scroll to position [505, 0]
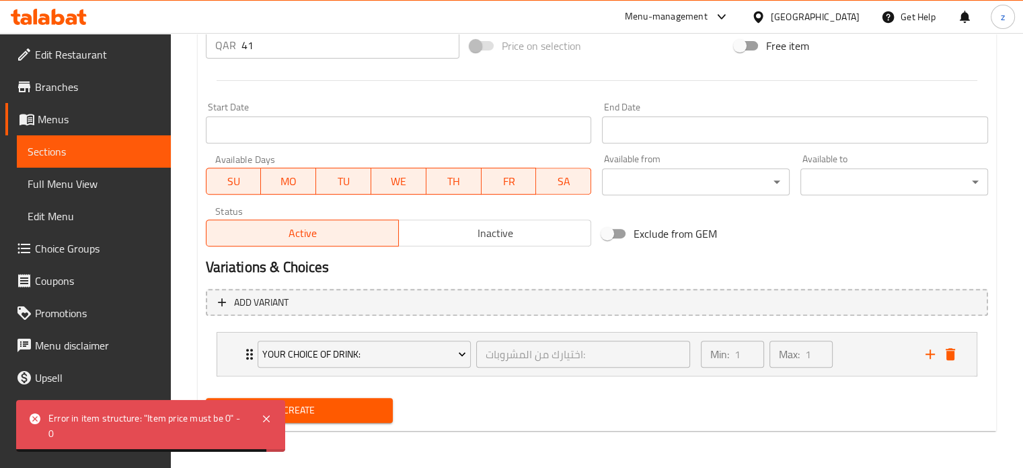
click at [386, 408] on button "Create" at bounding box center [300, 410] width 188 height 25
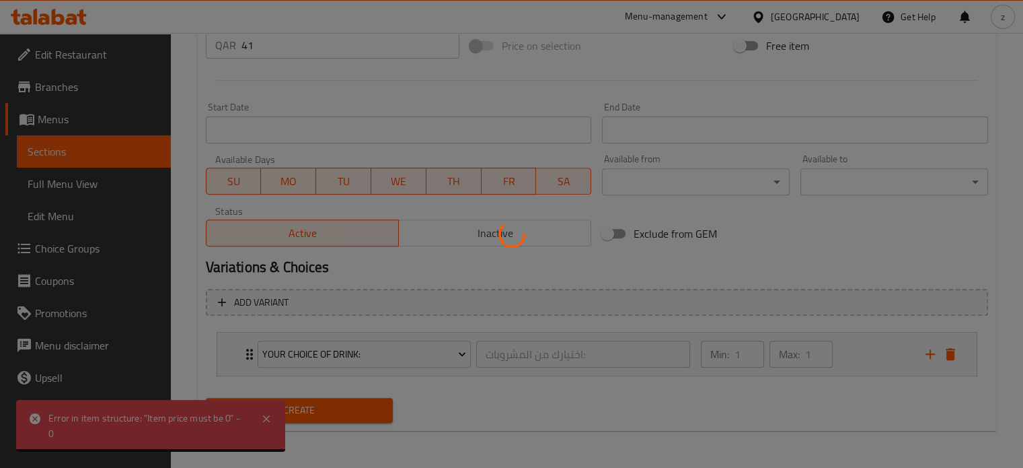
type input "0"
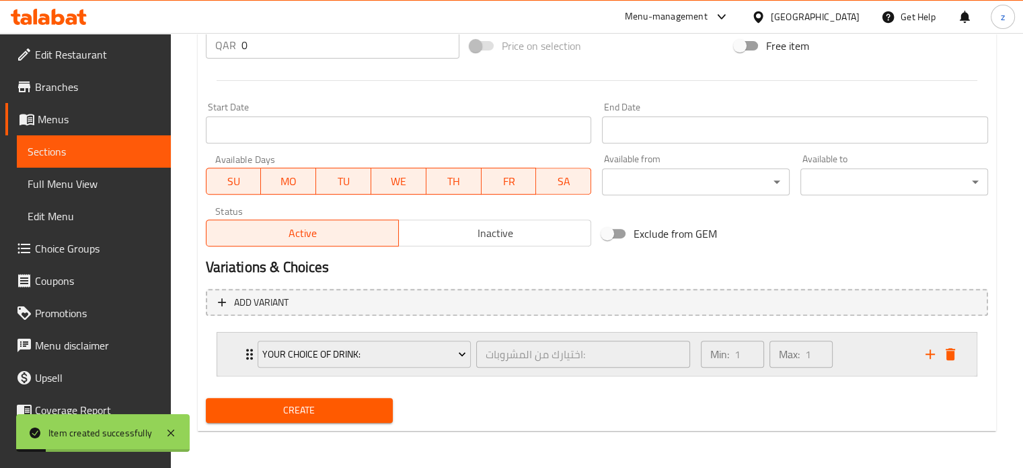
click at [865, 360] on div "Min: 1 ​ Max: 1 ​" at bounding box center [805, 353] width 225 height 43
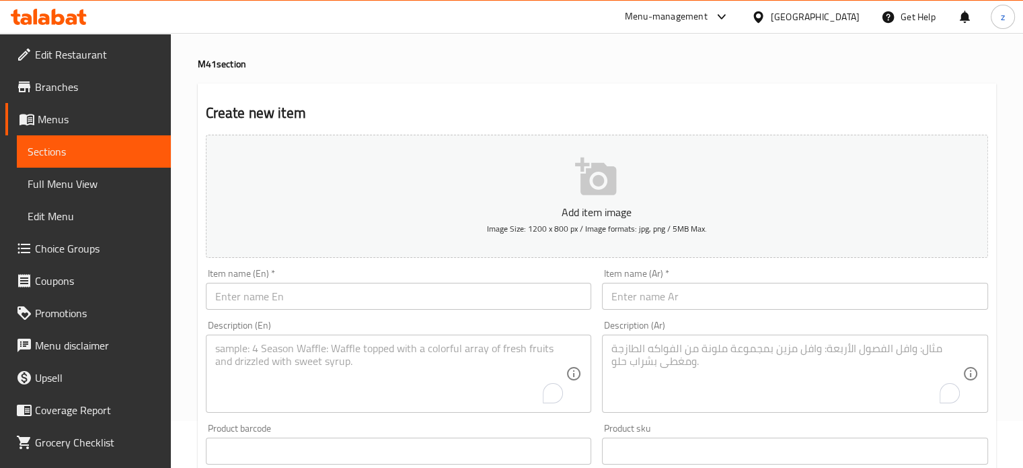
scroll to position [0, 0]
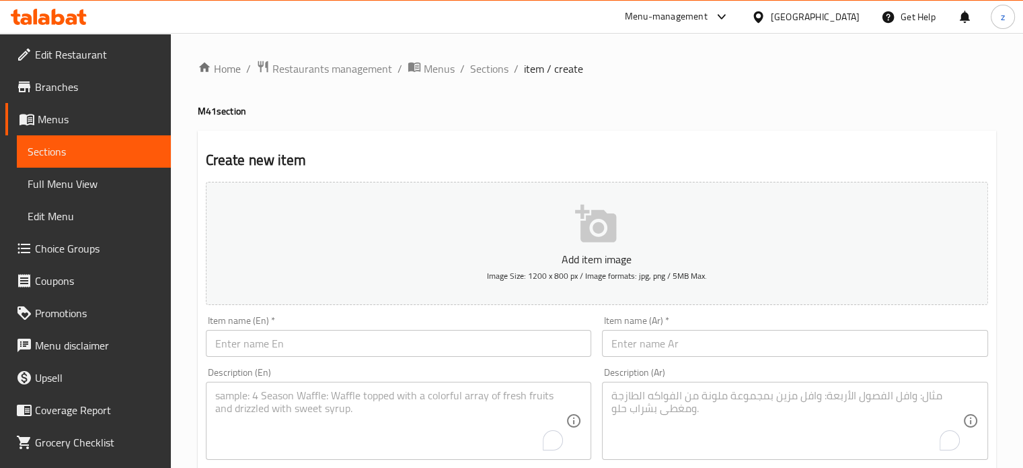
click at [600, 236] on icon "button" at bounding box center [596, 224] width 43 height 43
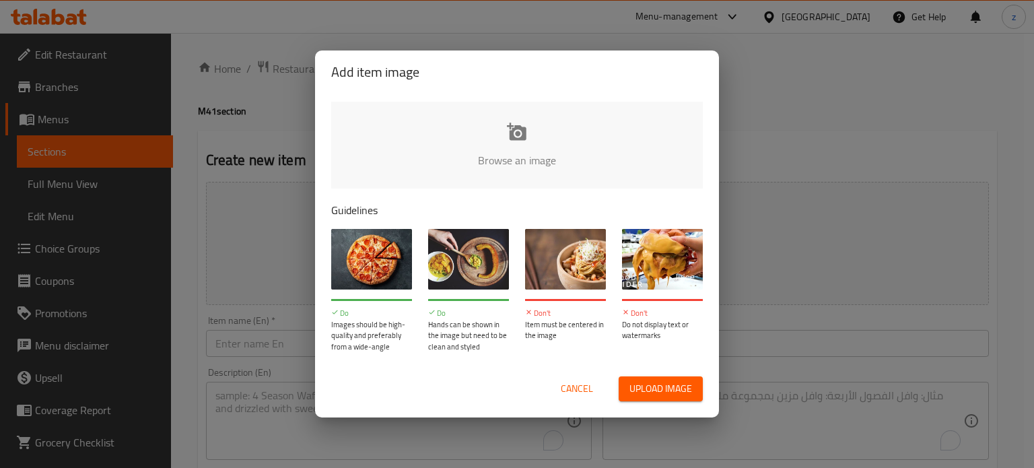
click at [563, 390] on span "Cancel" at bounding box center [577, 388] width 32 height 17
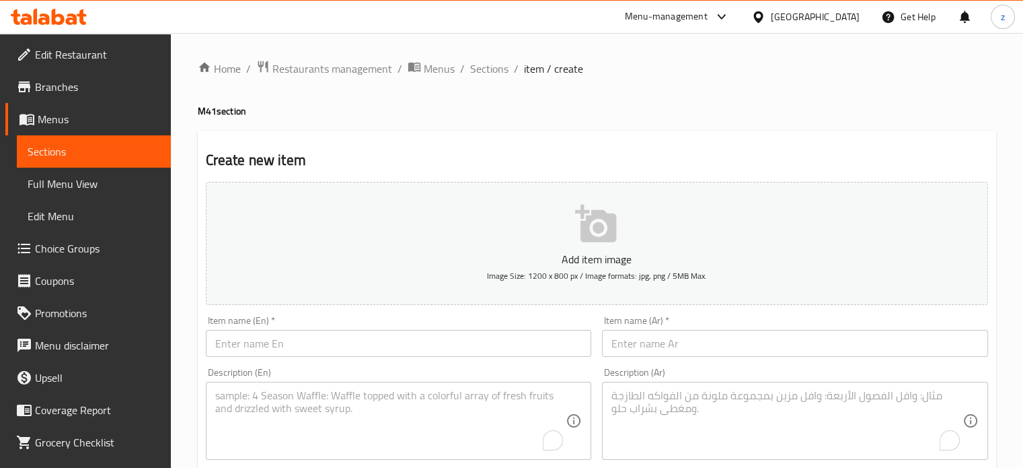
click at [514, 66] on li "/" at bounding box center [516, 69] width 5 height 16
click at [503, 67] on span "Sections" at bounding box center [489, 69] width 38 height 16
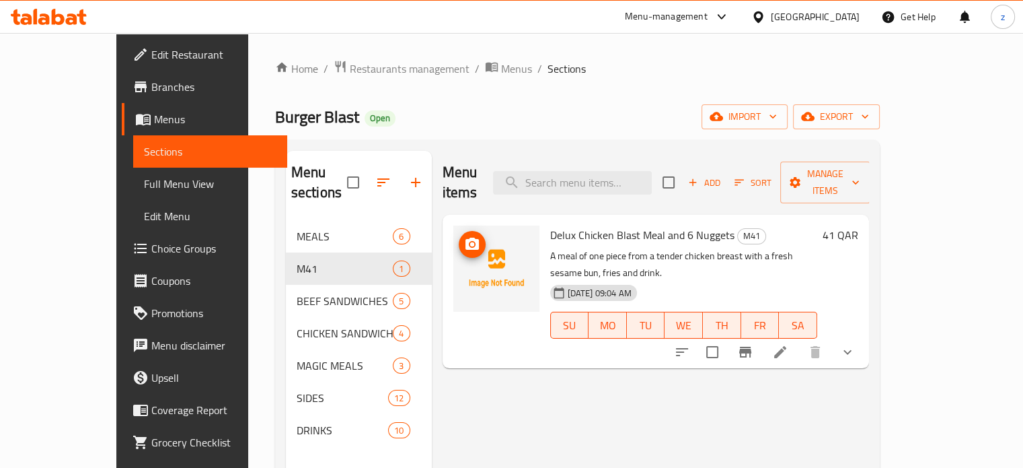
click at [476, 244] on img at bounding box center [497, 268] width 86 height 86
click at [466, 238] on icon "upload picture" at bounding box center [472, 244] width 13 height 12
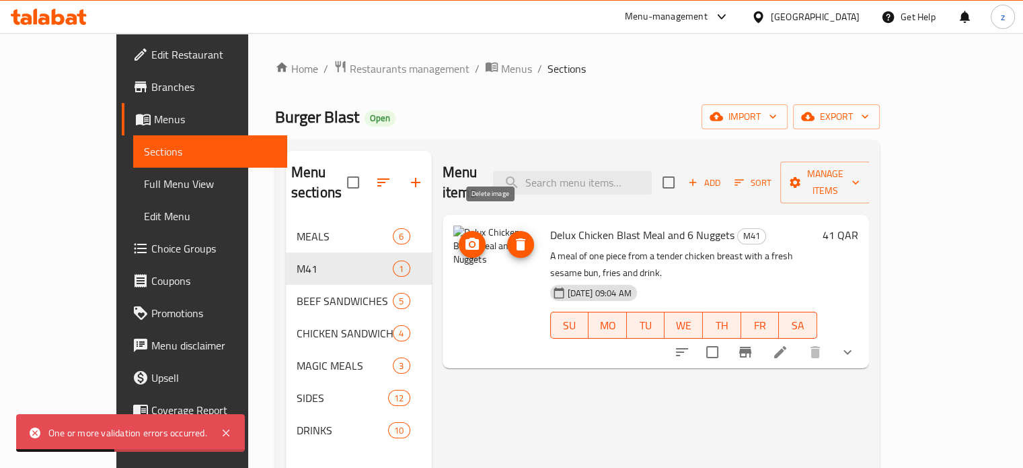
click at [513, 236] on icon "delete image" at bounding box center [521, 244] width 16 height 16
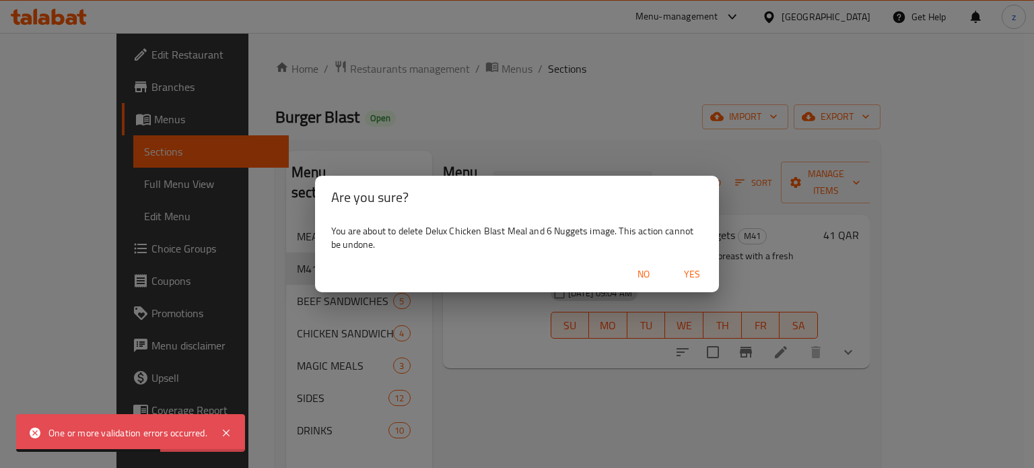
drag, startPoint x: 700, startPoint y: 277, endPoint x: 673, endPoint y: 272, distance: 28.0
click at [700, 277] on span "Yes" at bounding box center [692, 274] width 32 height 17
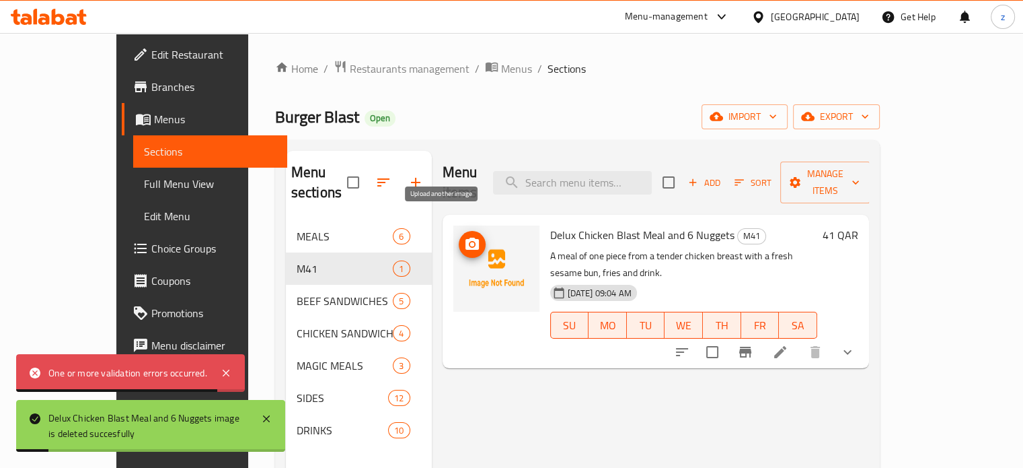
click at [466, 238] on icon "upload picture" at bounding box center [472, 244] width 13 height 12
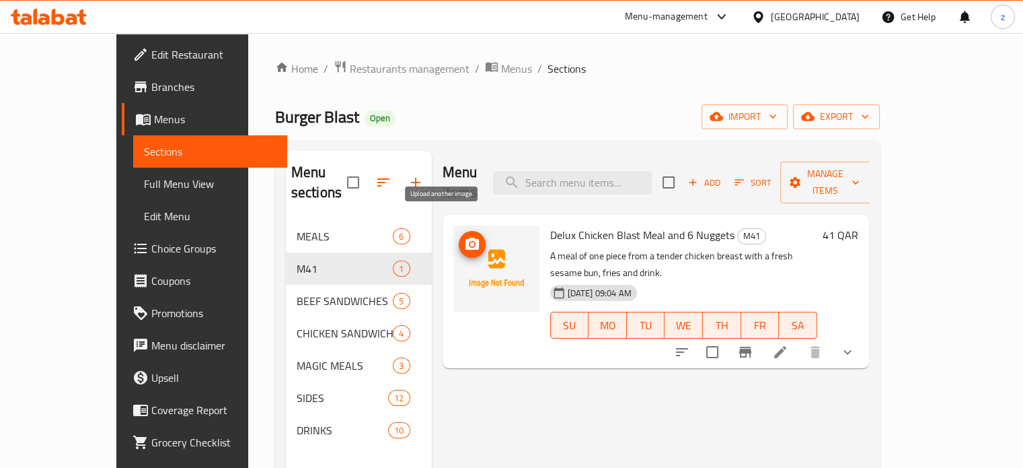
click at [464, 236] on icon "upload picture" at bounding box center [472, 244] width 16 height 16
click at [466, 238] on icon "upload picture" at bounding box center [472, 244] width 13 height 12
click at [789, 344] on icon at bounding box center [780, 352] width 16 height 16
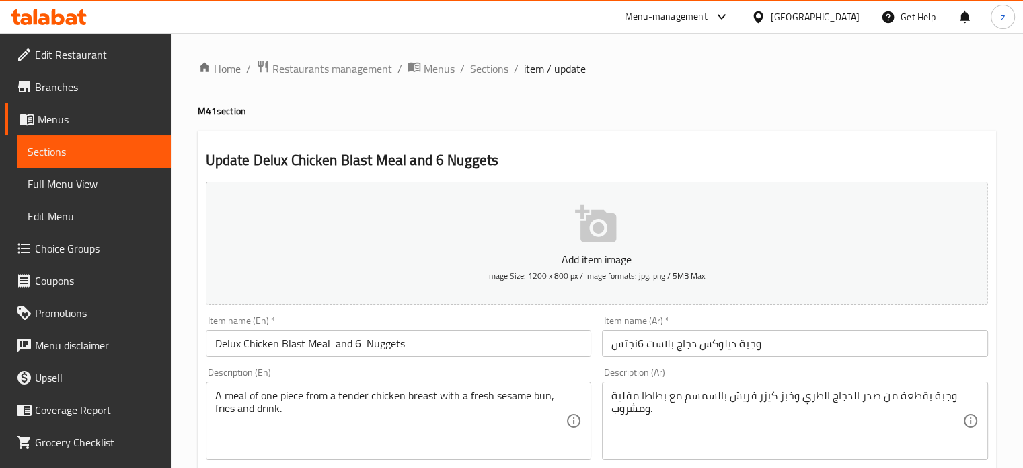
click at [608, 233] on icon "button" at bounding box center [595, 224] width 41 height 38
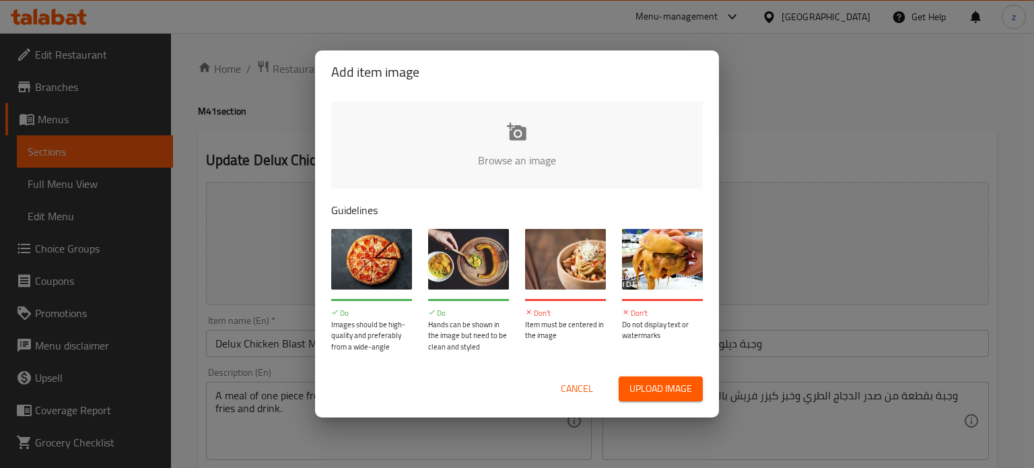
click at [659, 391] on span "Upload image" at bounding box center [660, 388] width 63 height 17
type input "C:\fakepath\DULEX X NUGGETS-6pc.jpg"
click at [579, 383] on span "Cancel" at bounding box center [577, 388] width 32 height 17
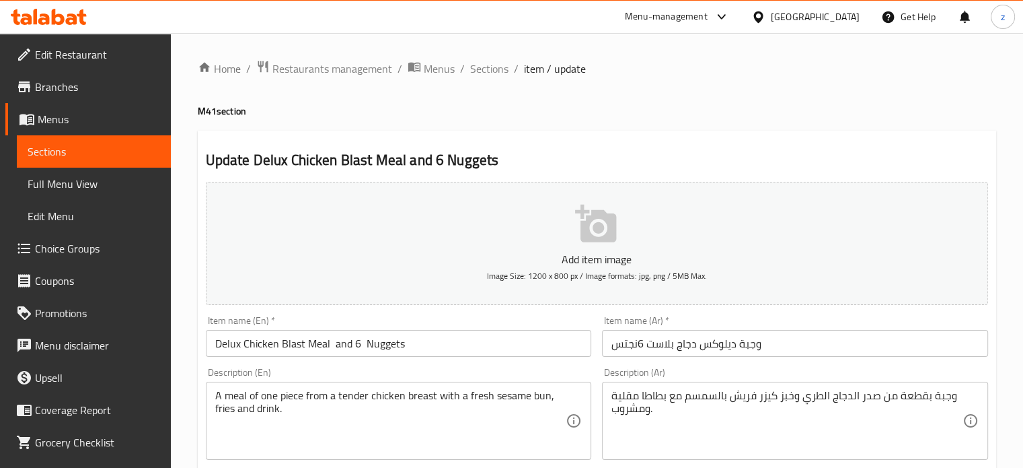
click at [595, 251] on p "Add item image" at bounding box center [597, 259] width 741 height 16
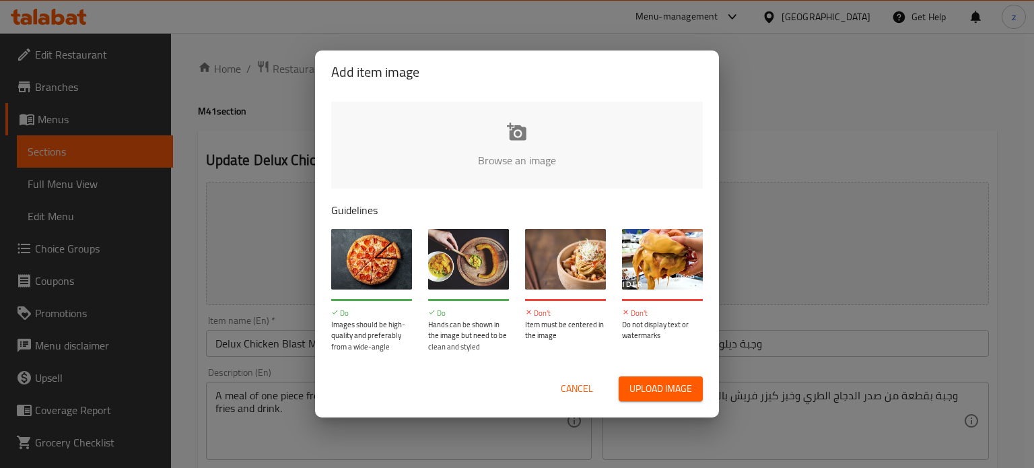
click at [519, 144] on input "file" at bounding box center [971, 165] width 1281 height 126
type input "C:\fakepath\DULEX X NUGGETS-6pc.jpg"
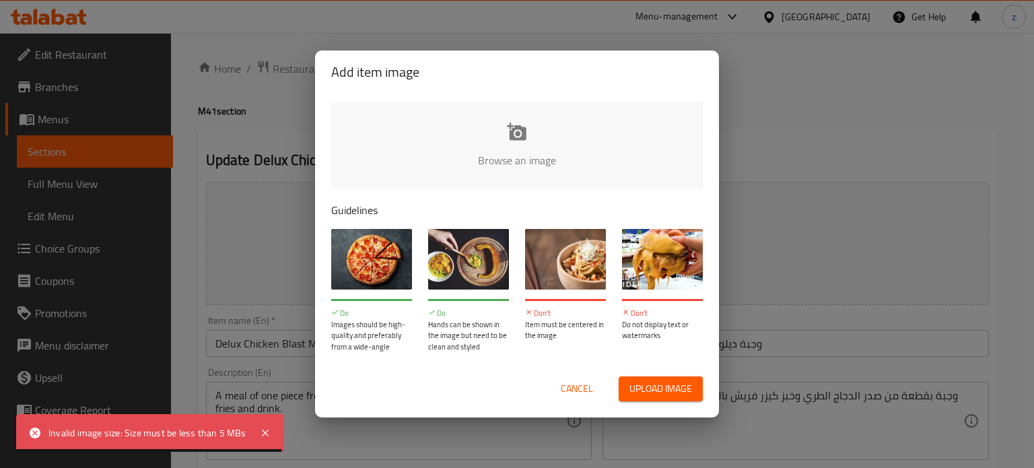
click at [638, 385] on span "Upload image" at bounding box center [660, 388] width 63 height 17
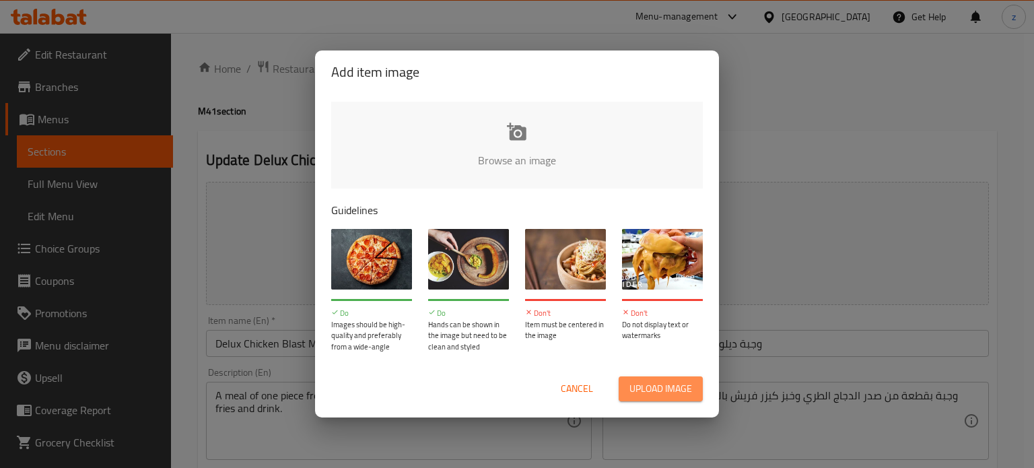
click at [681, 390] on span "Upload image" at bounding box center [660, 388] width 63 height 17
click at [524, 141] on input "file" at bounding box center [971, 165] width 1281 height 126
click at [644, 397] on span "Upload image" at bounding box center [660, 388] width 63 height 17
click at [645, 388] on span "Upload image" at bounding box center [660, 388] width 63 height 17
click at [583, 392] on span "Cancel" at bounding box center [577, 388] width 32 height 17
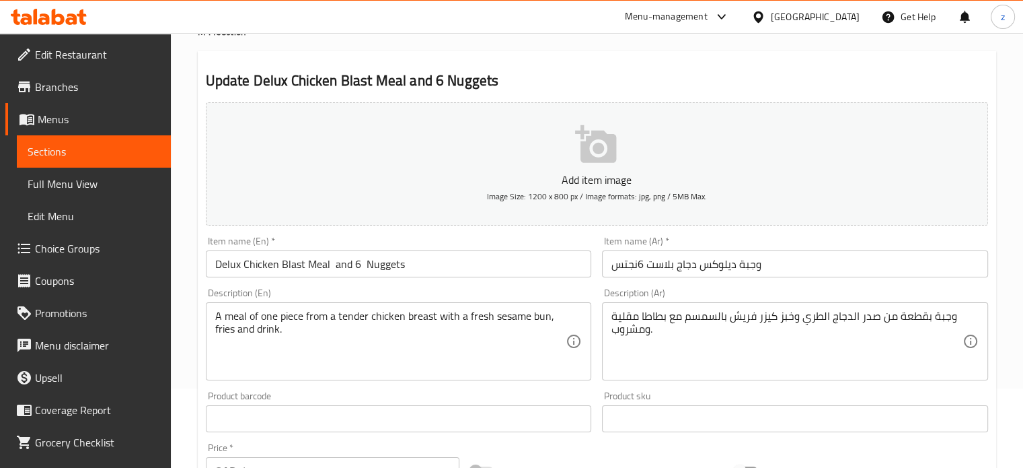
scroll to position [135, 0]
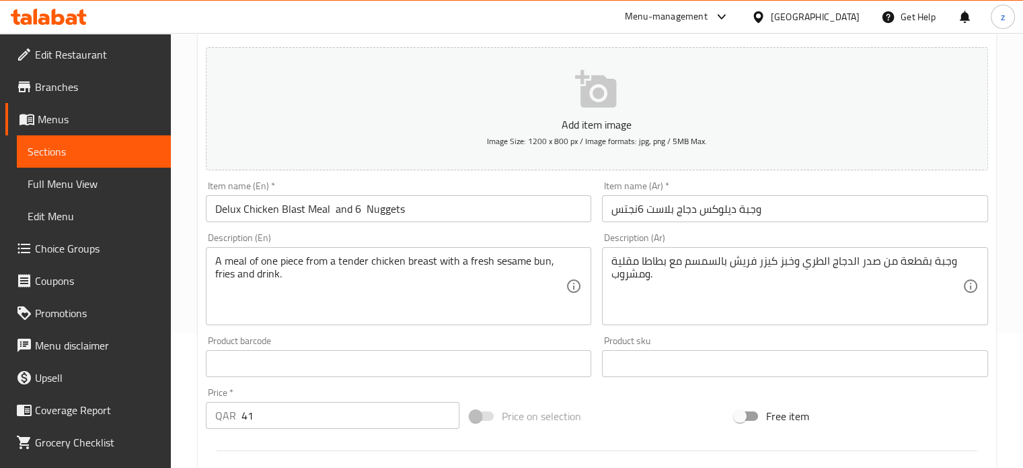
click at [598, 129] on p "Add item image" at bounding box center [597, 124] width 741 height 16
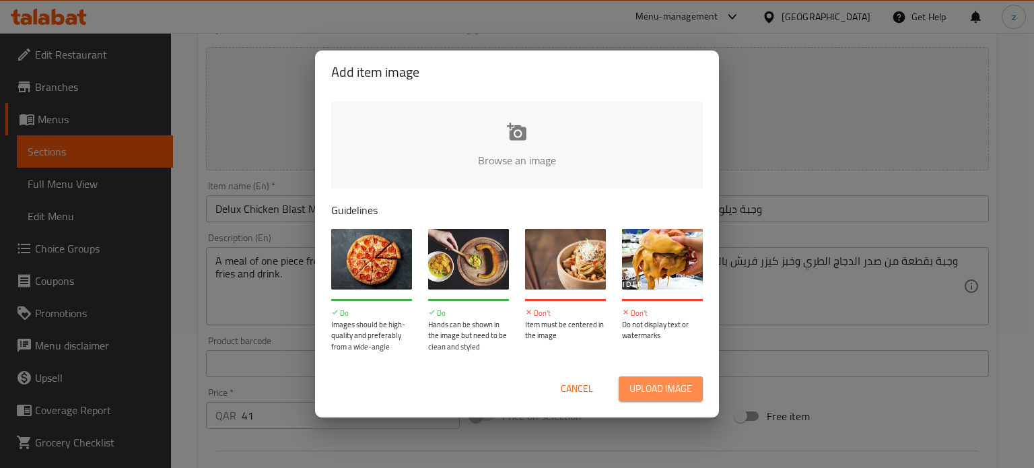
click at [649, 390] on span "Upload image" at bounding box center [660, 388] width 63 height 17
type input "C:\fakepath\DULEX X NUGGETS-6pc.jpg"
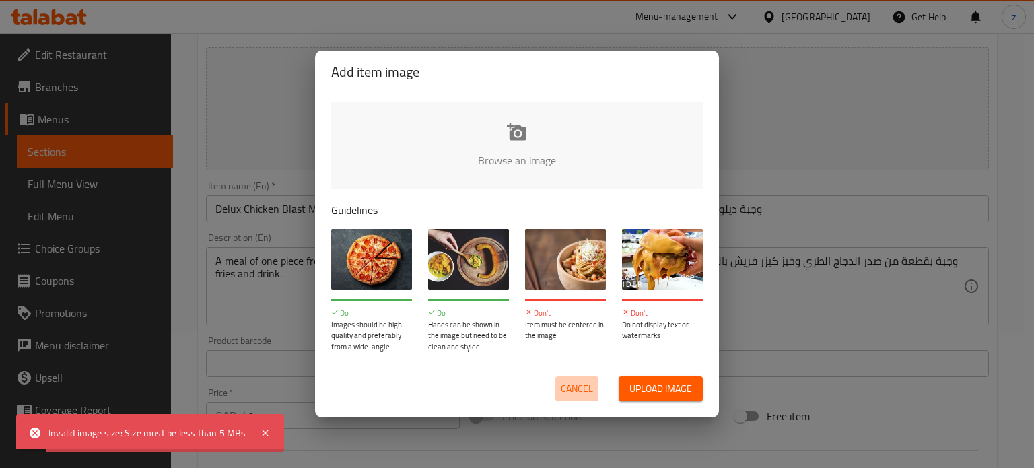
click at [581, 387] on span "Cancel" at bounding box center [577, 388] width 32 height 17
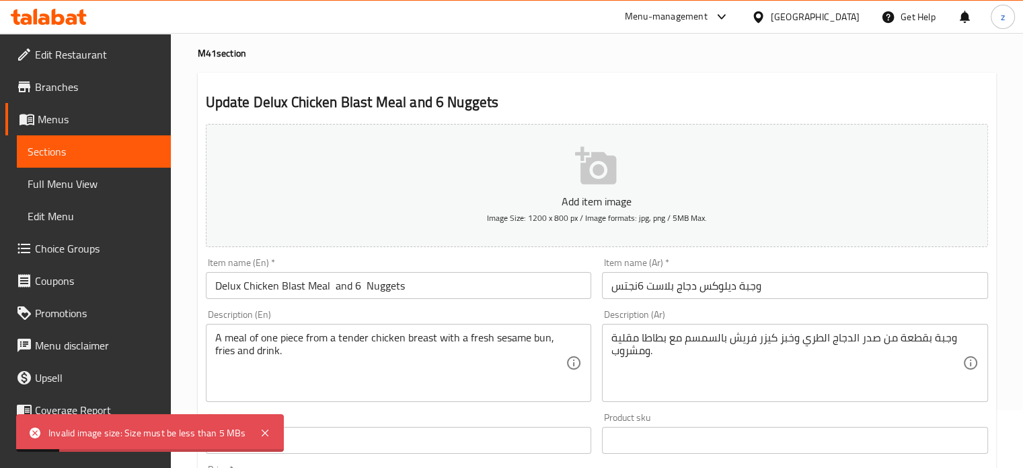
scroll to position [0, 0]
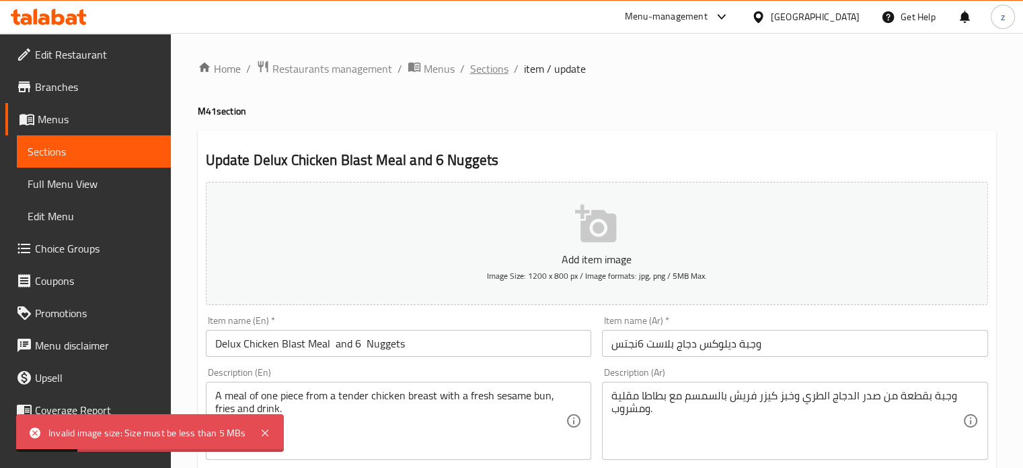
click at [492, 67] on span "Sections" at bounding box center [489, 69] width 38 height 16
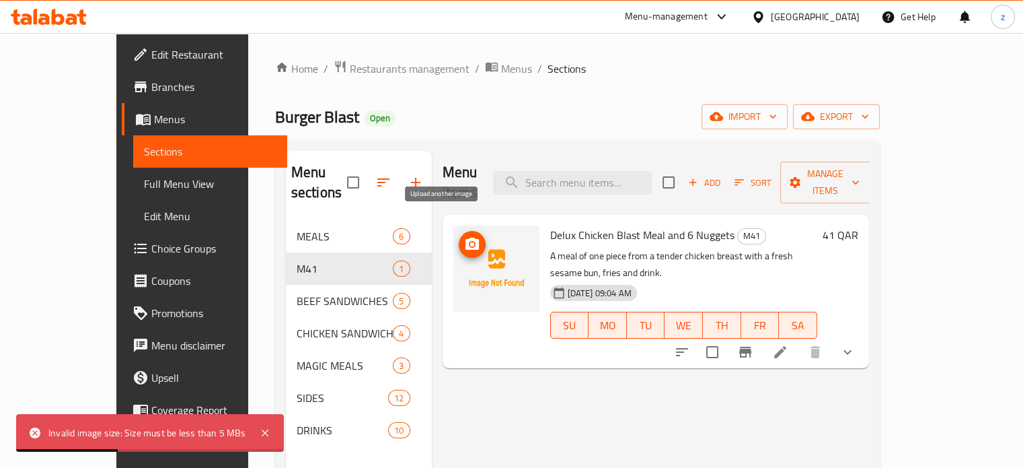
click at [466, 238] on icon "upload picture" at bounding box center [472, 244] width 13 height 12
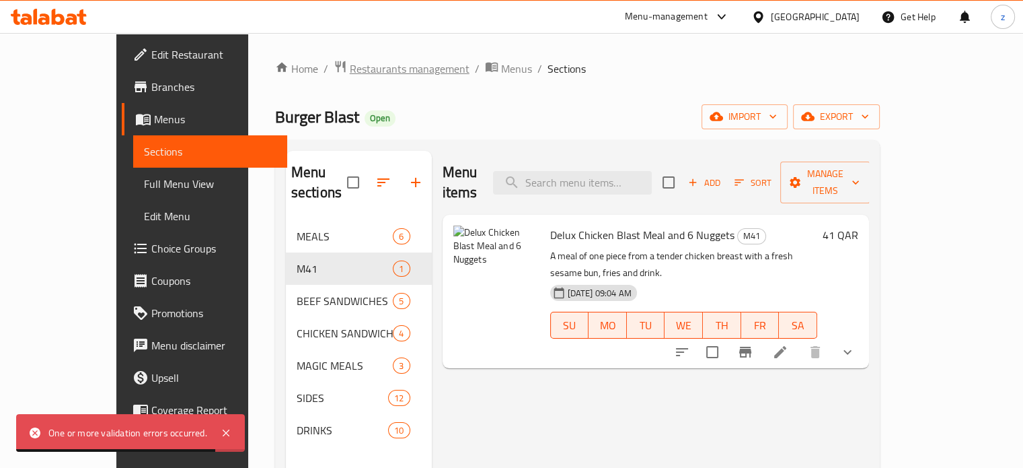
click at [350, 69] on span "Restaurants management" at bounding box center [410, 69] width 120 height 16
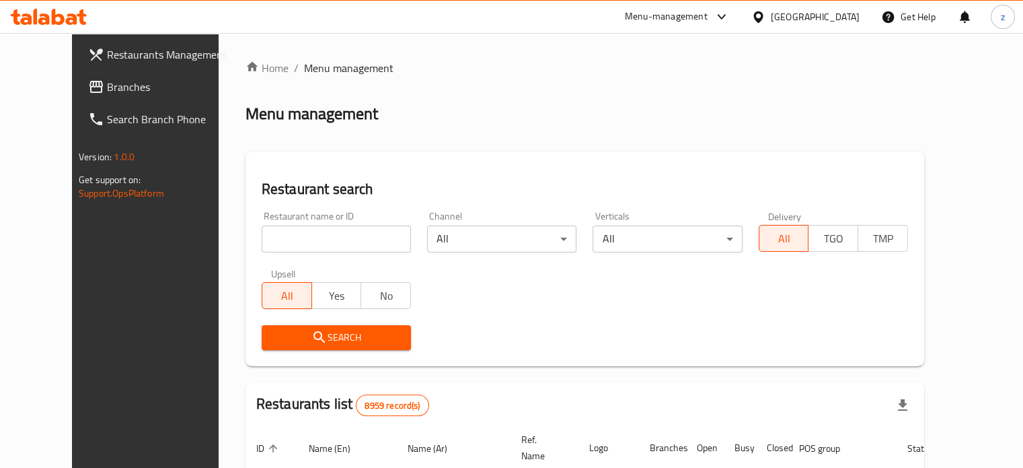
click at [262, 233] on input "search" at bounding box center [336, 238] width 149 height 27
type input "Burger Blast"
click button "Search" at bounding box center [336, 337] width 149 height 25
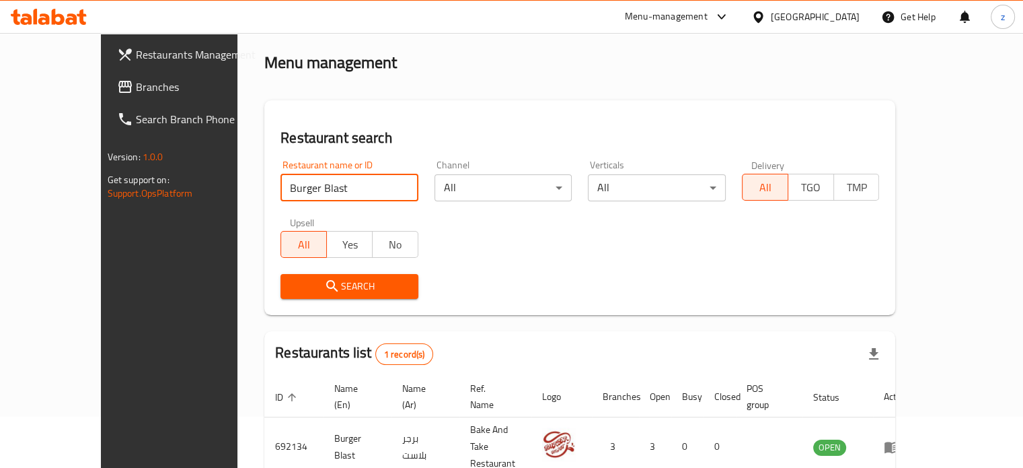
scroll to position [105, 0]
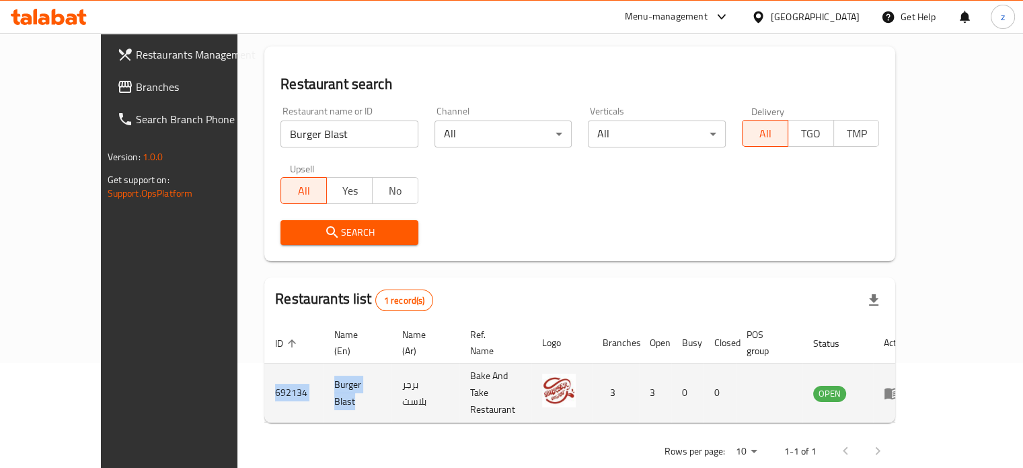
drag, startPoint x: 316, startPoint y: 371, endPoint x: 202, endPoint y: 368, distance: 114.4
click at [264, 368] on tr "692134 Burger Blast برجر بلاست Bake And Take Restaurant 3 3 0 0 OPEN" at bounding box center [591, 392] width 655 height 59
copy tr "692134 Burger Blast"
click at [900, 385] on icon "enhanced table" at bounding box center [892, 393] width 16 height 16
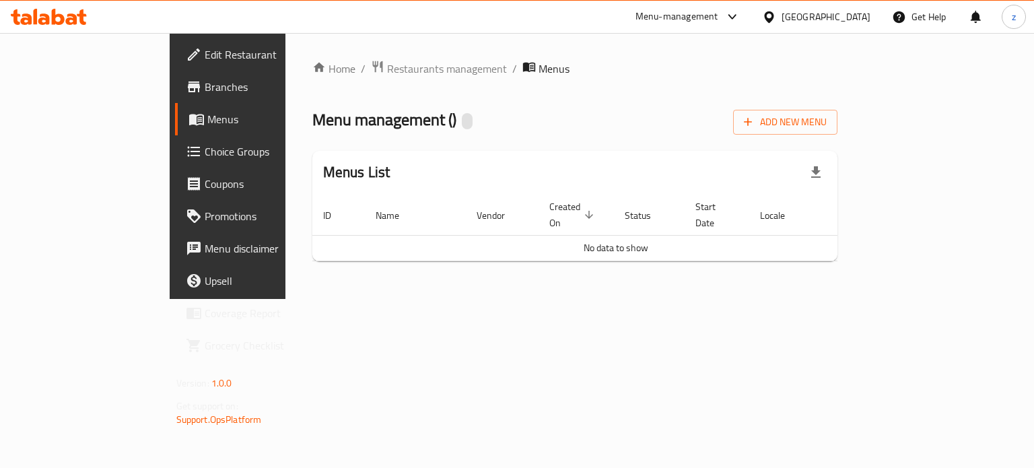
click at [188, 111] on icon at bounding box center [196, 119] width 16 height 16
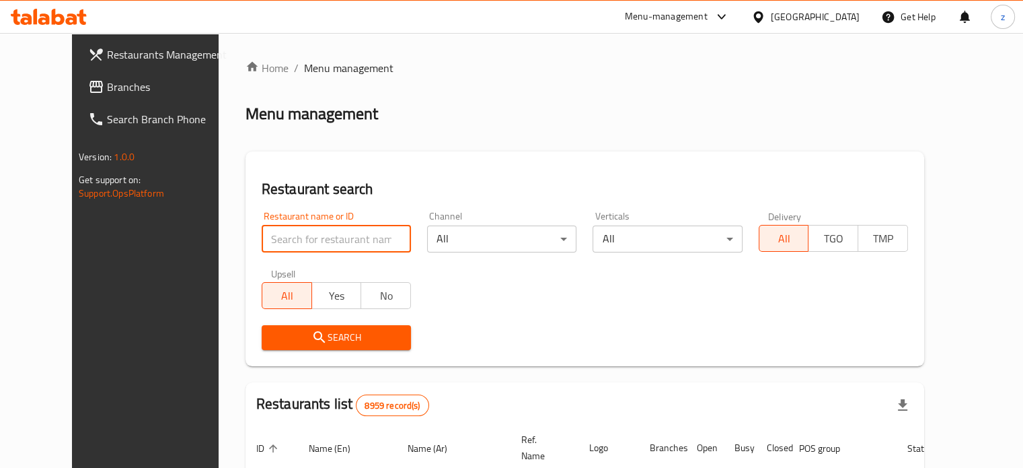
click at [323, 231] on input "search" at bounding box center [336, 238] width 149 height 27
type input "Burger Blast"
click button "Search" at bounding box center [336, 337] width 149 height 25
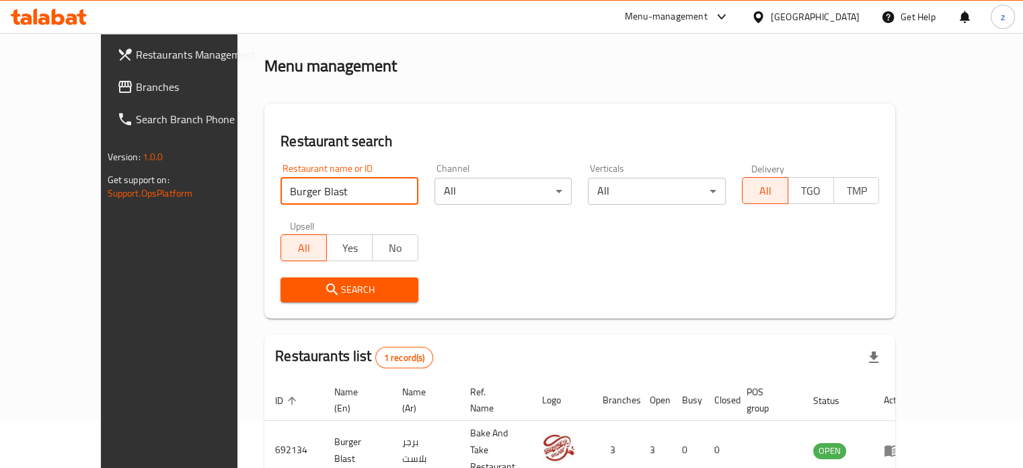
scroll to position [105, 0]
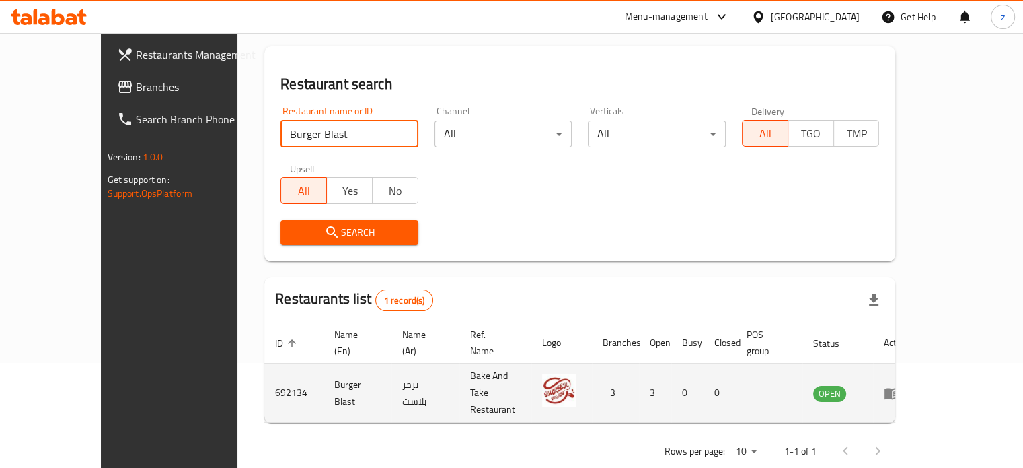
click at [898, 391] on icon "enhanced table" at bounding box center [895, 393] width 5 height 5
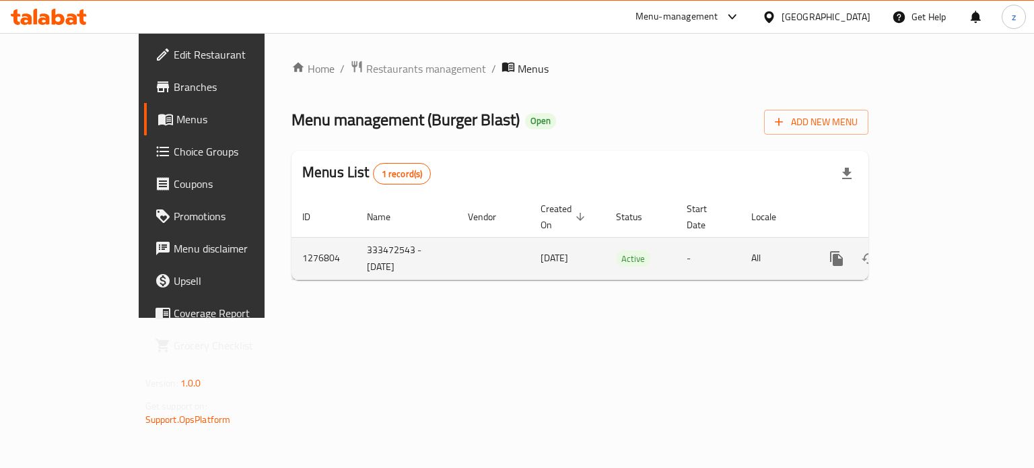
click at [939, 252] on icon "enhanced table" at bounding box center [933, 258] width 12 height 12
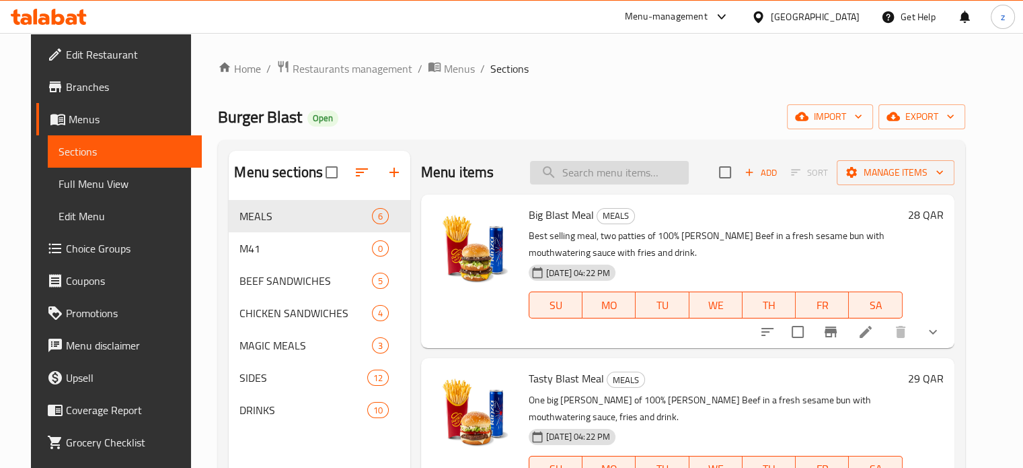
click at [585, 172] on input "search" at bounding box center [609, 173] width 159 height 24
paste input "Delux Chicken Blast Meal"
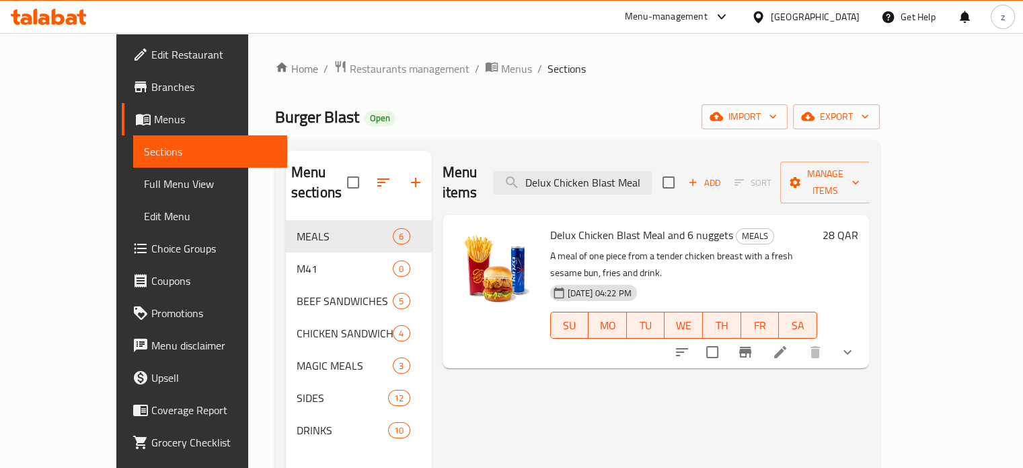
type input "Delux Chicken Blast Meal"
click at [799, 340] on li at bounding box center [781, 352] width 38 height 24
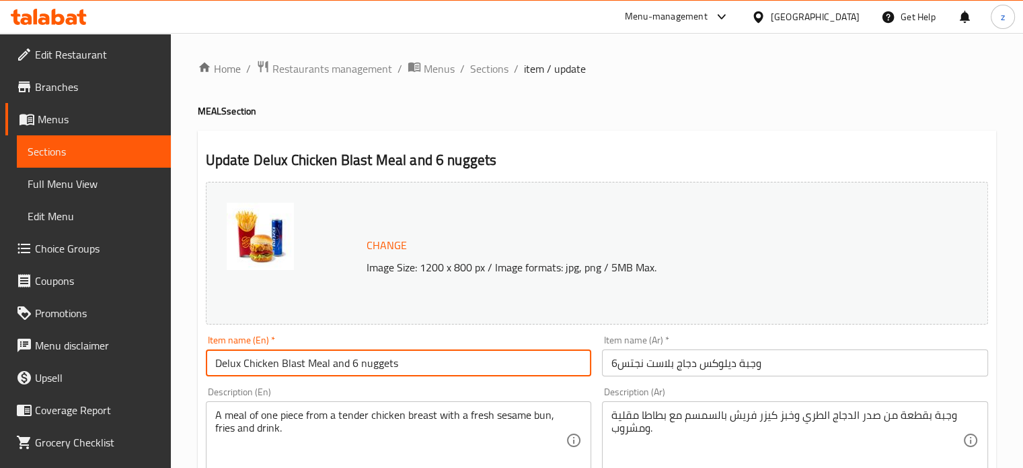
drag, startPoint x: 371, startPoint y: 359, endPoint x: 328, endPoint y: 359, distance: 43.1
click at [328, 359] on input "Delux Chicken Blast Meal and 6 nuggets" at bounding box center [399, 362] width 386 height 27
type input "Delux Chicken Blast Meal"
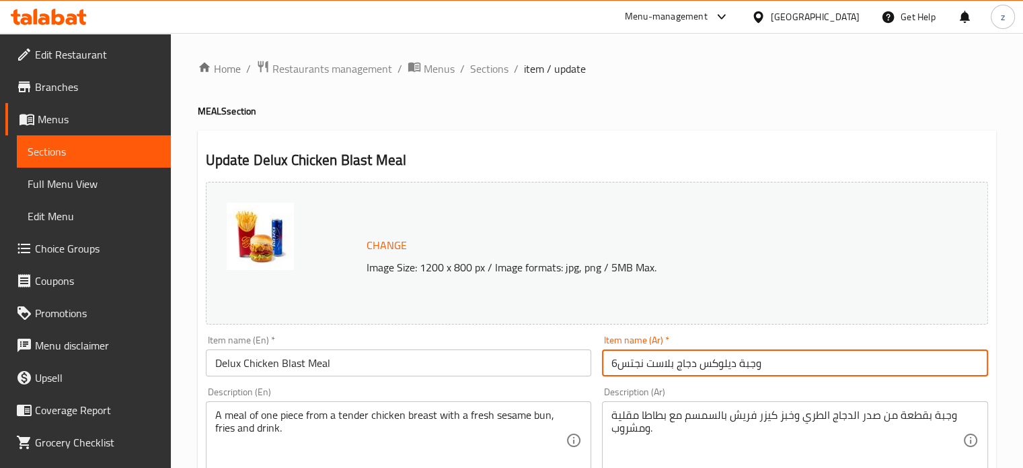
drag, startPoint x: 643, startPoint y: 363, endPoint x: 616, endPoint y: 361, distance: 26.3
click at [616, 361] on input "وجبة ديلوكس دجاج بلاست نجتس6" at bounding box center [795, 362] width 386 height 27
click at [609, 365] on input "وجبة ديلوكس دجاج بلاست نجتس6" at bounding box center [795, 362] width 386 height 27
drag, startPoint x: 614, startPoint y: 364, endPoint x: 648, endPoint y: 361, distance: 34.4
click at [648, 361] on input "وجبة ديلوكس دجاج بلاست نجتس6" at bounding box center [795, 362] width 386 height 27
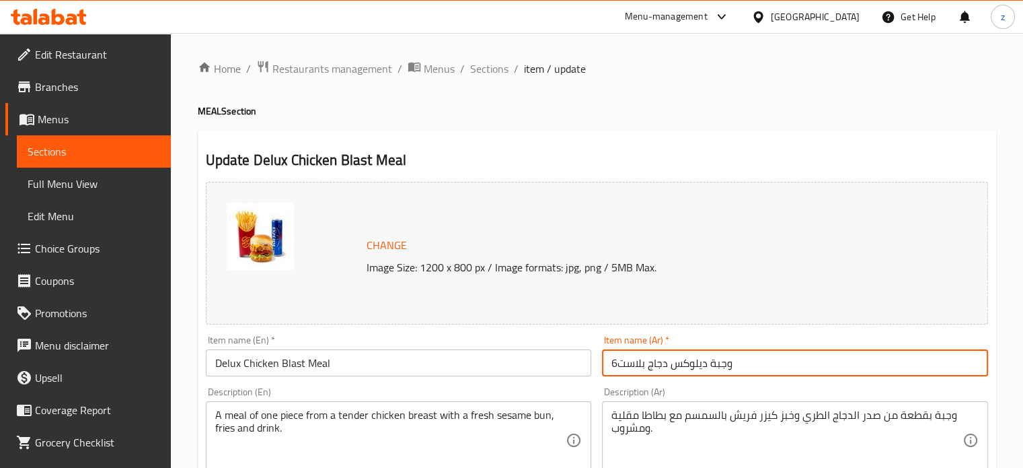
click at [614, 365] on input "وجبة ديلوكس دجاج بلاست6" at bounding box center [795, 362] width 386 height 27
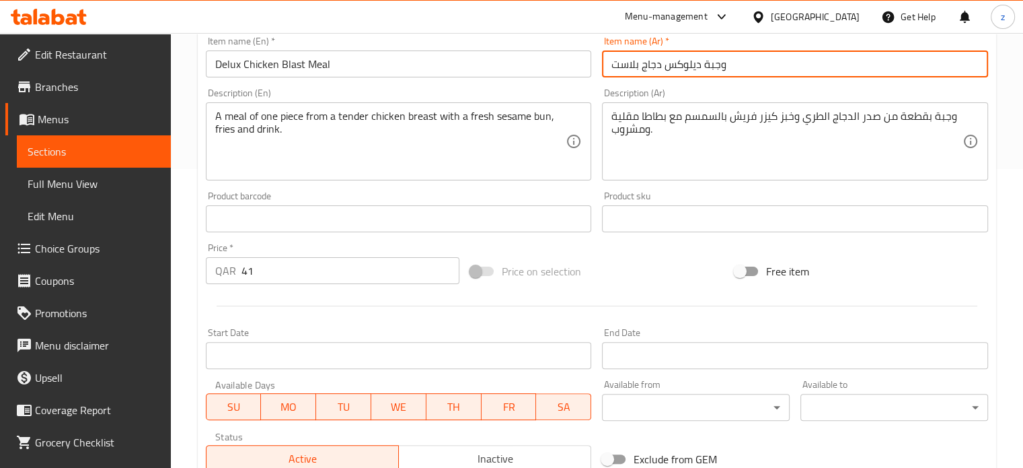
scroll to position [404, 0]
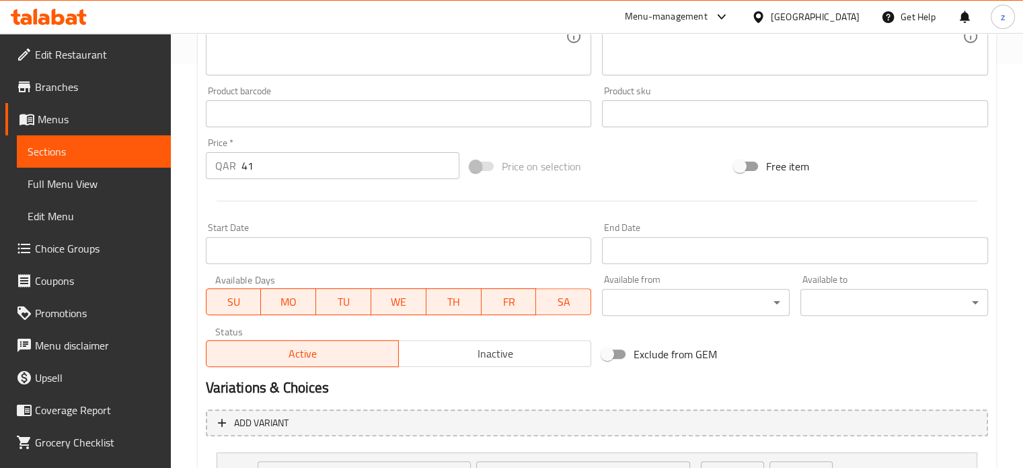
type input "وجبة ديلوكس دجاج بلاست"
drag, startPoint x: 275, startPoint y: 164, endPoint x: 217, endPoint y: 161, distance: 58.6
click at [217, 161] on div "QAR 41 Price *" at bounding box center [333, 165] width 254 height 27
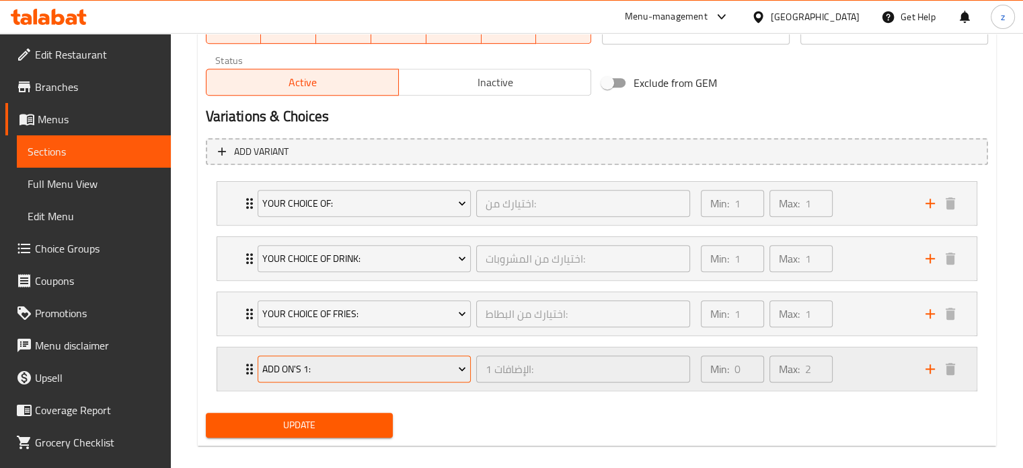
scroll to position [689, 0]
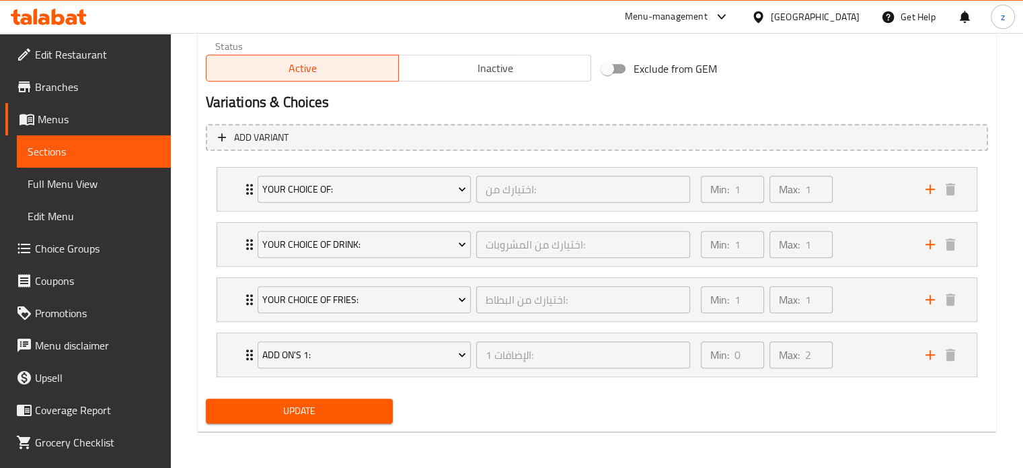
type input "27"
click at [321, 404] on span "Update" at bounding box center [300, 410] width 166 height 17
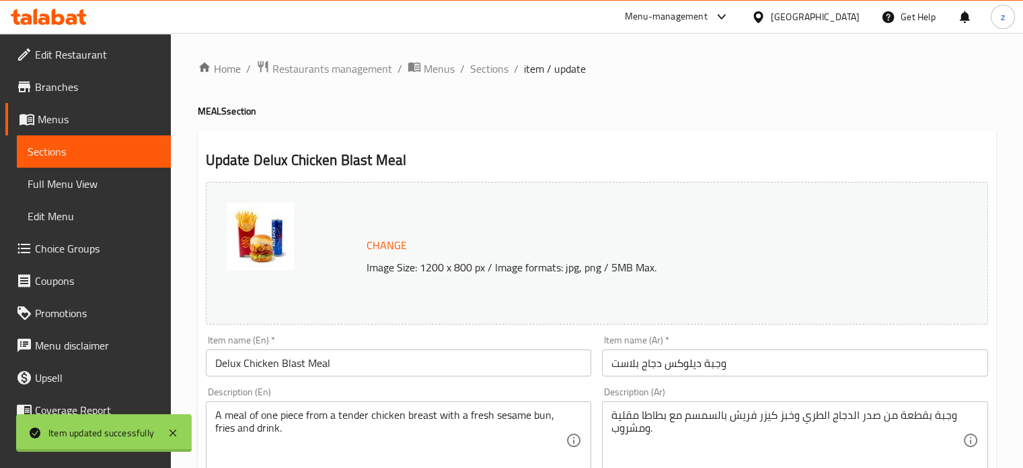
scroll to position [0, 0]
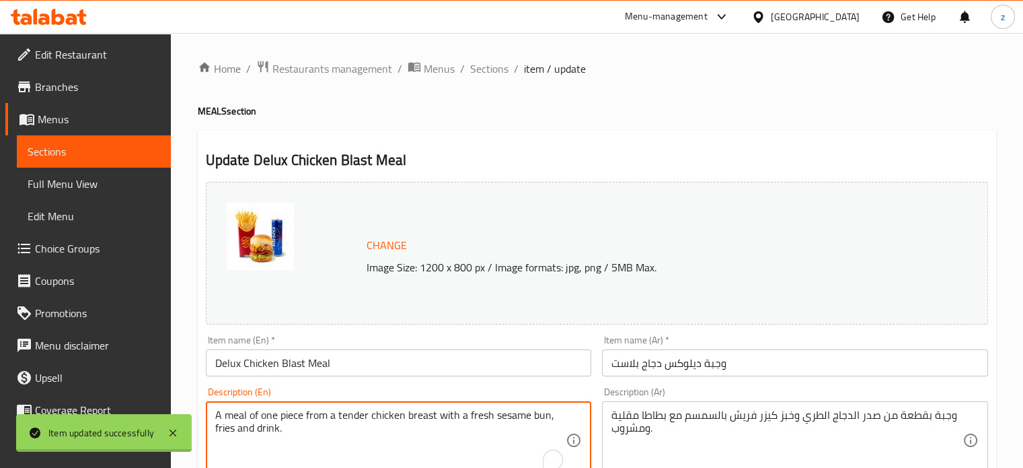
drag, startPoint x: 285, startPoint y: 428, endPoint x: 201, endPoint y: 412, distance: 85.5
click at [488, 69] on span "Sections" at bounding box center [489, 69] width 38 height 16
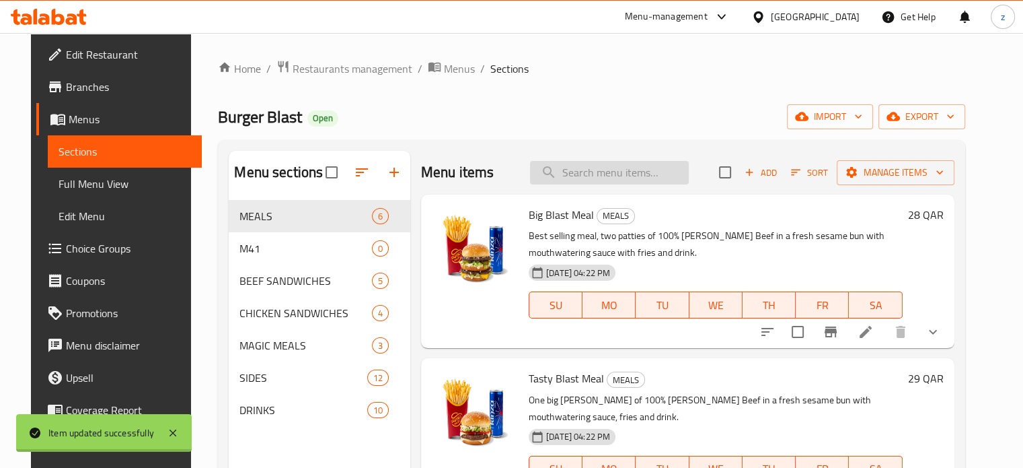
click at [622, 172] on input "search" at bounding box center [609, 173] width 159 height 24
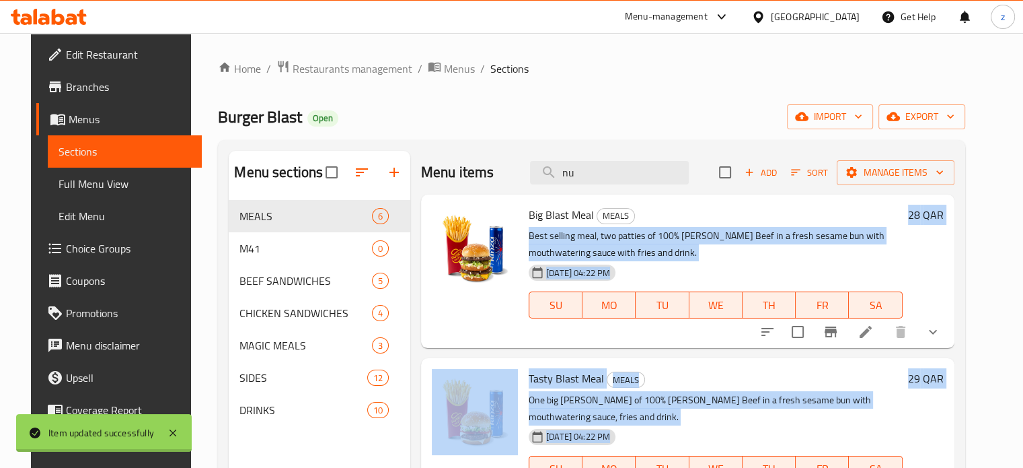
copy div "Best selling meal, two patties of 100% Angus Halal Beef in a fresh sesame bun w…"
drag, startPoint x: 656, startPoint y: 212, endPoint x: 700, endPoint y: 212, distance: 43.7
click at [700, 212] on div "Big Blast Meal MEALS Best selling meal, two patties of 100% Angus Halal Beef in…" at bounding box center [688, 214] width 534 height 40
drag, startPoint x: 754, startPoint y: 316, endPoint x: 733, endPoint y: 285, distance: 37.9
click at [754, 316] on button "TH" at bounding box center [769, 304] width 53 height 27
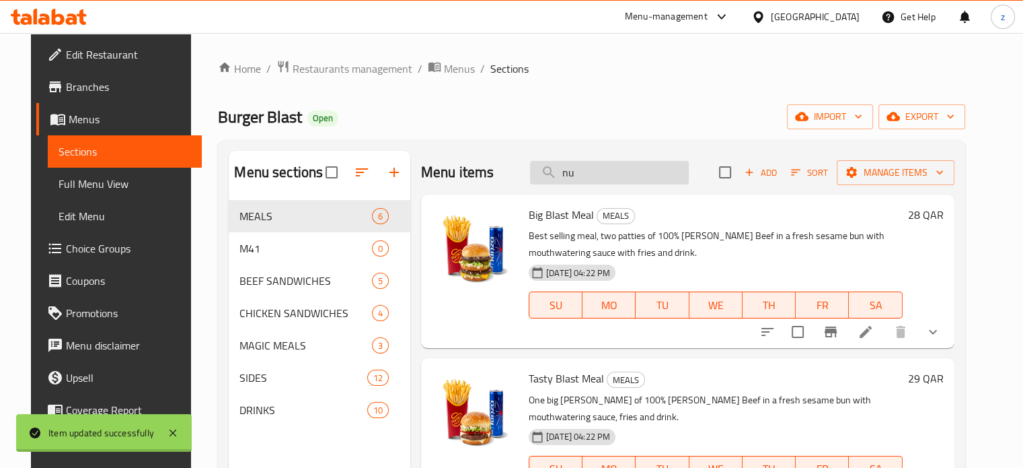
click at [604, 176] on input "nu" at bounding box center [609, 173] width 159 height 24
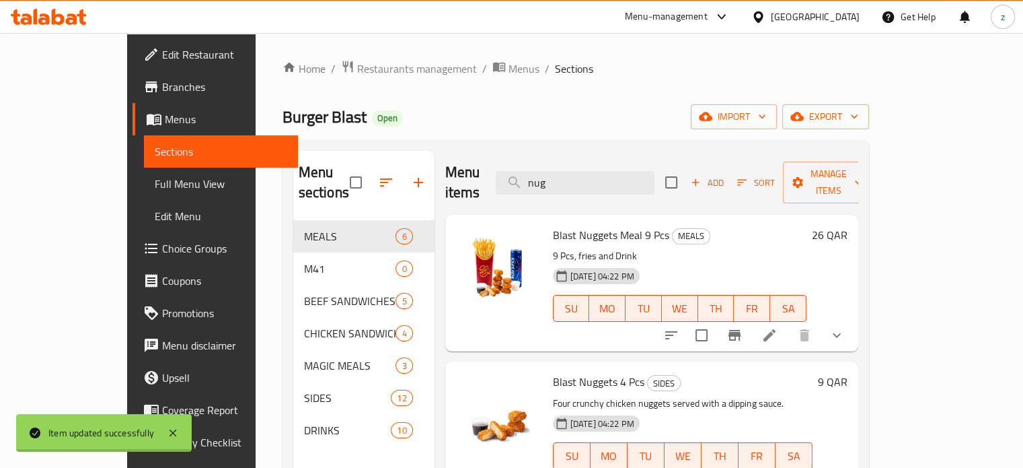
type input "nug"
drag, startPoint x: 544, startPoint y: 214, endPoint x: 586, endPoint y: 212, distance: 42.4
click at [586, 225] on span "Blast Nuggets Meal 9 Pcs" at bounding box center [611, 235] width 116 height 20
copy span "Nuggets"
click at [778, 327] on icon at bounding box center [770, 335] width 16 height 16
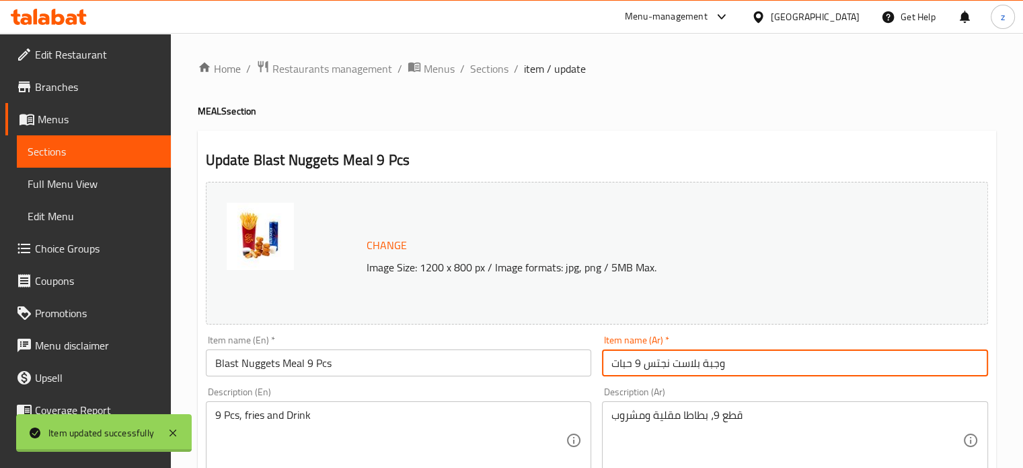
drag, startPoint x: 642, startPoint y: 362, endPoint x: 670, endPoint y: 361, distance: 28.3
click at [670, 361] on input "وجبة بلاست نجتس 9 حبات" at bounding box center [795, 362] width 386 height 27
click at [493, 65] on span "Sections" at bounding box center [489, 69] width 38 height 16
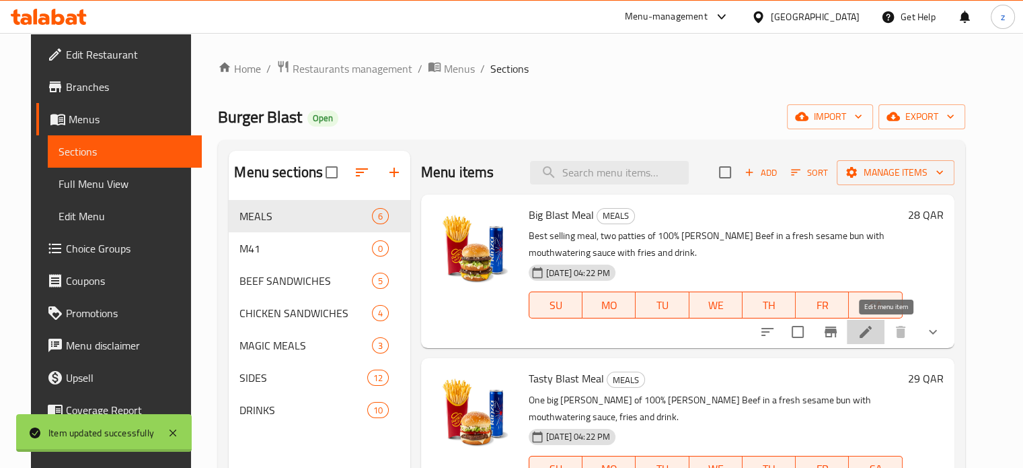
click at [874, 333] on icon at bounding box center [866, 332] width 16 height 16
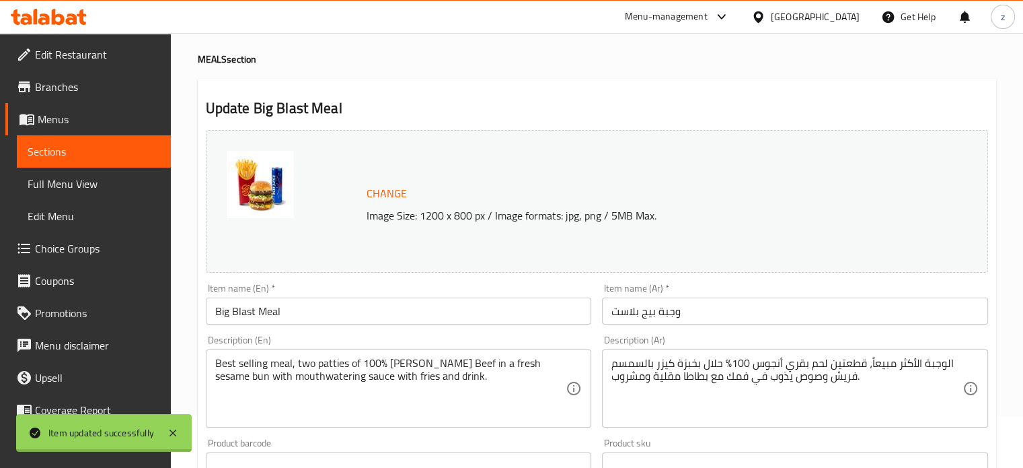
scroll to position [135, 0]
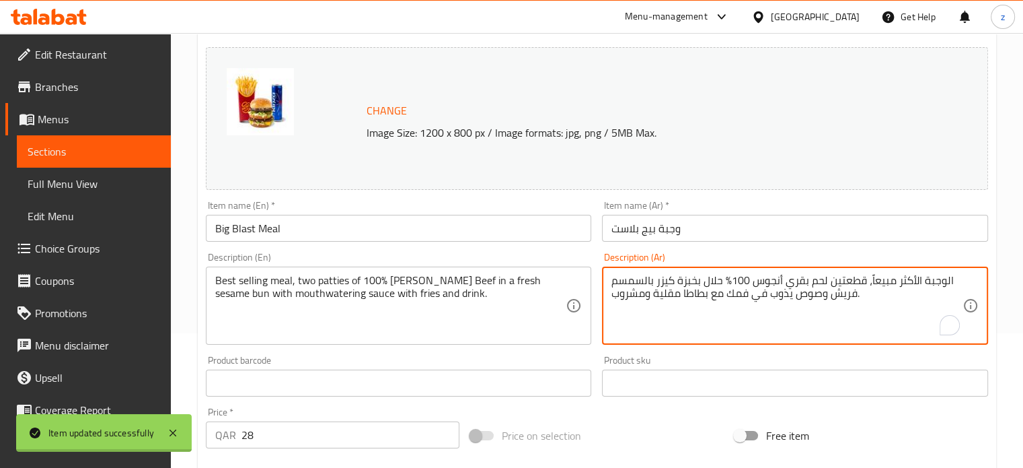
click at [867, 303] on textarea "الوجبة الأكثر مبيعاً، قطعتين لحم بقري أنجوس 100% حلال بخبزة كيزر بالسمسم فريش و…" at bounding box center [787, 306] width 351 height 64
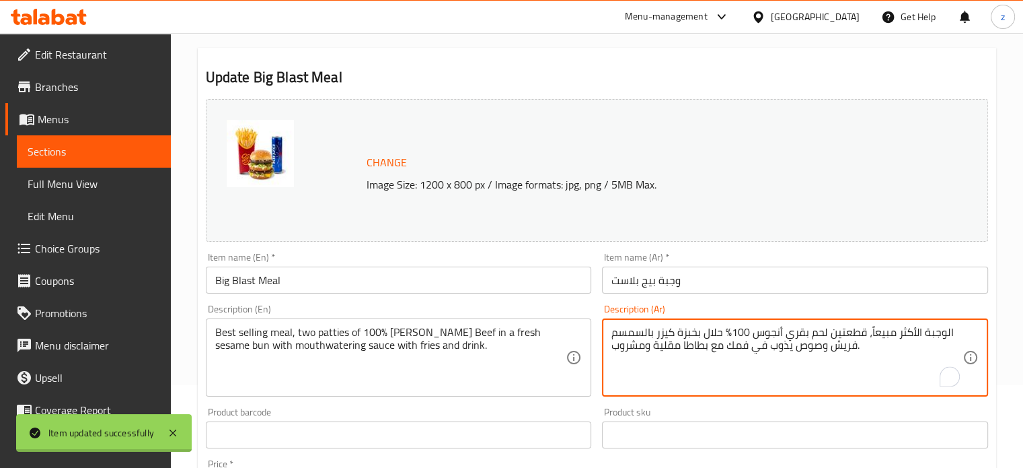
scroll to position [0, 0]
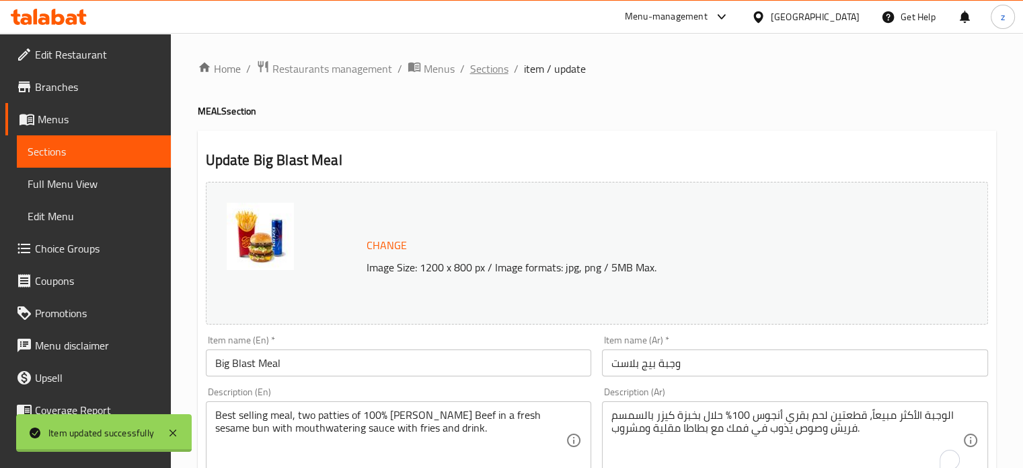
click at [488, 67] on span "Sections" at bounding box center [489, 69] width 38 height 16
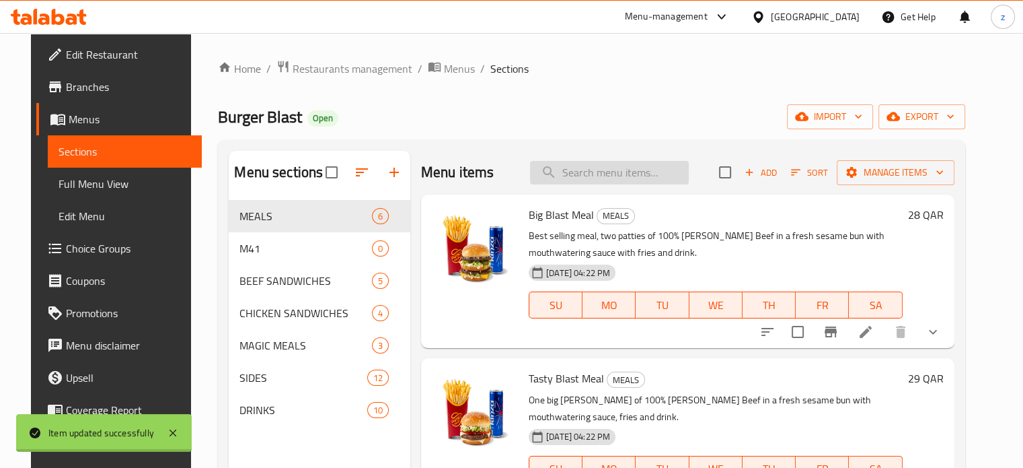
click at [649, 170] on input "search" at bounding box center [609, 173] width 159 height 24
paste input "Delux Chicken Blast Meal"
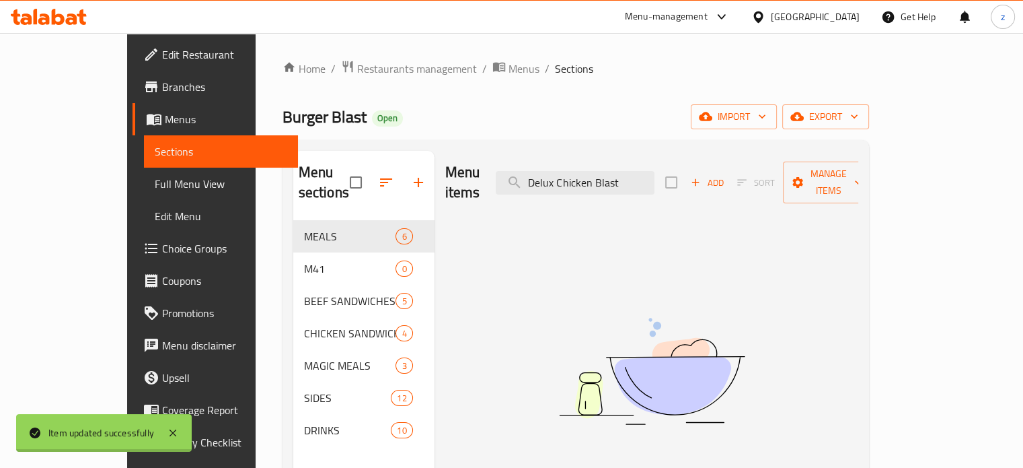
type input "Delux Chicken Blast"
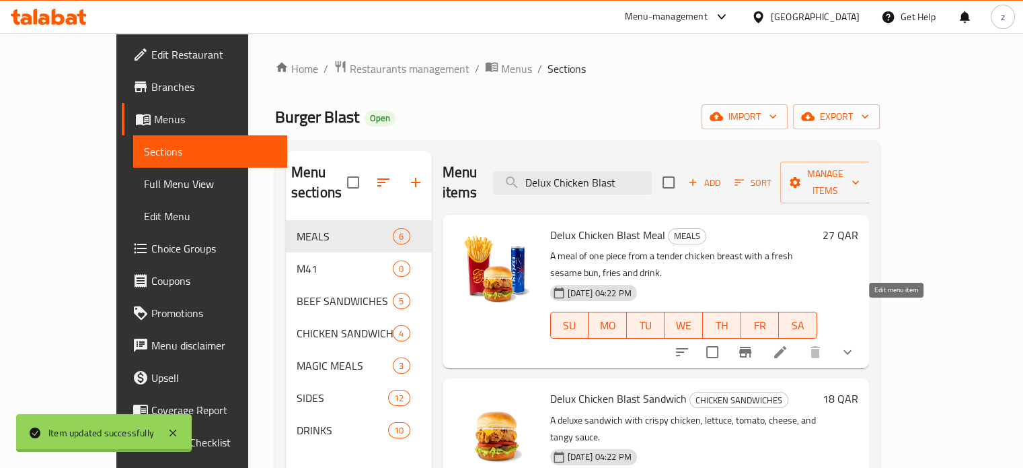
click at [789, 344] on icon at bounding box center [780, 352] width 16 height 16
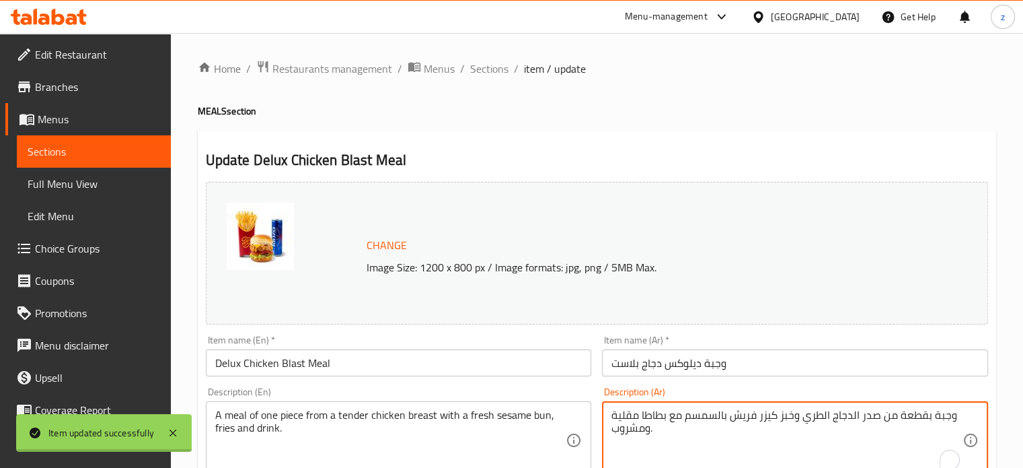
click at [676, 433] on textarea "وجبة بقطعة من صدر الدجاج الطري وخبز كيزر فريش بالسمسم مع بطاطا مقلية ومشروب." at bounding box center [787, 440] width 351 height 64
click at [328, 72] on span "Restaurants management" at bounding box center [333, 69] width 120 height 16
